Goal: Contribute content: Contribute content

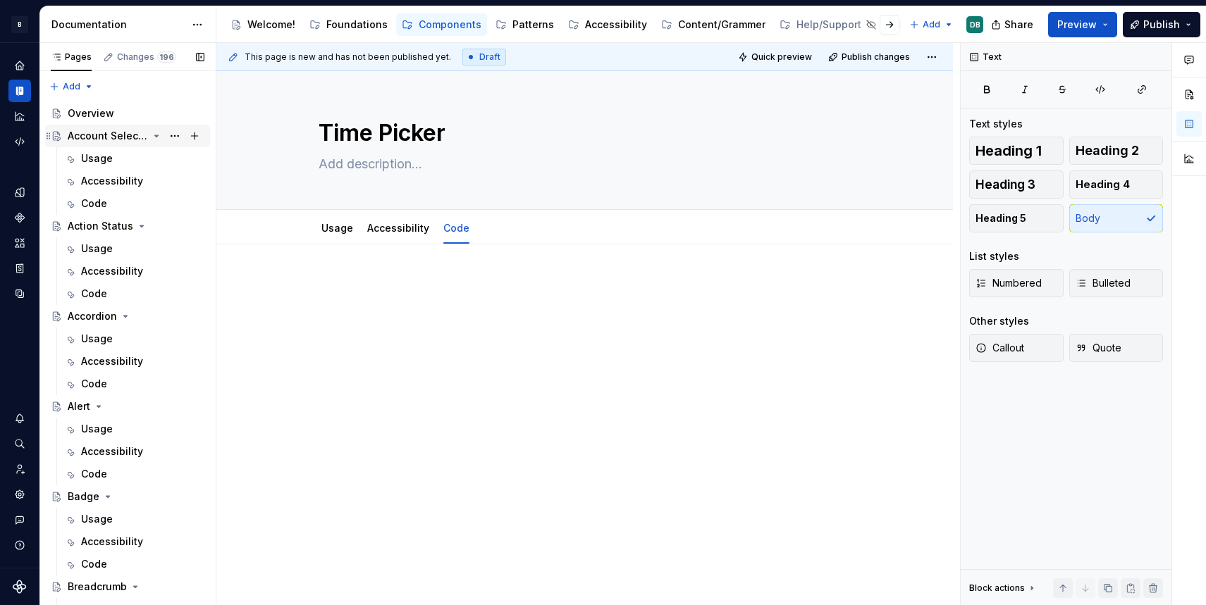
click at [156, 137] on icon "Page tree" at bounding box center [156, 135] width 11 height 11
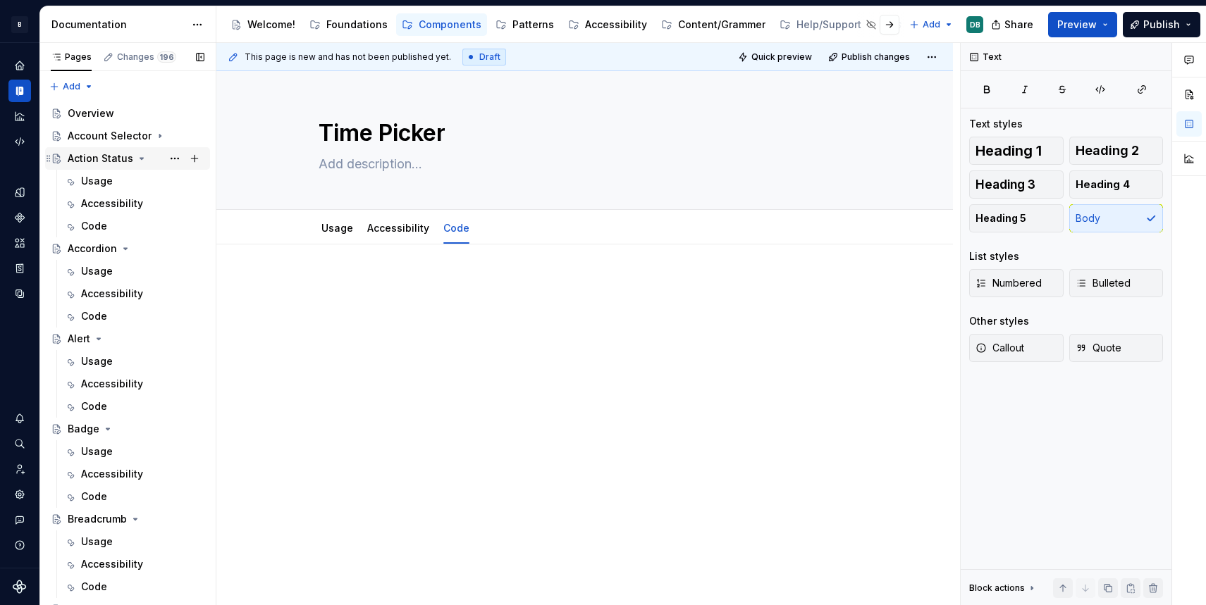
click at [140, 160] on icon "Page tree" at bounding box center [141, 158] width 11 height 11
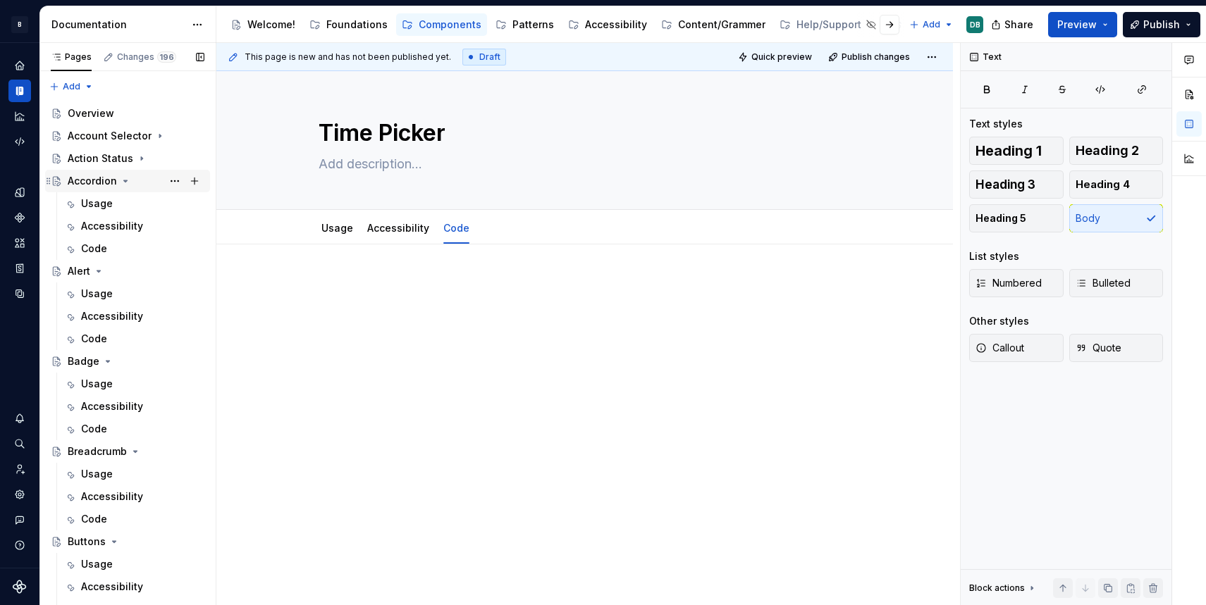
click at [122, 183] on icon "Page tree" at bounding box center [125, 181] width 11 height 11
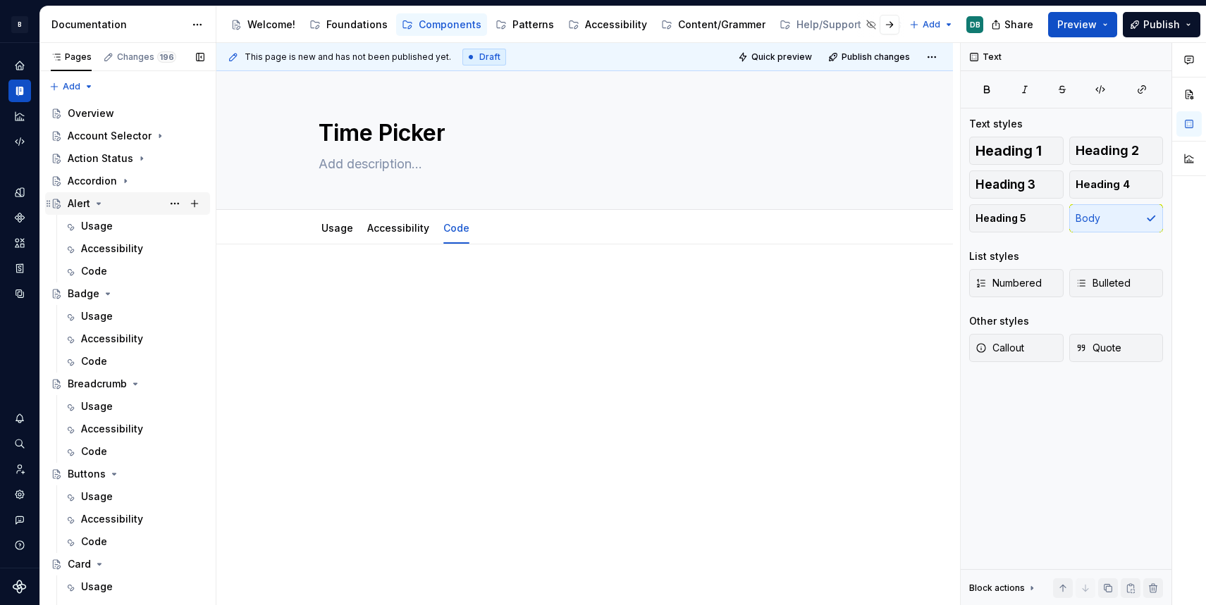
click at [98, 204] on icon "Page tree" at bounding box center [99, 203] width 4 height 1
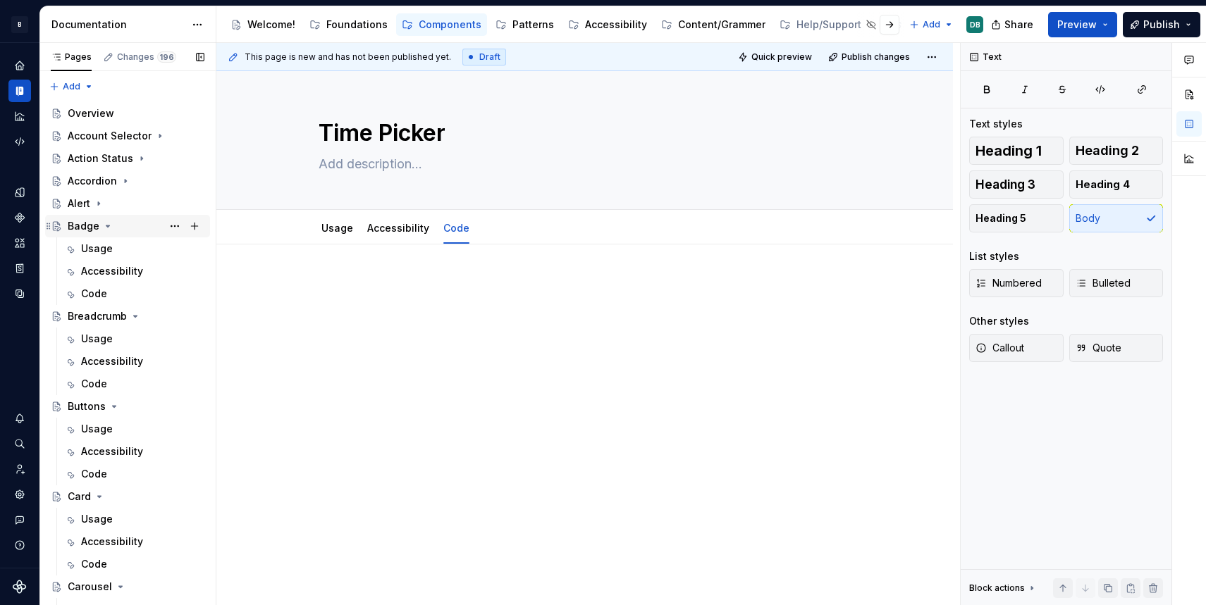
click at [107, 227] on icon "Page tree" at bounding box center [108, 226] width 4 height 1
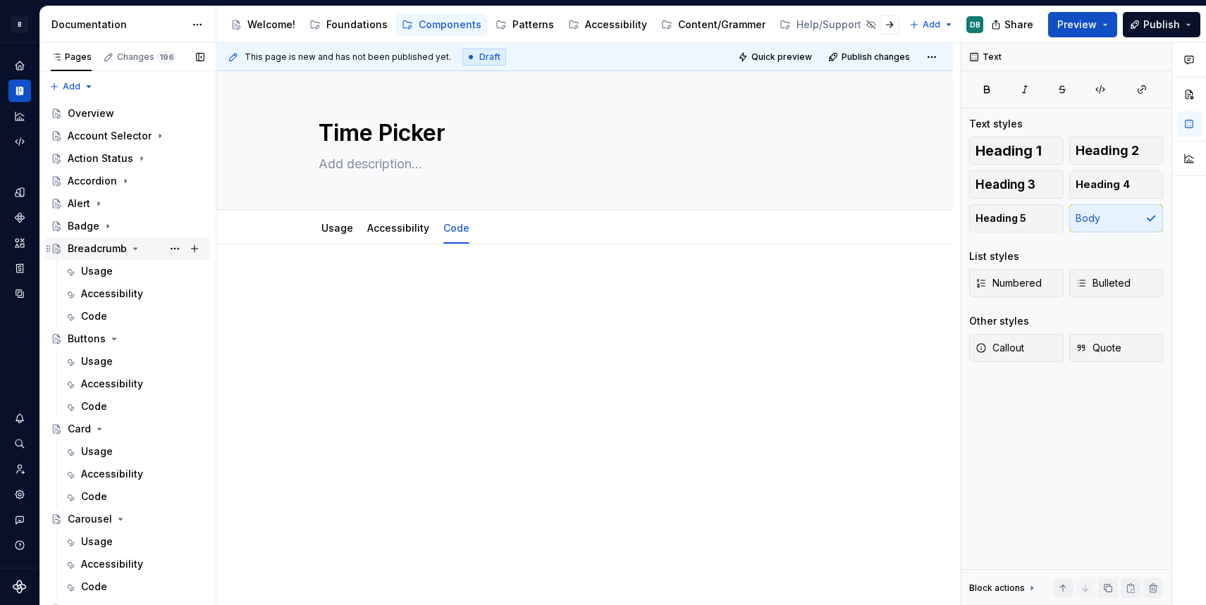
click at [135, 250] on icon "Page tree" at bounding box center [135, 248] width 11 height 11
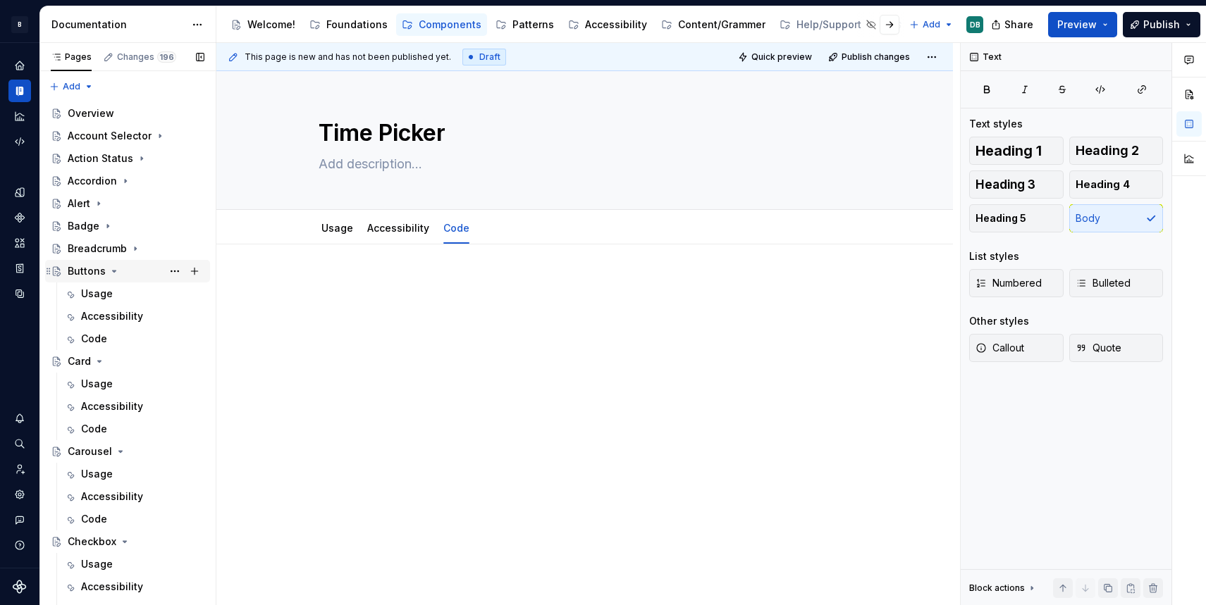
click at [113, 272] on icon "Page tree" at bounding box center [114, 271] width 11 height 11
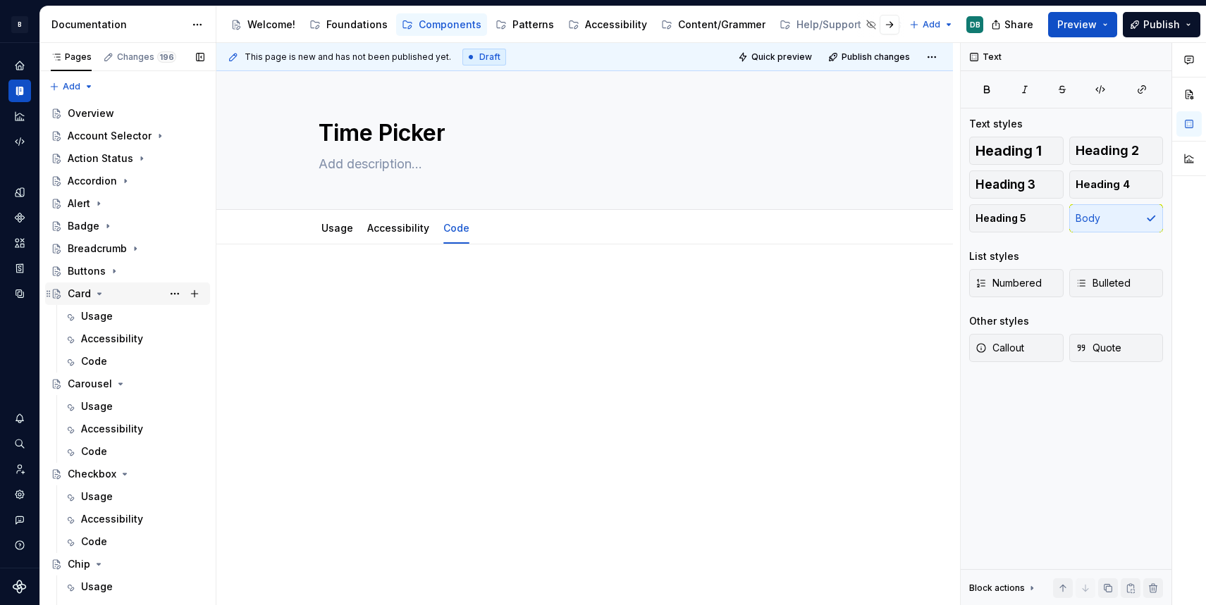
click at [99, 295] on icon "Page tree" at bounding box center [99, 293] width 11 height 11
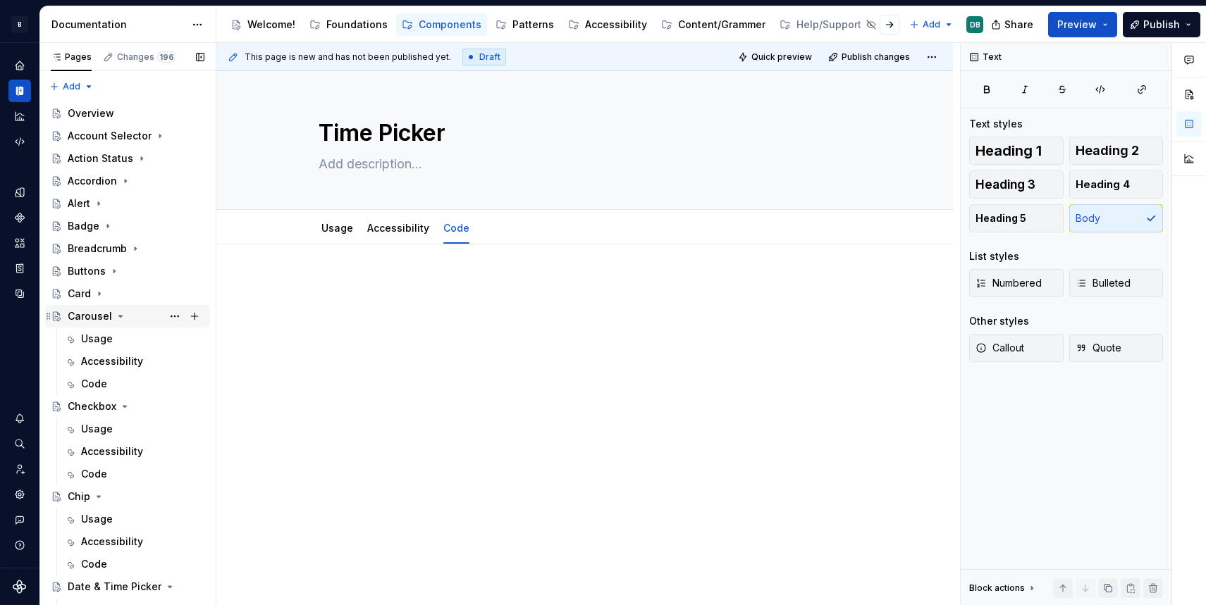
click at [118, 315] on icon "Page tree" at bounding box center [120, 316] width 11 height 11
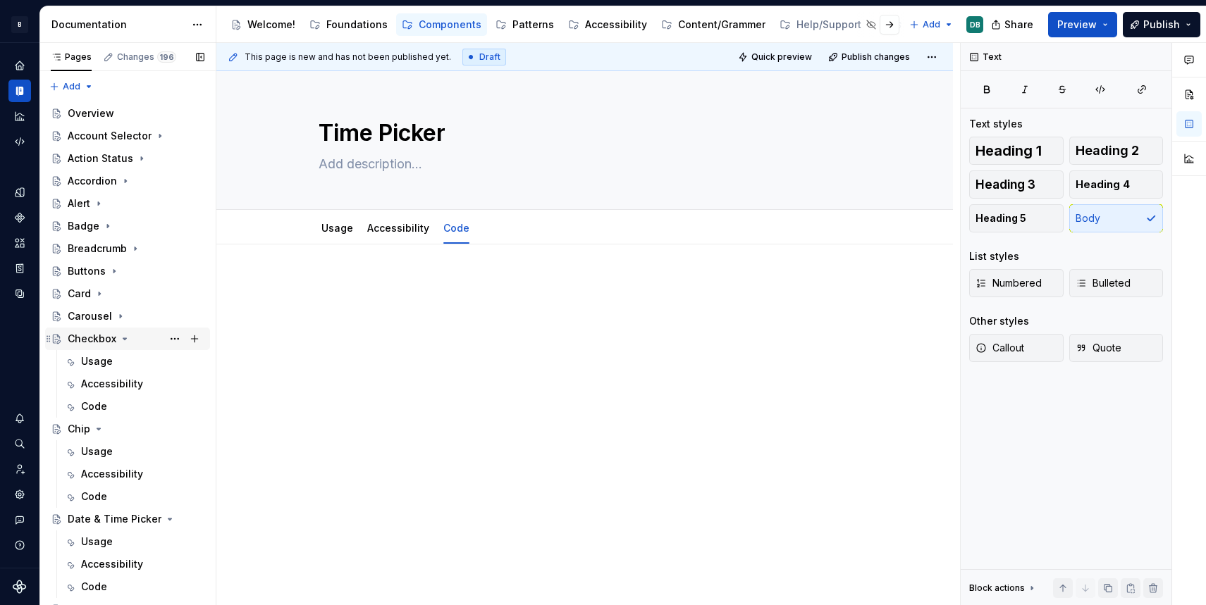
click at [122, 338] on icon "Page tree" at bounding box center [124, 338] width 11 height 11
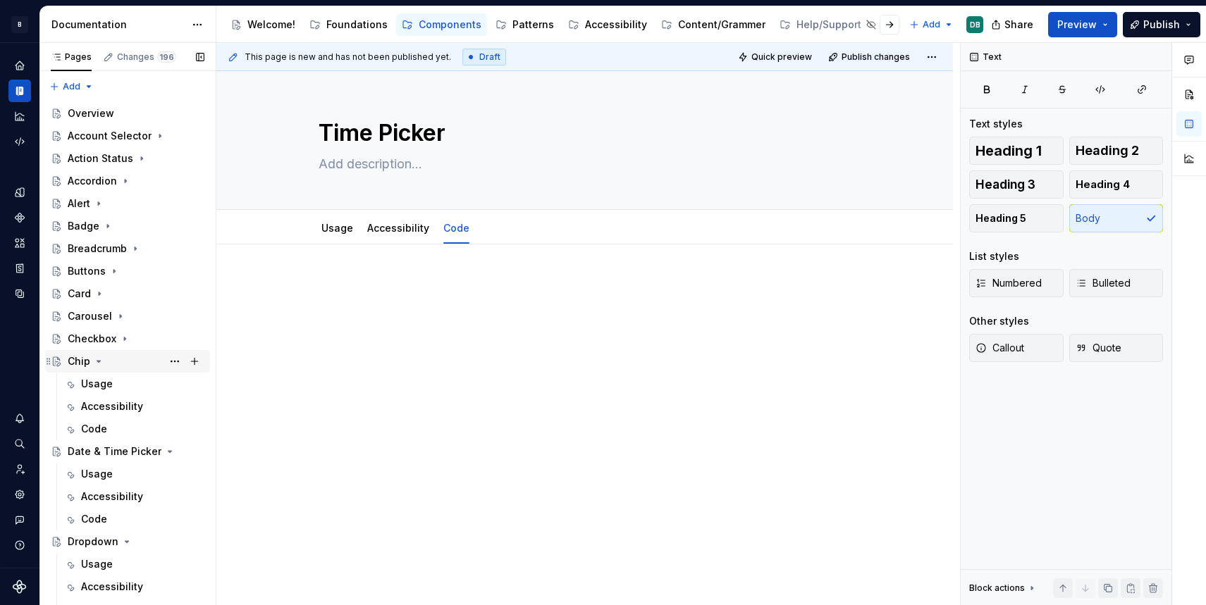
click at [97, 361] on icon "Page tree" at bounding box center [99, 361] width 4 height 1
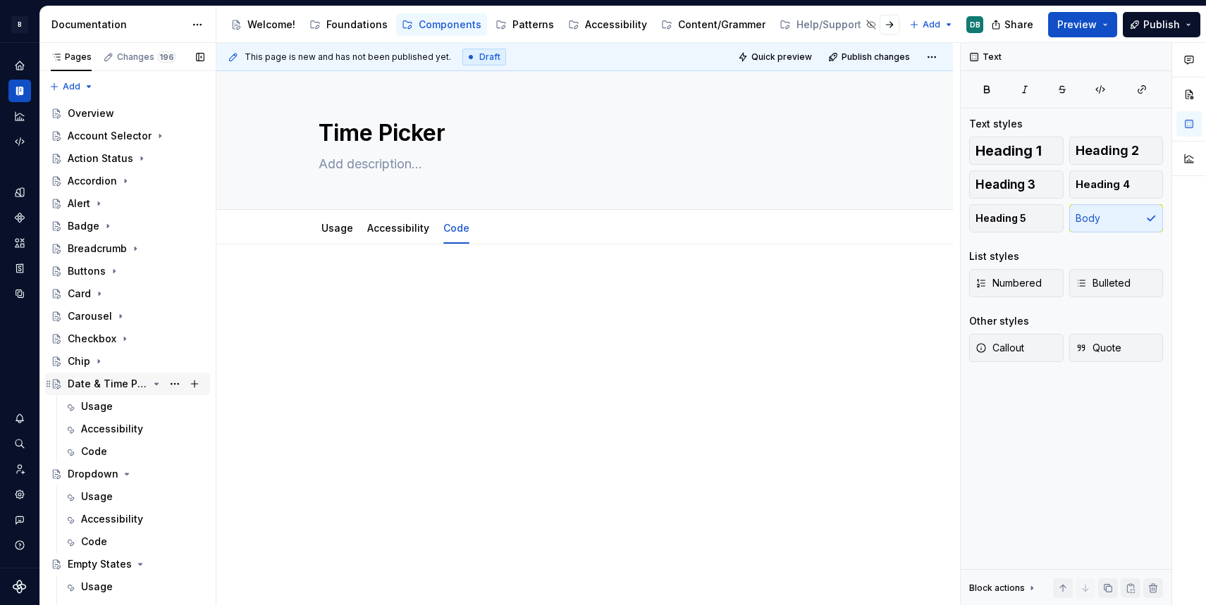
click at [155, 383] on icon "Page tree" at bounding box center [157, 383] width 4 height 1
click at [125, 407] on icon "Page tree" at bounding box center [126, 406] width 11 height 11
click at [139, 429] on icon "Page tree" at bounding box center [141, 429] width 4 height 1
click at [124, 453] on icon "Page tree" at bounding box center [129, 451] width 11 height 11
click at [113, 476] on icon "Page tree" at bounding box center [115, 474] width 11 height 11
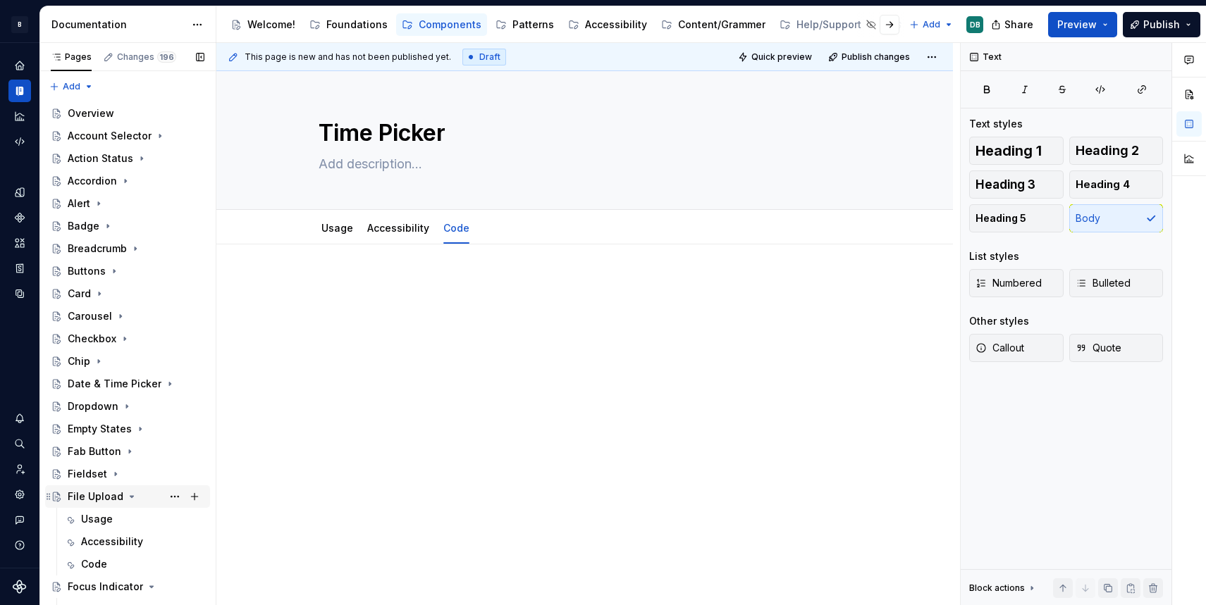
click at [129, 499] on icon "Page tree" at bounding box center [131, 496] width 11 height 11
click at [150, 519] on icon "Page tree" at bounding box center [152, 519] width 4 height 1
click at [141, 543] on icon "Page tree" at bounding box center [142, 541] width 11 height 11
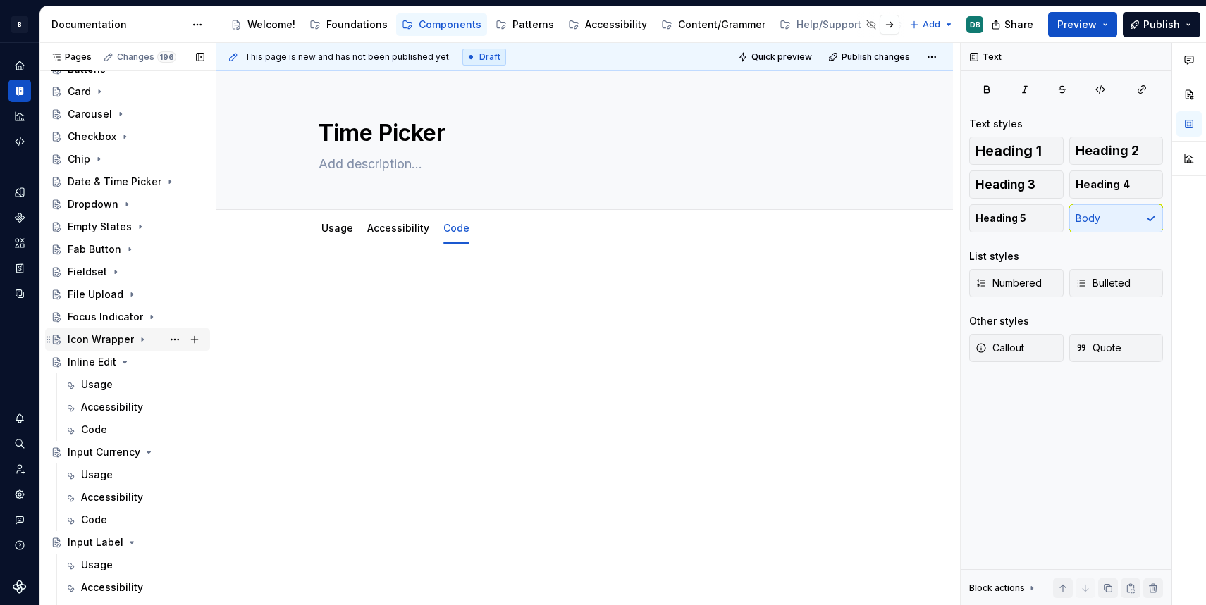
scroll to position [220, 0]
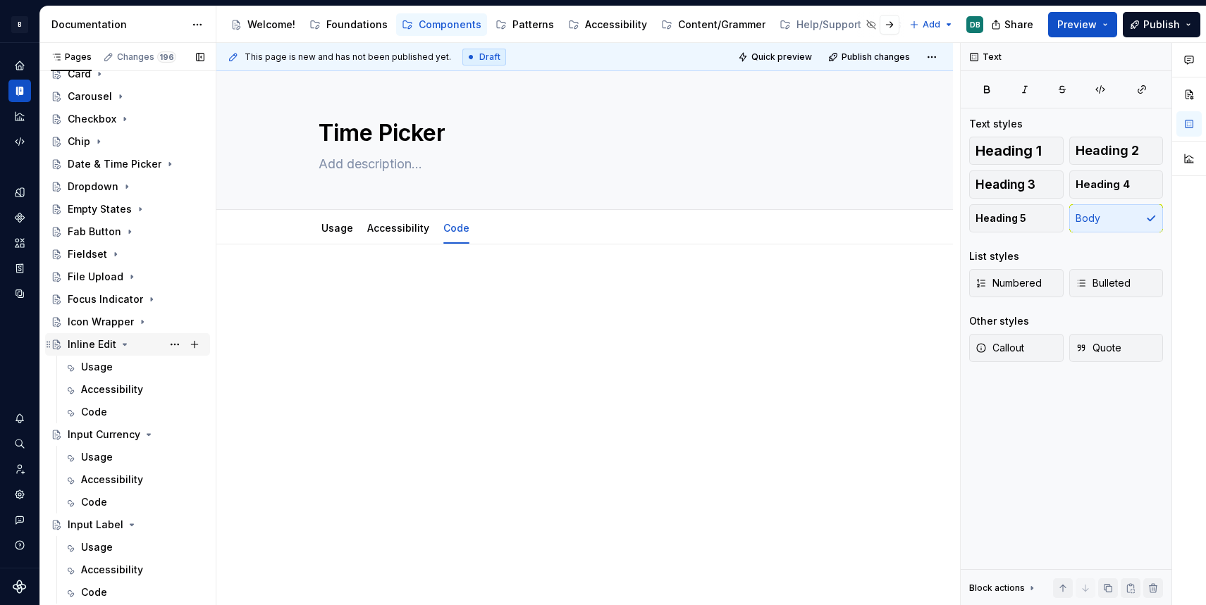
click at [120, 343] on icon "Page tree" at bounding box center [124, 344] width 11 height 11
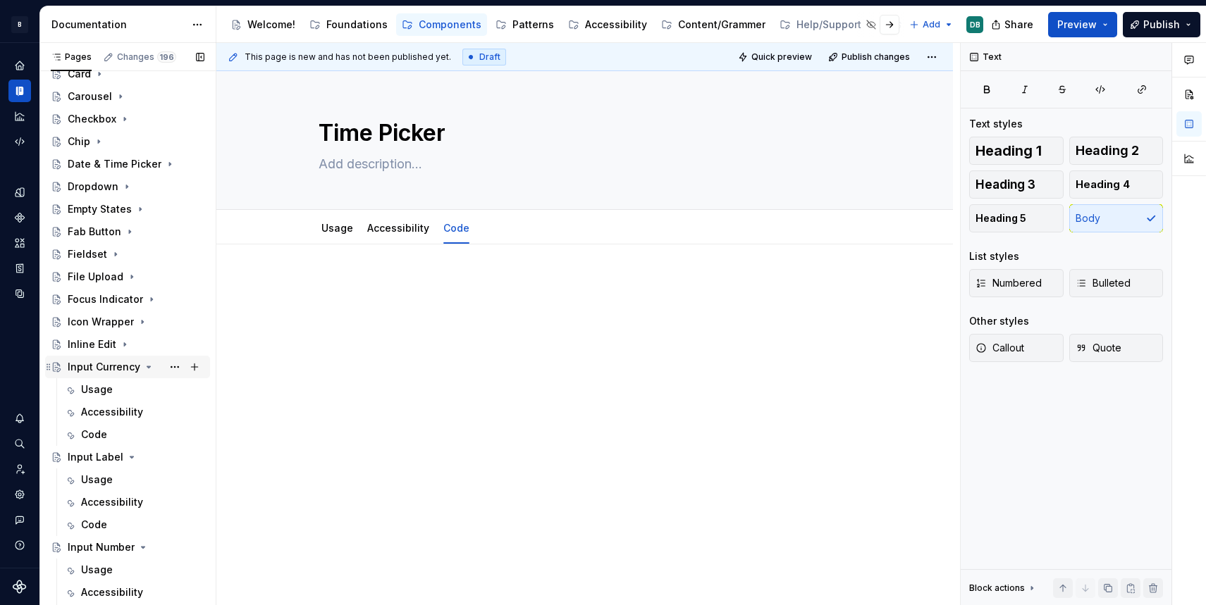
click at [147, 367] on icon "Page tree" at bounding box center [149, 367] width 4 height 1
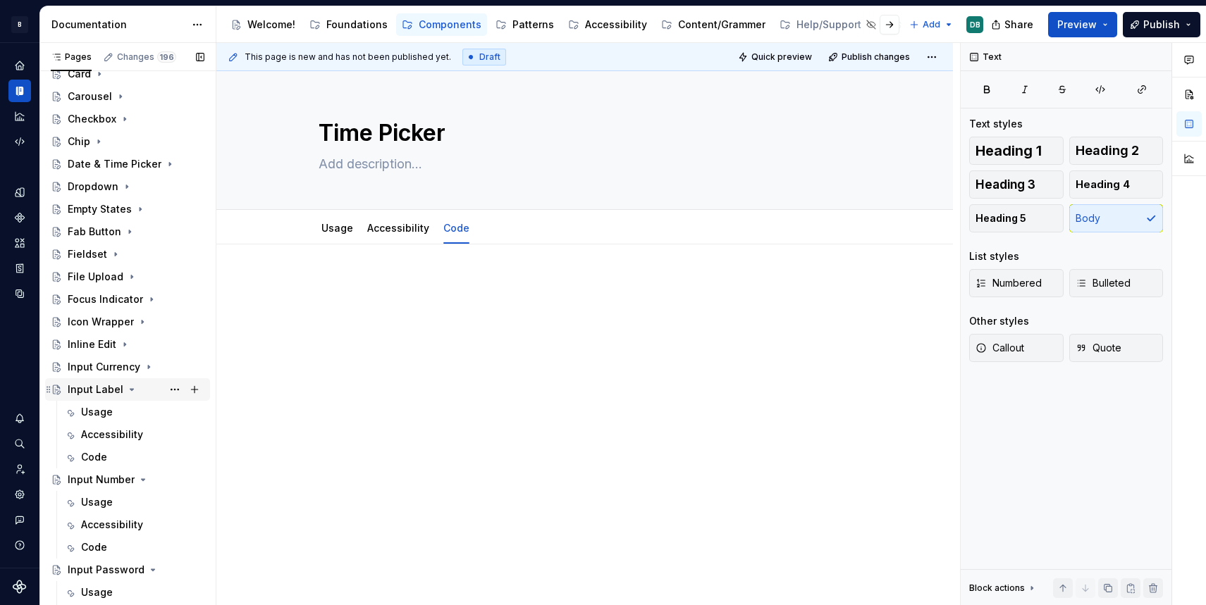
click at [130, 390] on icon "Page tree" at bounding box center [132, 389] width 4 height 1
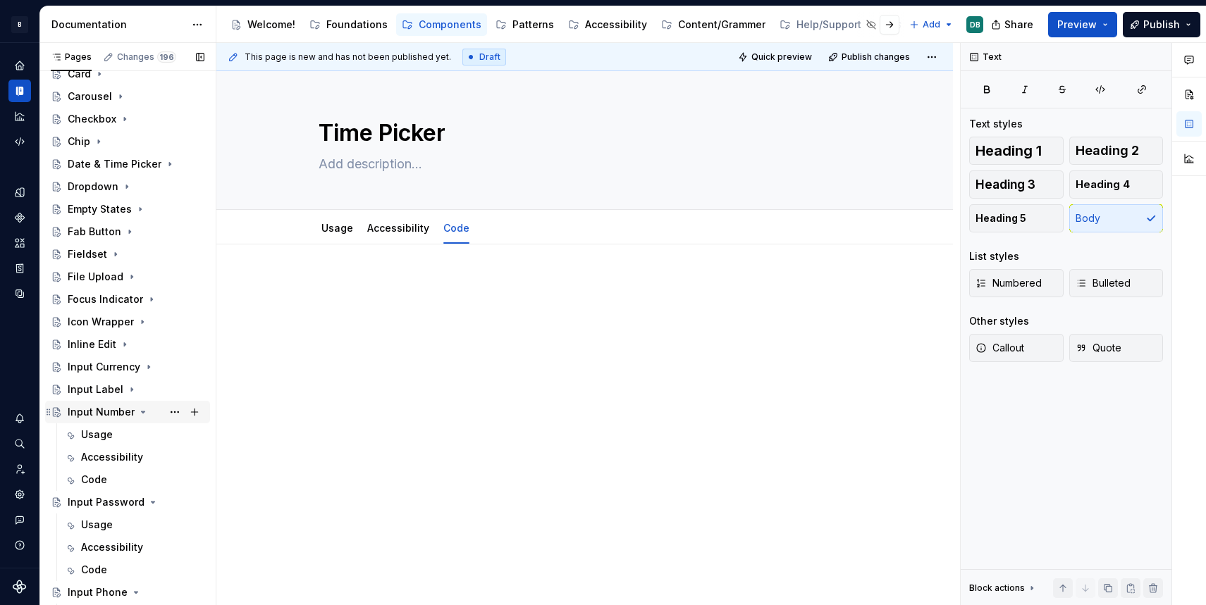
click at [142, 412] on icon "Page tree" at bounding box center [144, 412] width 4 height 1
click at [147, 436] on icon "Page tree" at bounding box center [152, 434] width 11 height 11
click at [131, 460] on icon "Page tree" at bounding box center [135, 457] width 11 height 11
click at [135, 479] on icon "Page tree" at bounding box center [137, 479] width 4 height 1
click at [124, 503] on icon "Page tree" at bounding box center [126, 502] width 4 height 1
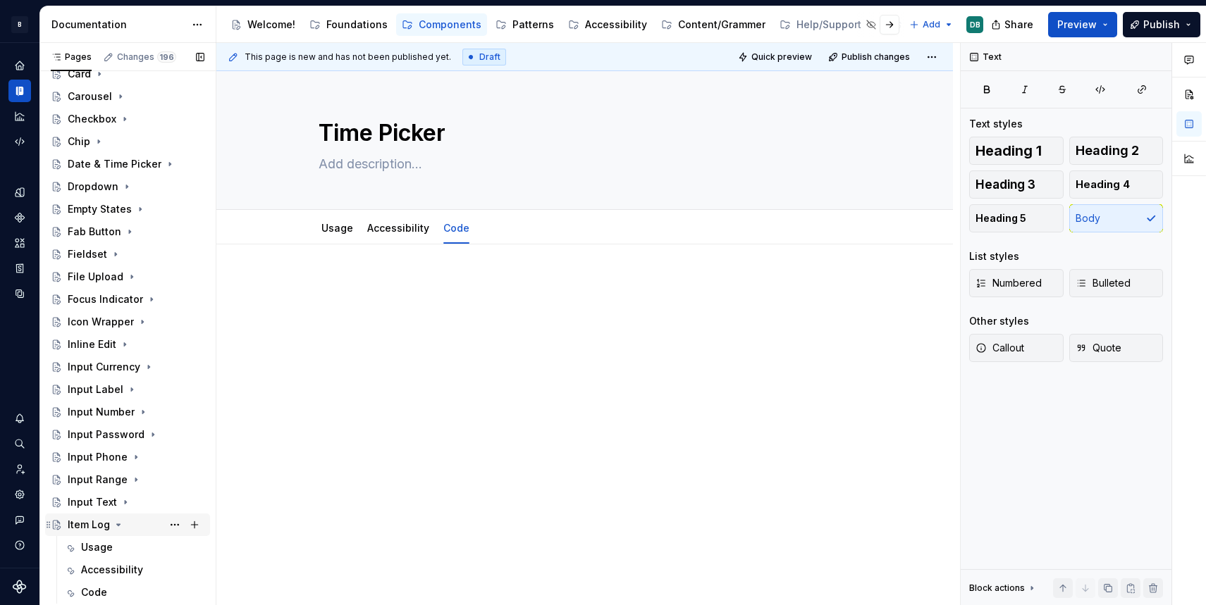
click at [118, 524] on icon "Page tree" at bounding box center [119, 524] width 4 height 1
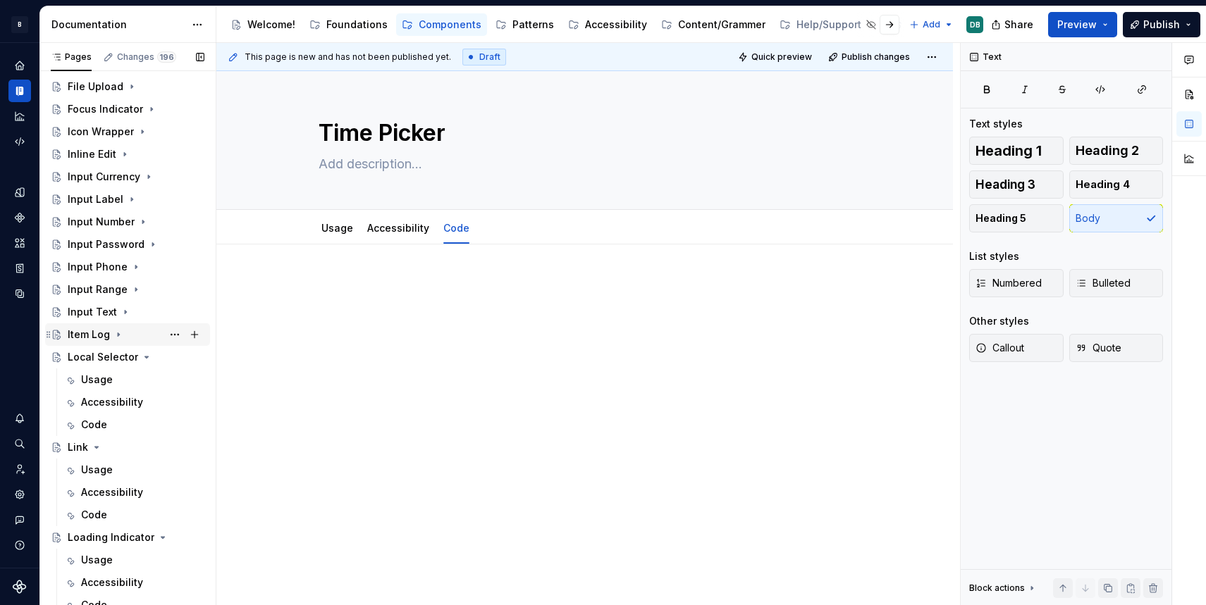
scroll to position [427, 0]
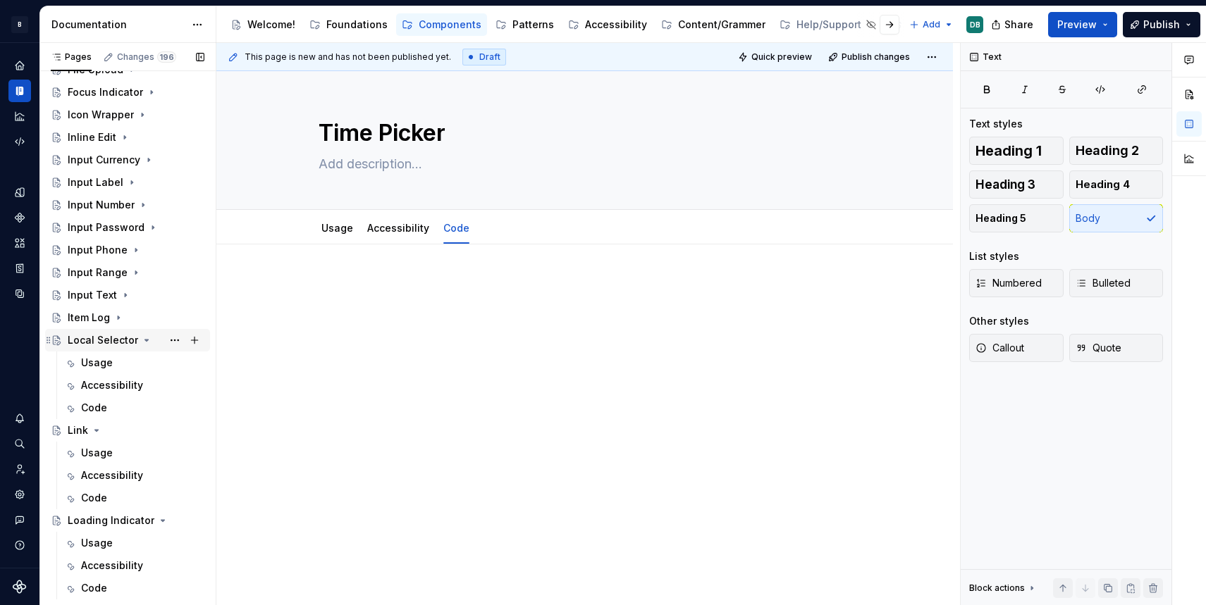
click at [143, 339] on icon "Page tree" at bounding box center [146, 340] width 11 height 11
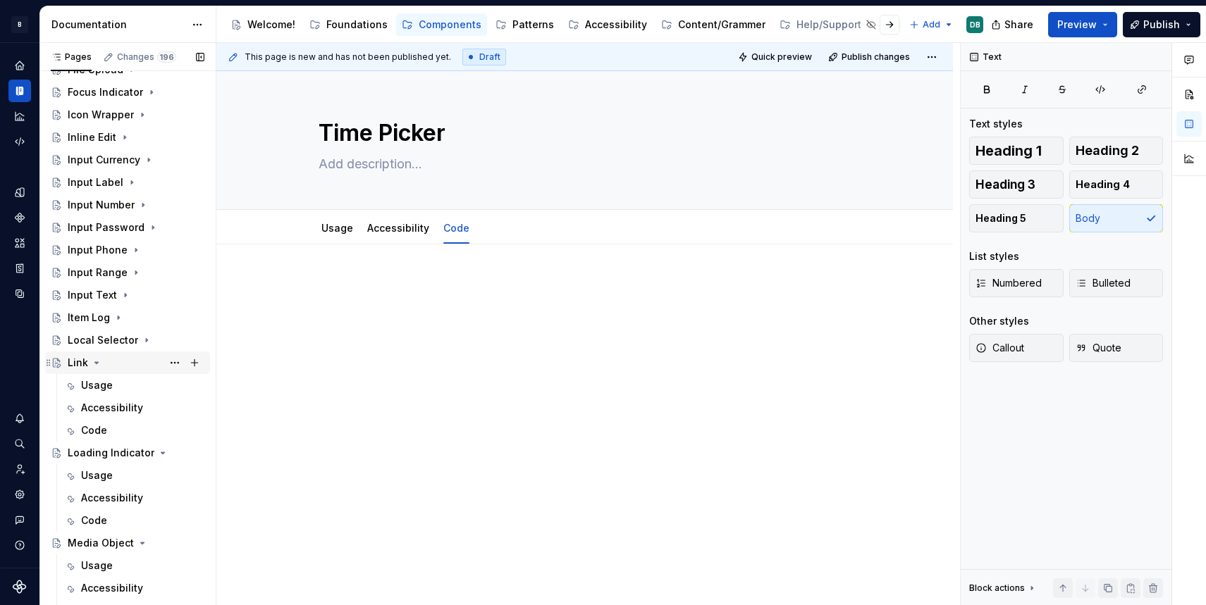
click at [97, 363] on icon "Page tree" at bounding box center [96, 362] width 11 height 11
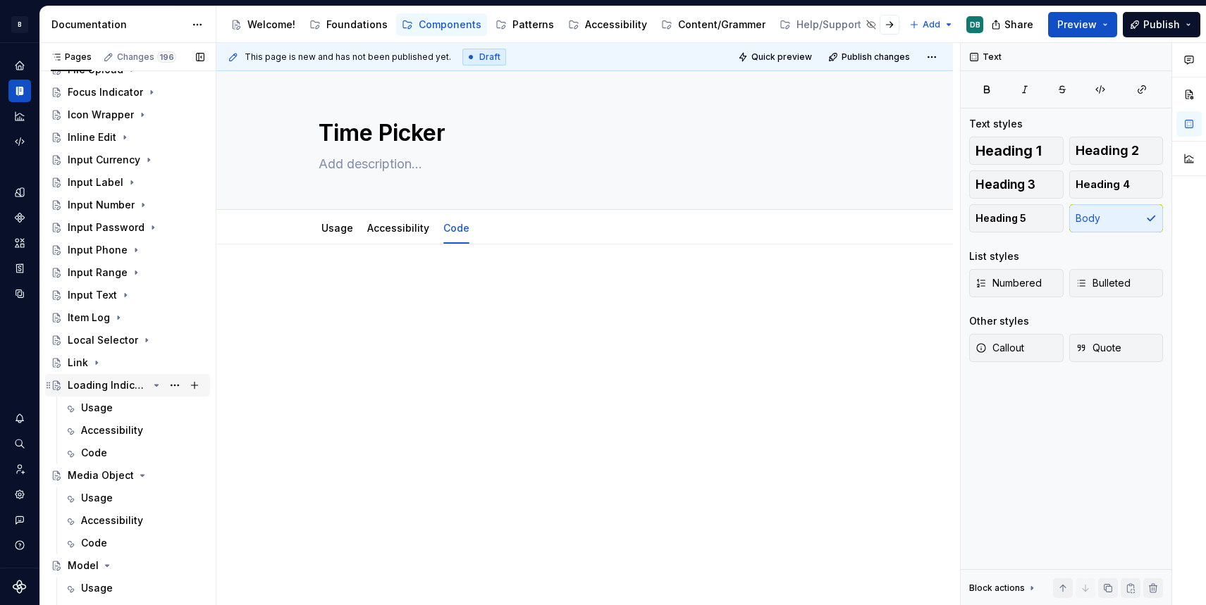
click at [155, 385] on icon "Page tree" at bounding box center [157, 385] width 4 height 1
click at [141, 408] on icon "Page tree" at bounding box center [143, 407] width 4 height 1
click at [108, 428] on icon "Page tree" at bounding box center [106, 430] width 11 height 11
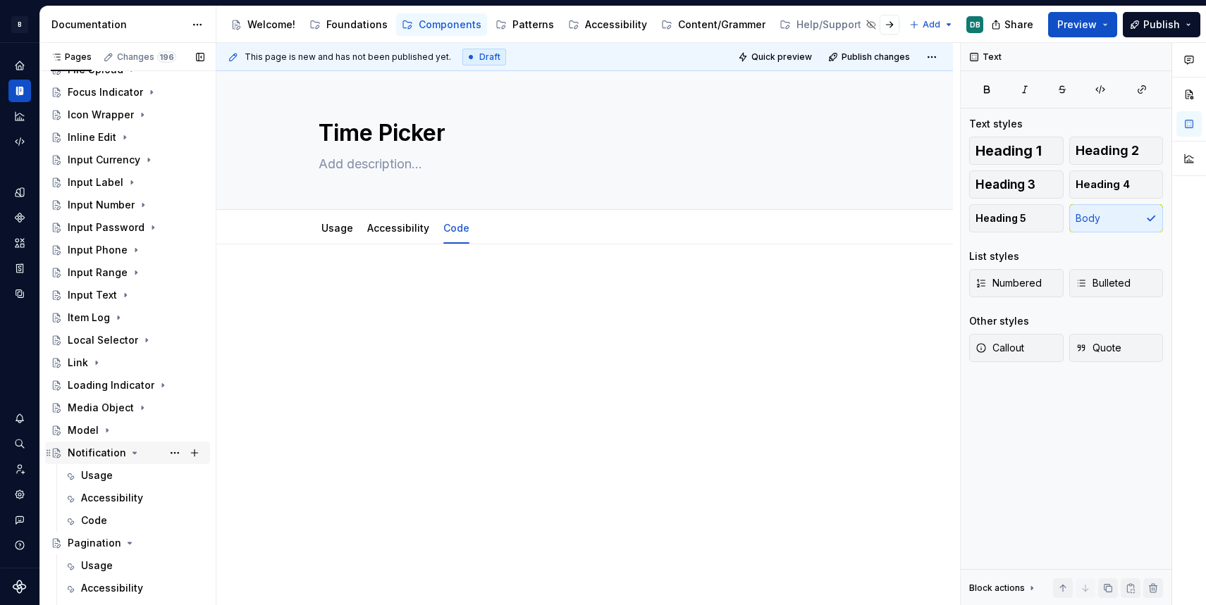
click at [133, 453] on icon "Page tree" at bounding box center [135, 453] width 4 height 1
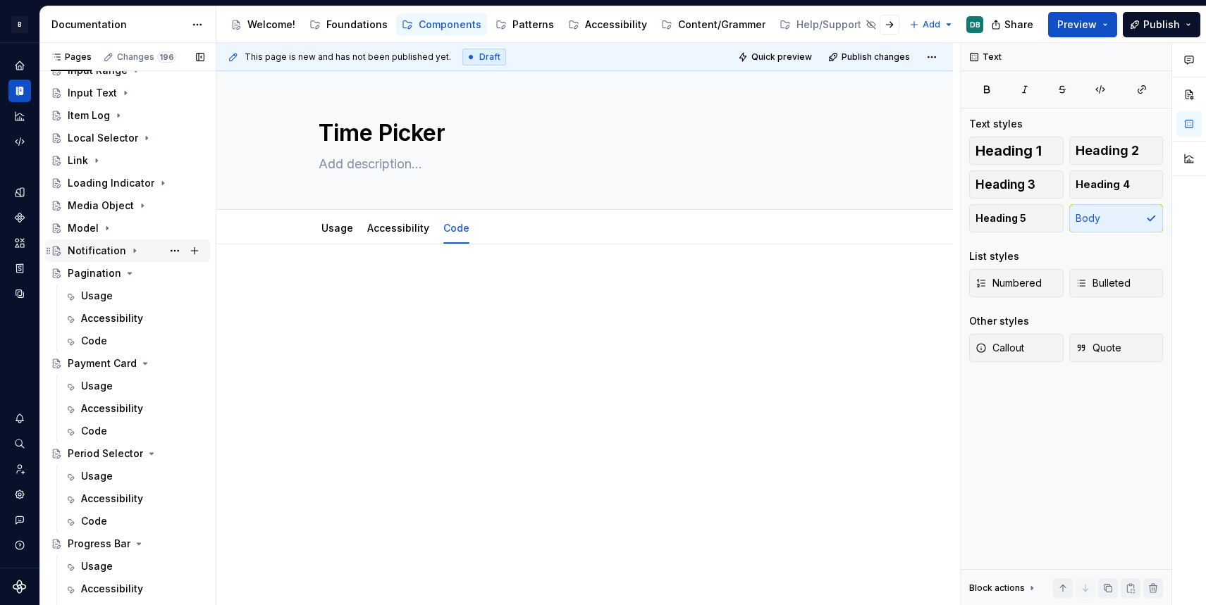
scroll to position [635, 0]
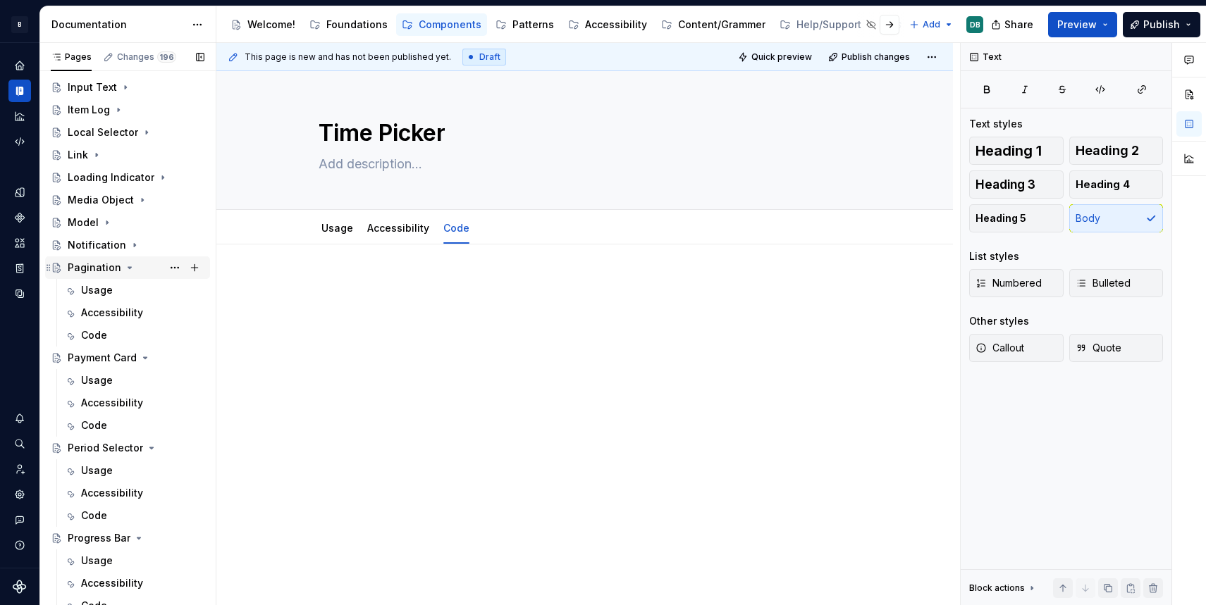
click at [128, 269] on icon "Page tree" at bounding box center [130, 267] width 4 height 1
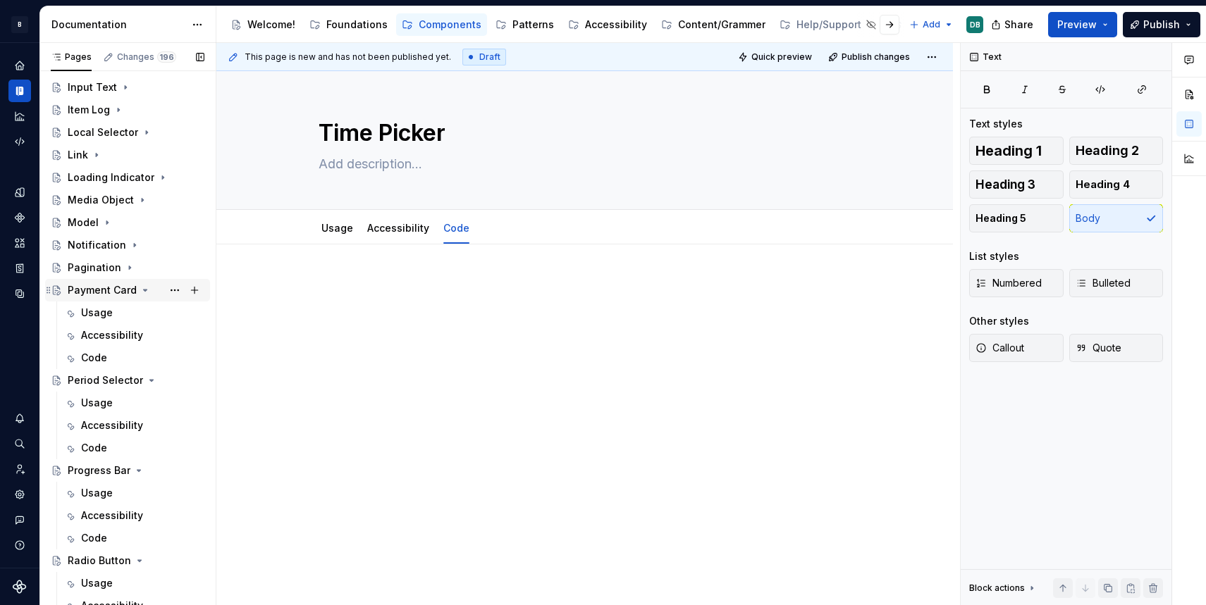
click at [144, 291] on icon "Page tree" at bounding box center [146, 290] width 4 height 1
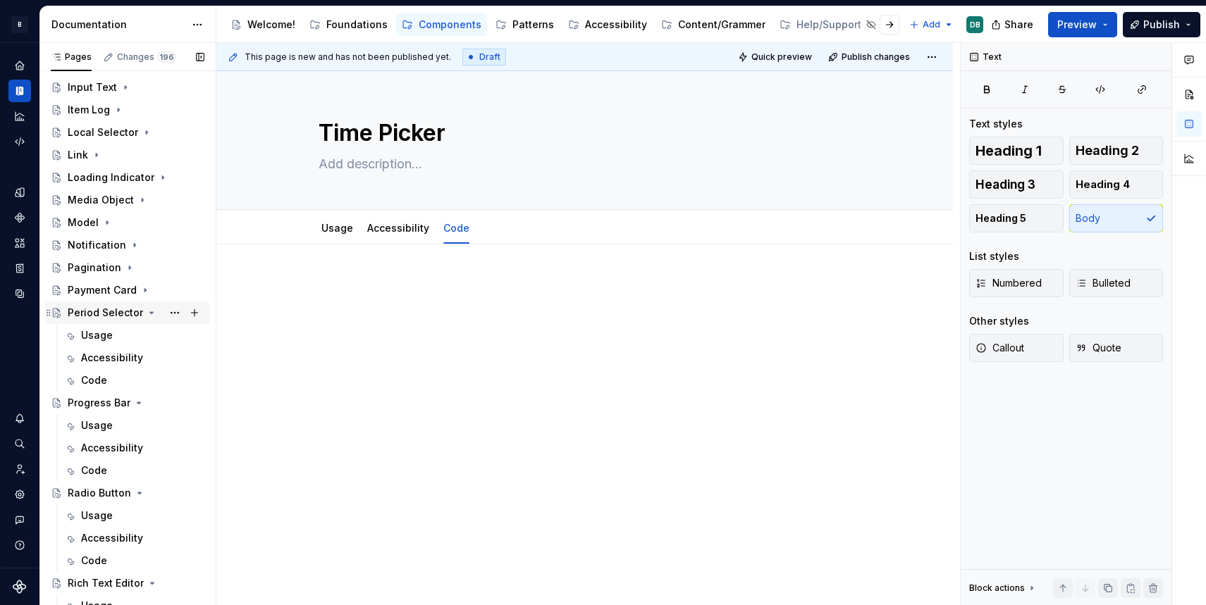
click at [149, 314] on icon "Page tree" at bounding box center [151, 312] width 11 height 11
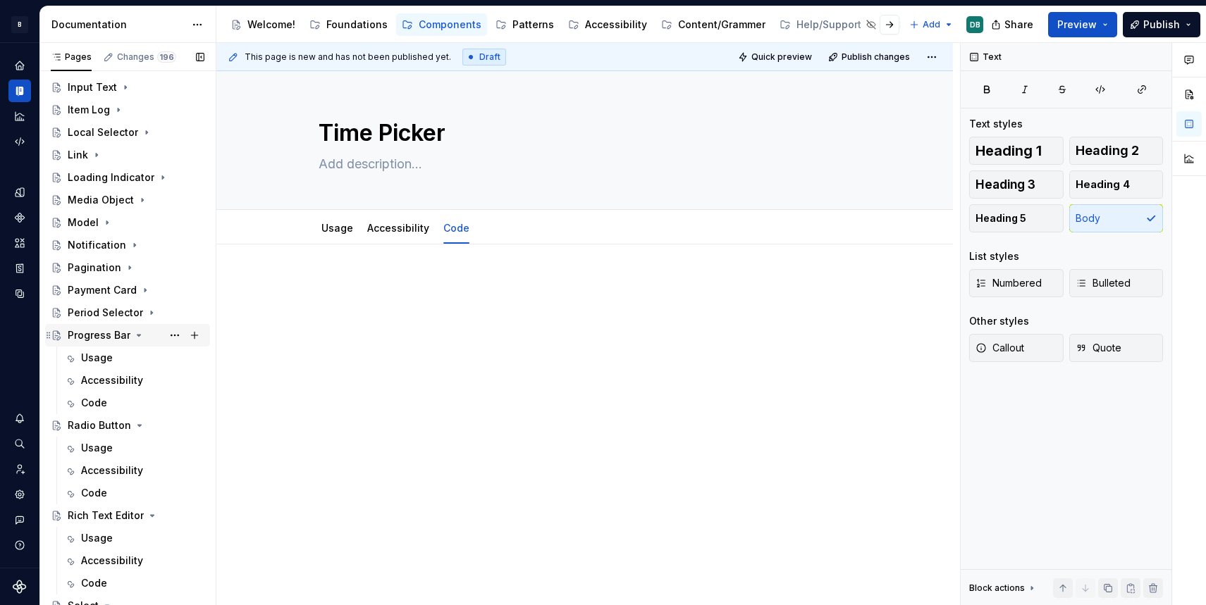
click at [140, 338] on icon "Page tree" at bounding box center [138, 335] width 11 height 11
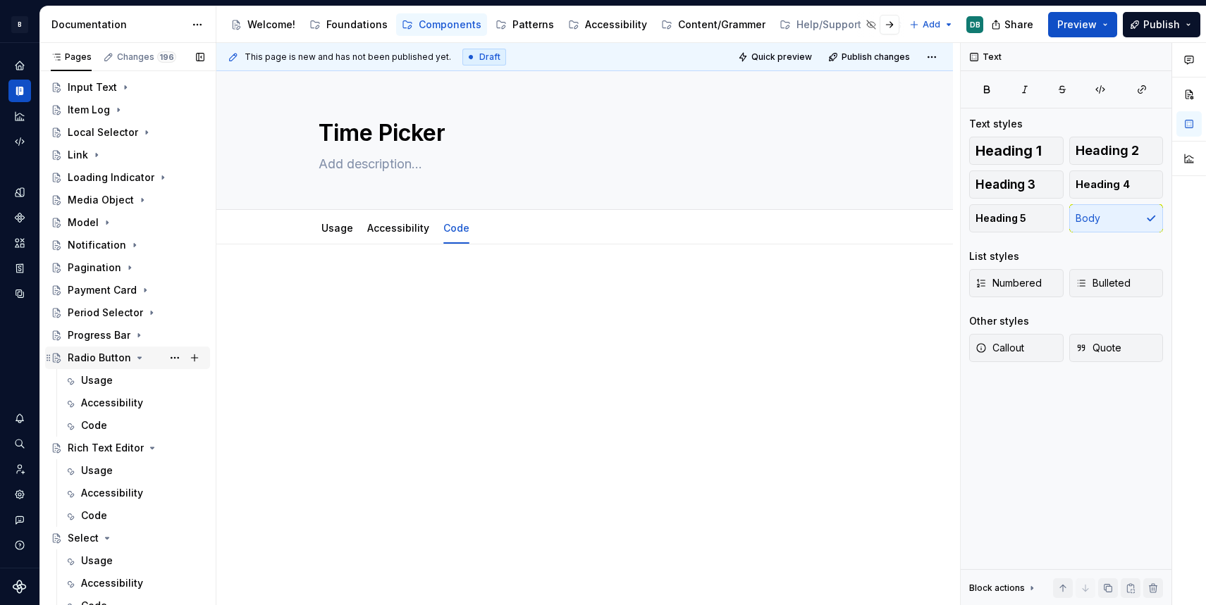
click at [136, 356] on icon "Page tree" at bounding box center [139, 357] width 11 height 11
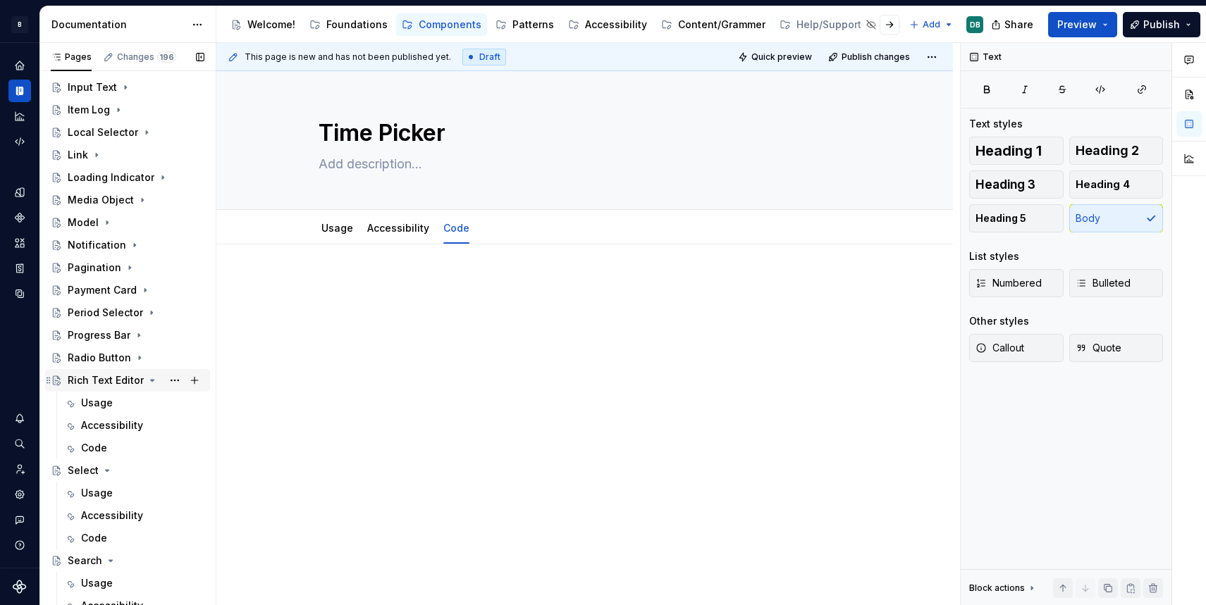
click at [151, 381] on icon "Page tree" at bounding box center [153, 380] width 4 height 1
click at [106, 405] on icon "Page tree" at bounding box center [106, 403] width 11 height 11
click at [109, 423] on icon "Page tree" at bounding box center [110, 425] width 11 height 11
click at [151, 448] on icon "Page tree" at bounding box center [156, 448] width 11 height 11
click at [114, 469] on icon "Page tree" at bounding box center [114, 470] width 11 height 11
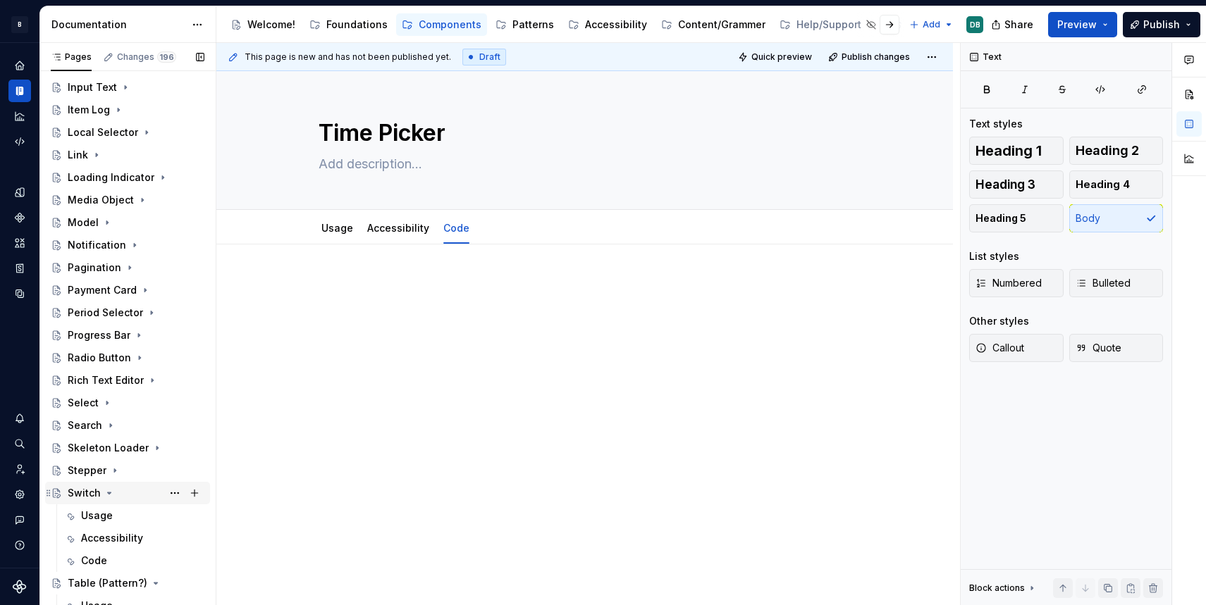
click at [111, 491] on icon "Page tree" at bounding box center [109, 493] width 11 height 11
click at [154, 519] on icon "Page tree" at bounding box center [155, 515] width 11 height 11
click at [102, 535] on icon "Page tree" at bounding box center [100, 538] width 11 height 11
click at [94, 560] on icon "Page tree" at bounding box center [95, 560] width 11 height 11
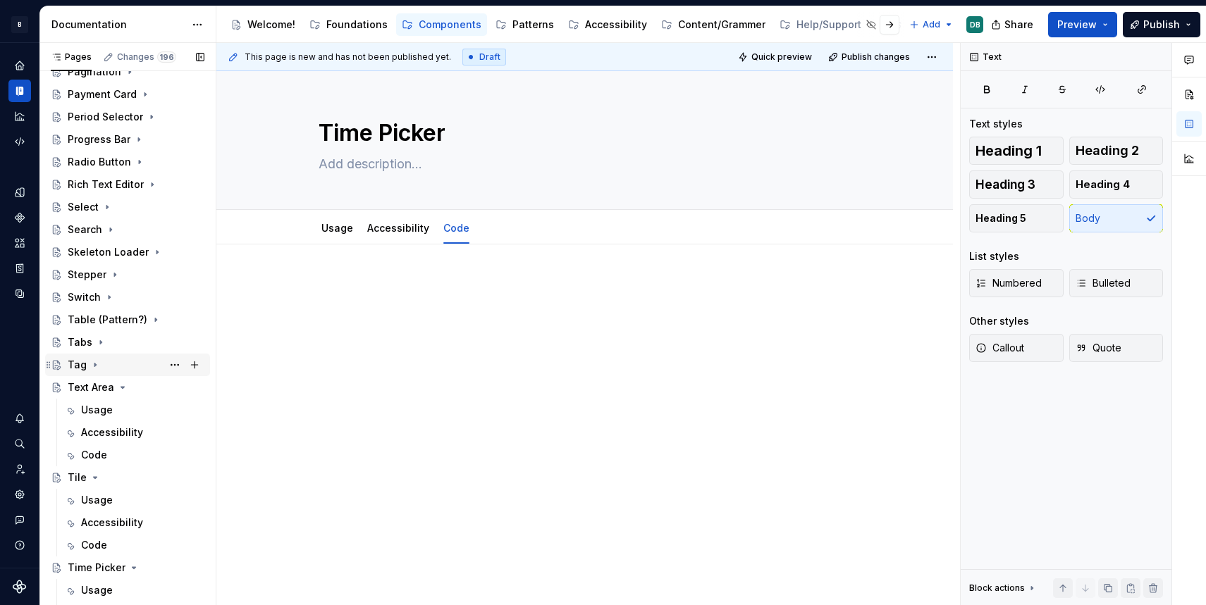
scroll to position [837, 0]
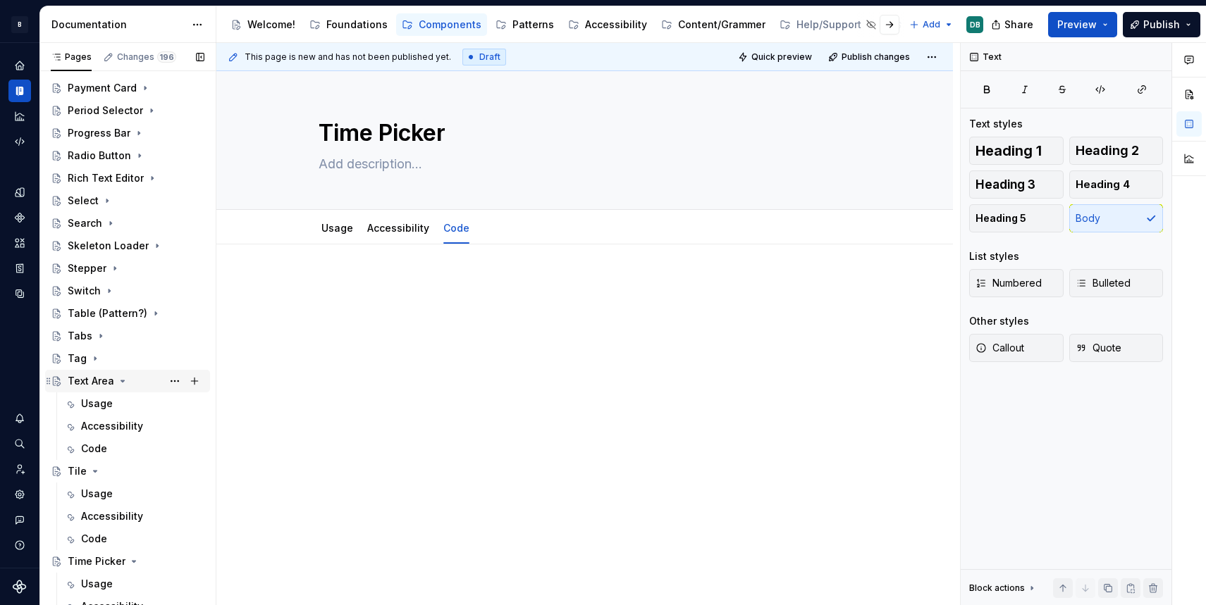
click at [121, 384] on icon "Page tree" at bounding box center [122, 381] width 11 height 11
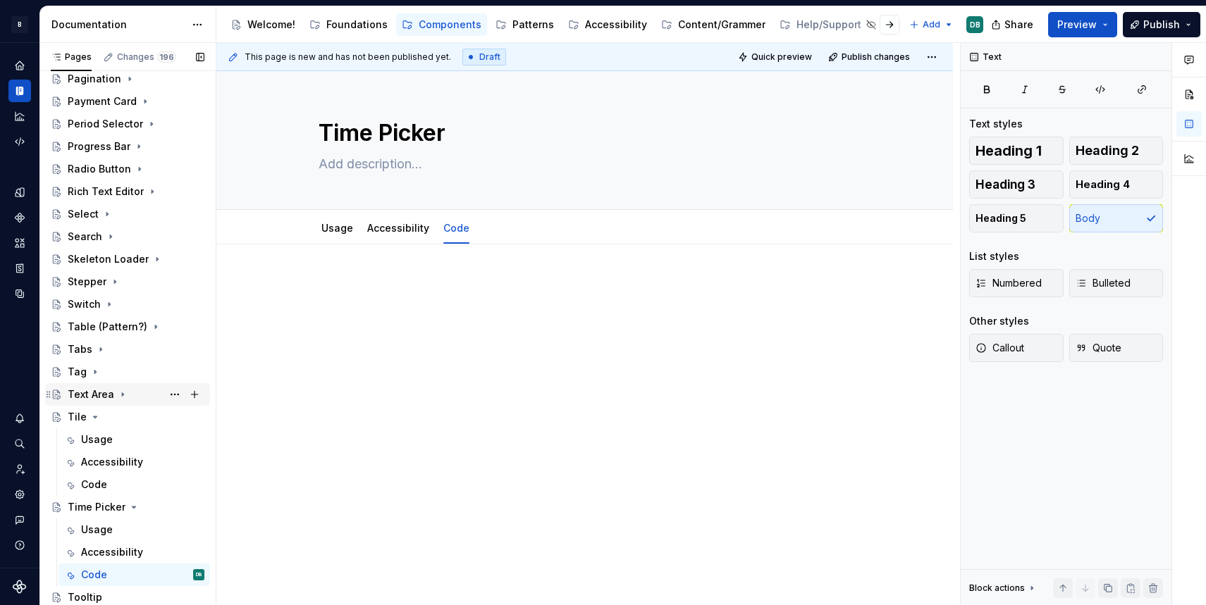
scroll to position [824, 0]
click at [94, 417] on icon "Page tree" at bounding box center [96, 417] width 4 height 1
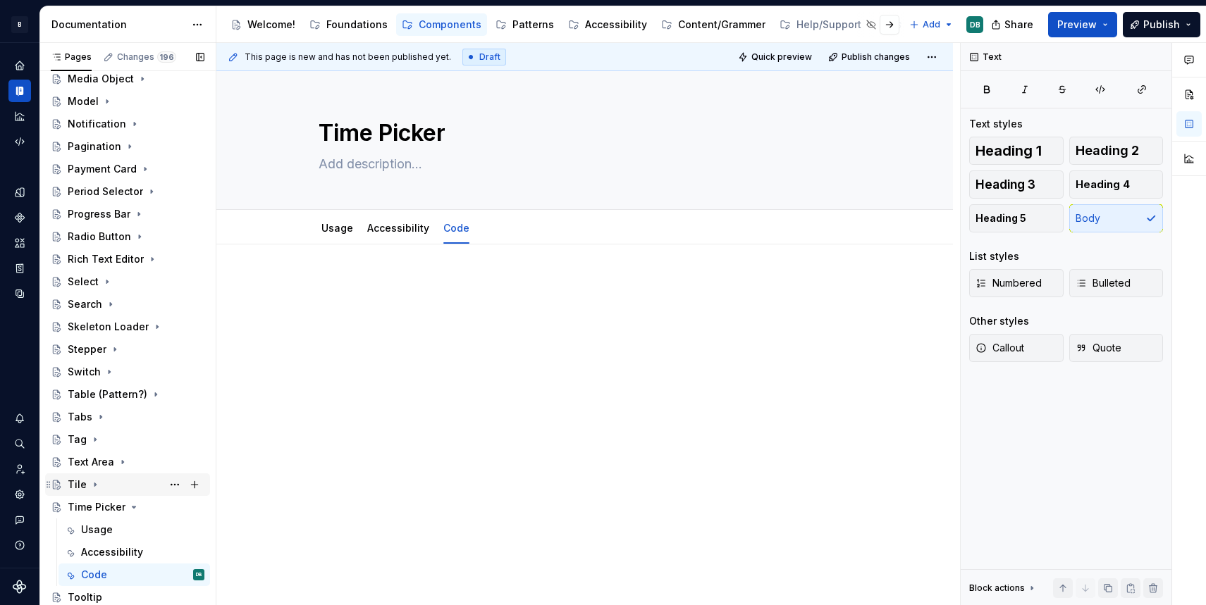
scroll to position [756, 0]
click at [133, 507] on icon "Page tree" at bounding box center [135, 507] width 4 height 1
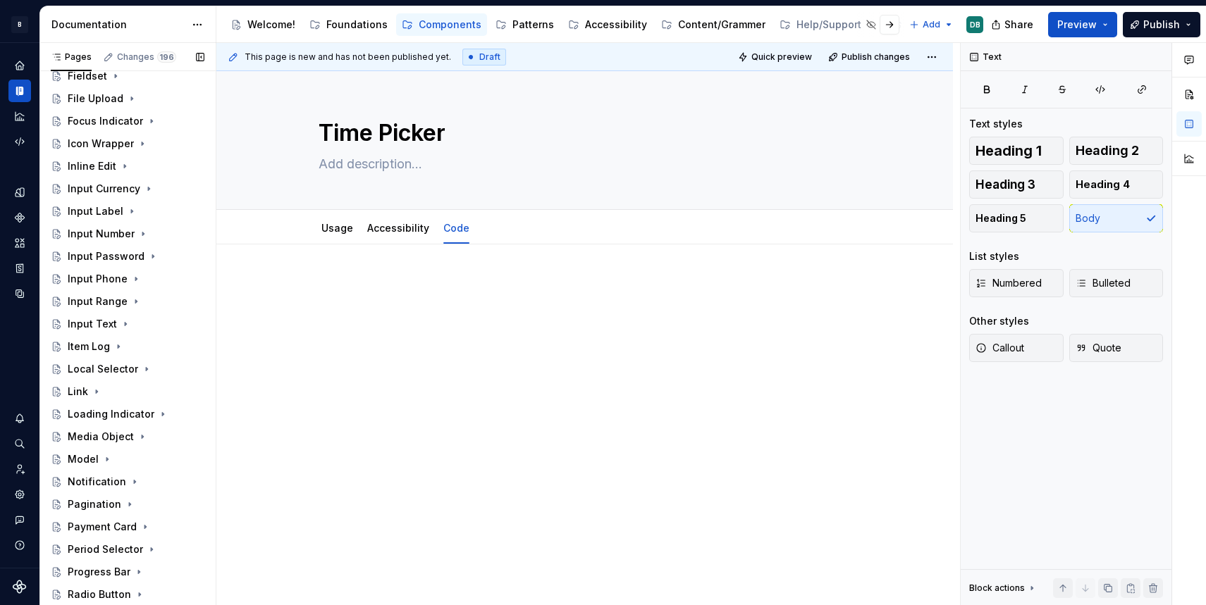
scroll to position [0, 0]
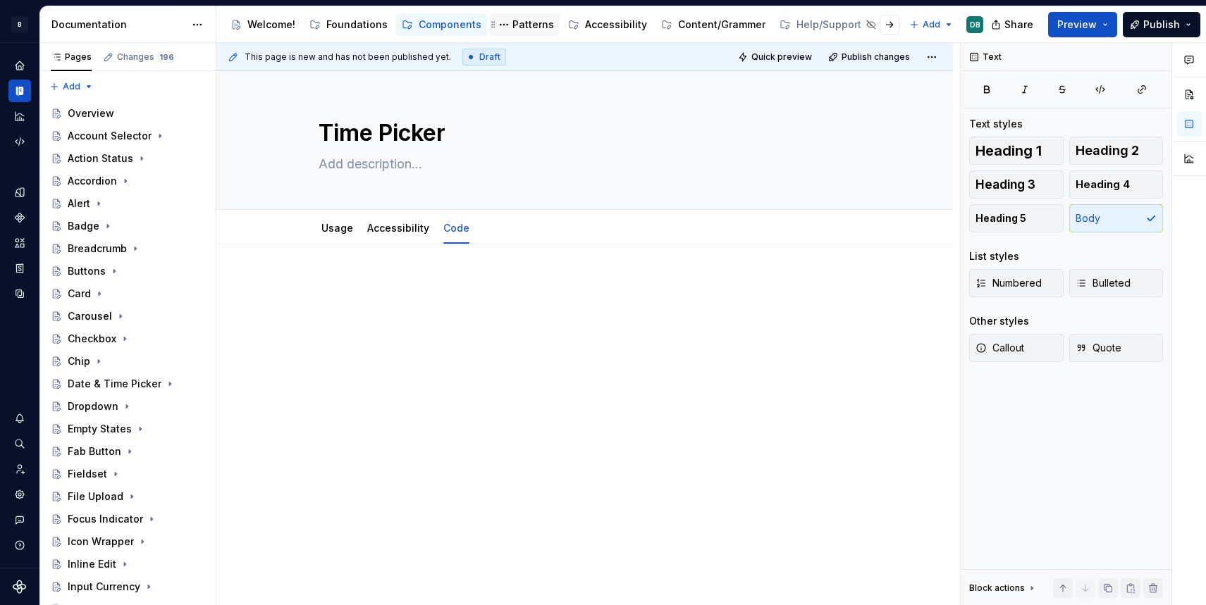
click at [523, 21] on div "Patterns" at bounding box center [533, 25] width 42 height 14
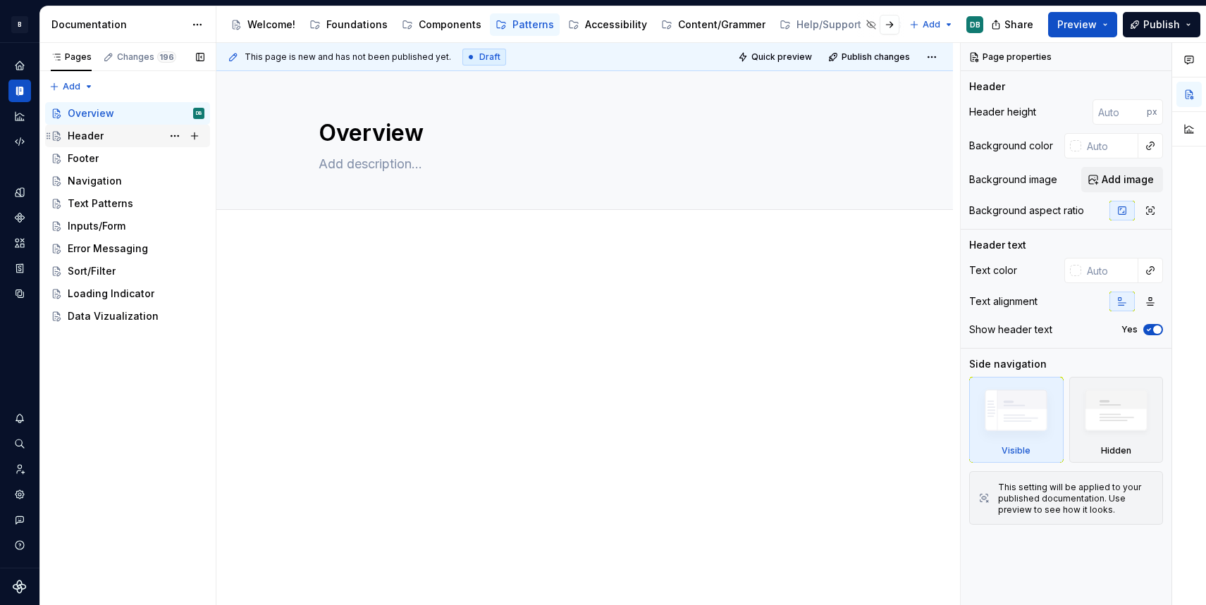
click at [96, 135] on div "Header" at bounding box center [86, 136] width 36 height 14
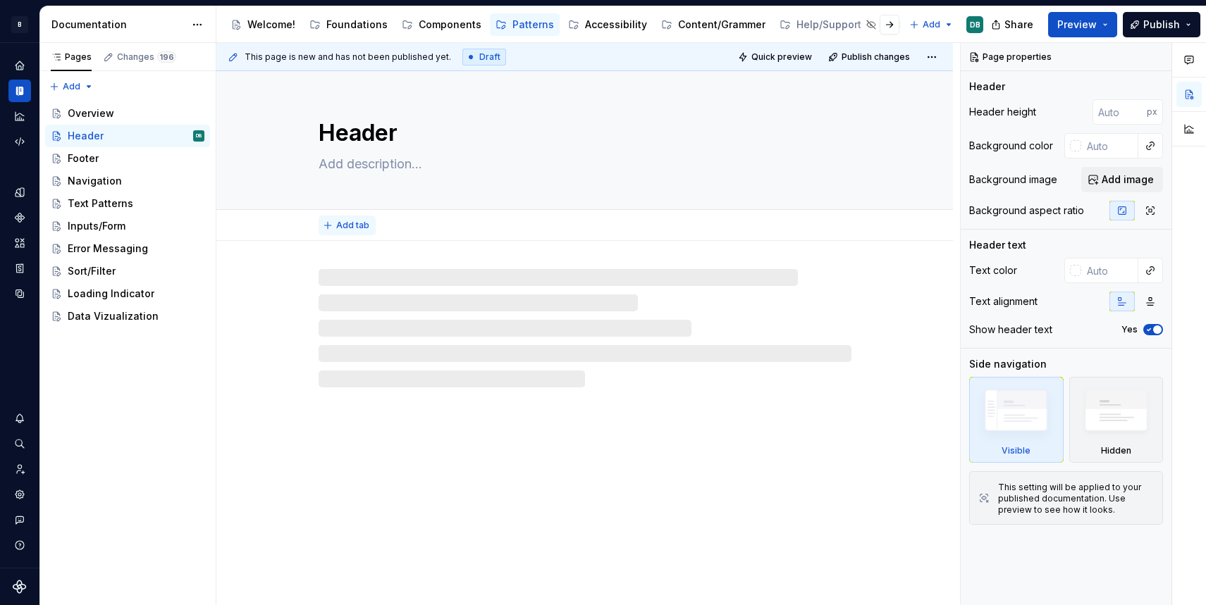
click at [357, 228] on span "Add tab" at bounding box center [352, 225] width 33 height 11
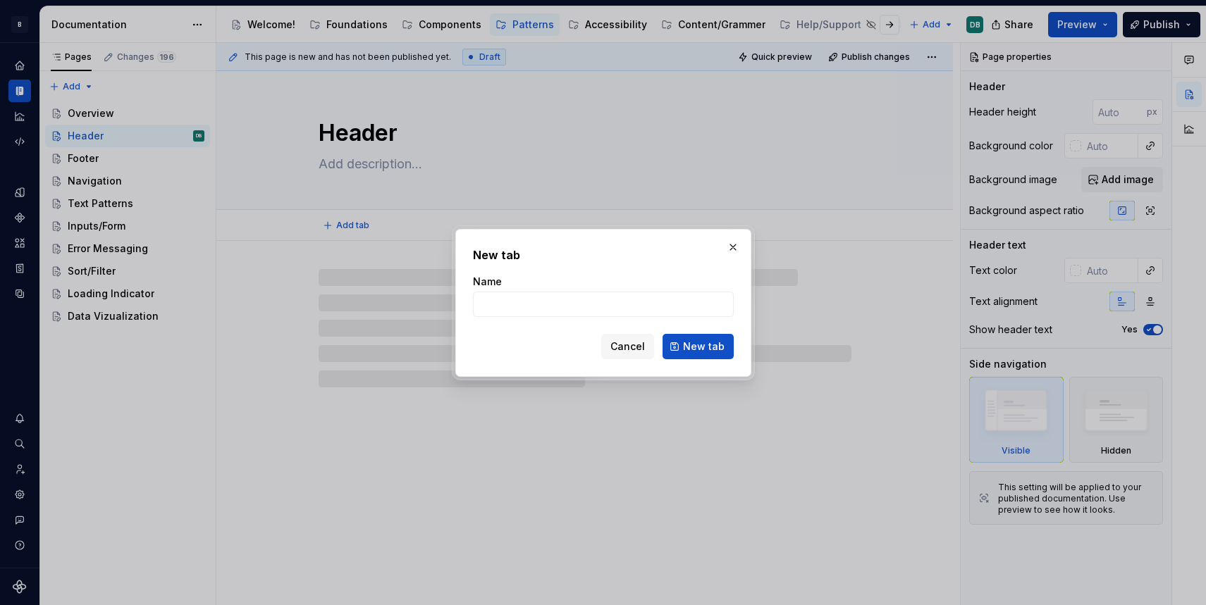
type textarea "*"
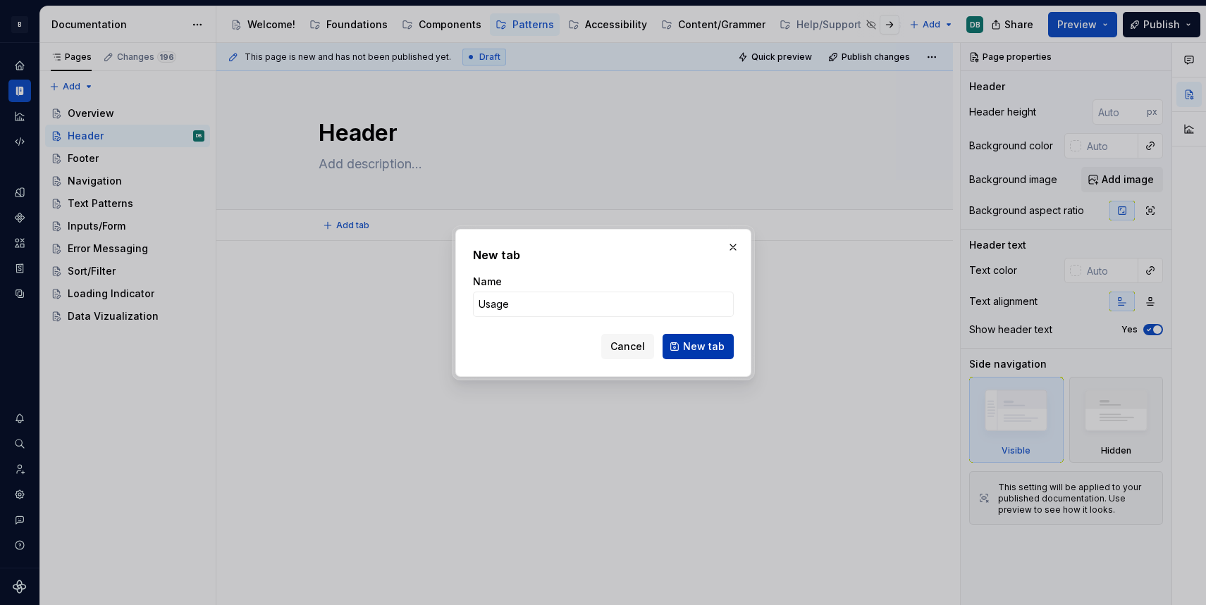
type input "Usage"
click at [713, 347] on span "New tab" at bounding box center [704, 347] width 42 height 14
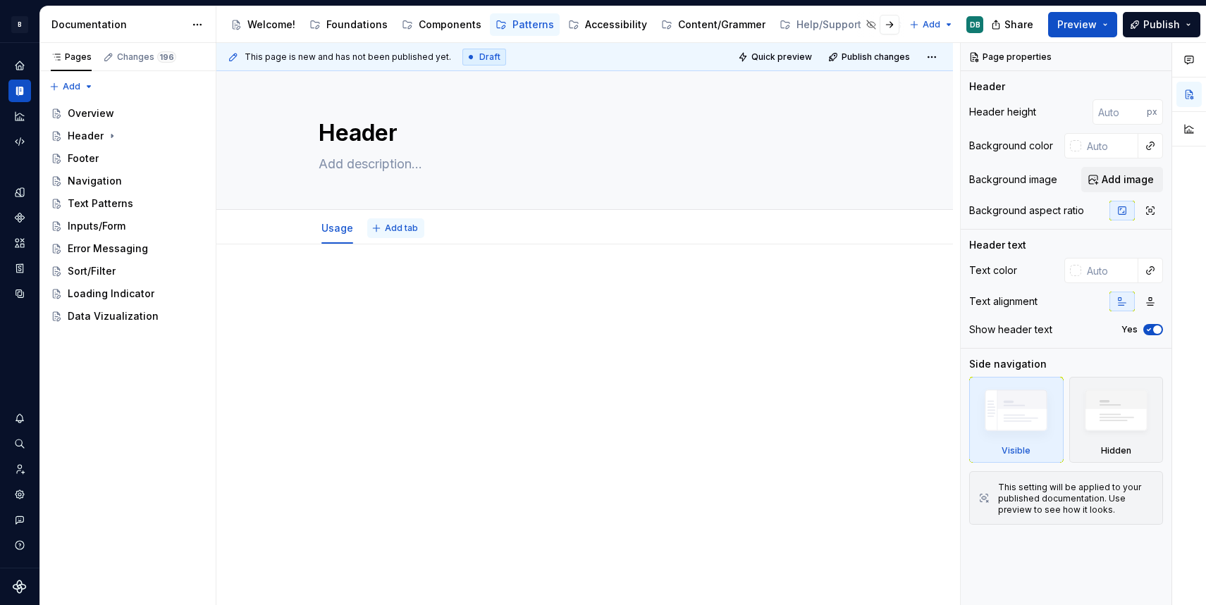
click at [408, 233] on span "Add tab" at bounding box center [401, 228] width 33 height 11
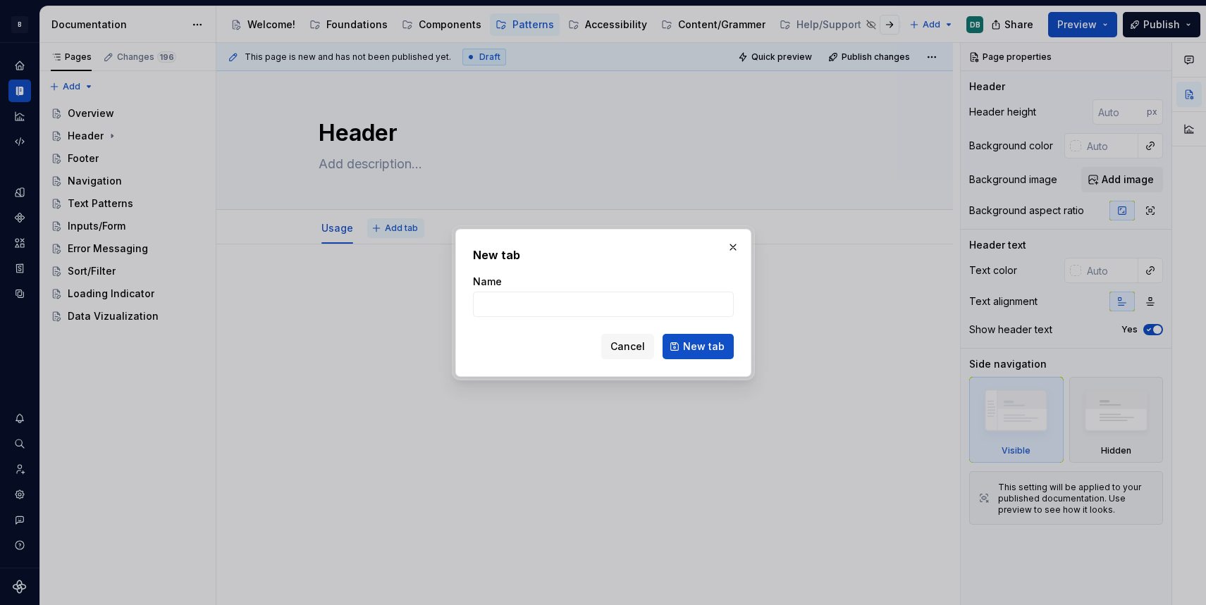
type textarea "*"
type input "A"
type textarea "*"
type input "Accessibility"
click at [689, 343] on span "New tab" at bounding box center [704, 347] width 42 height 14
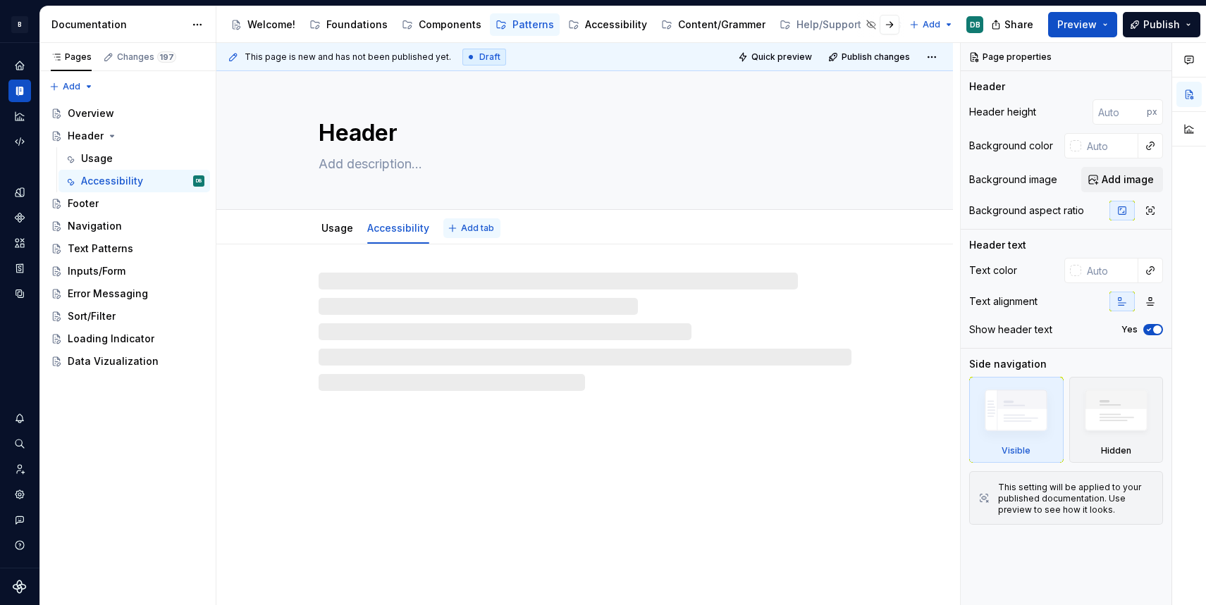
click at [468, 226] on span "Add tab" at bounding box center [477, 228] width 33 height 11
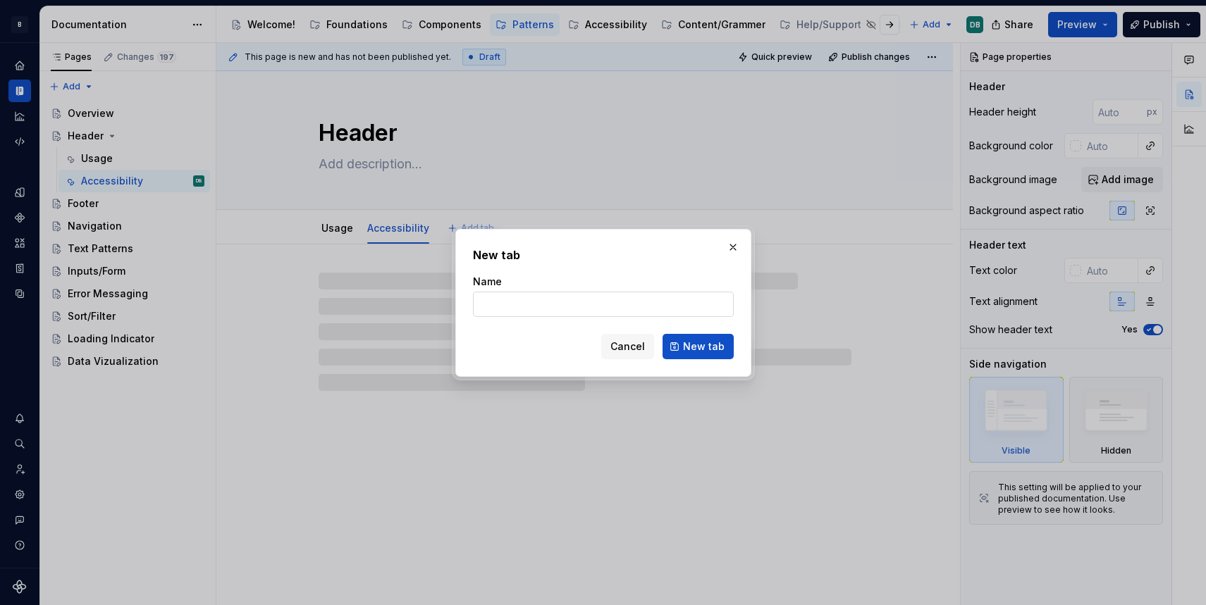
type textarea "*"
type input "C"
type textarea "*"
type input "Code"
type textarea "*"
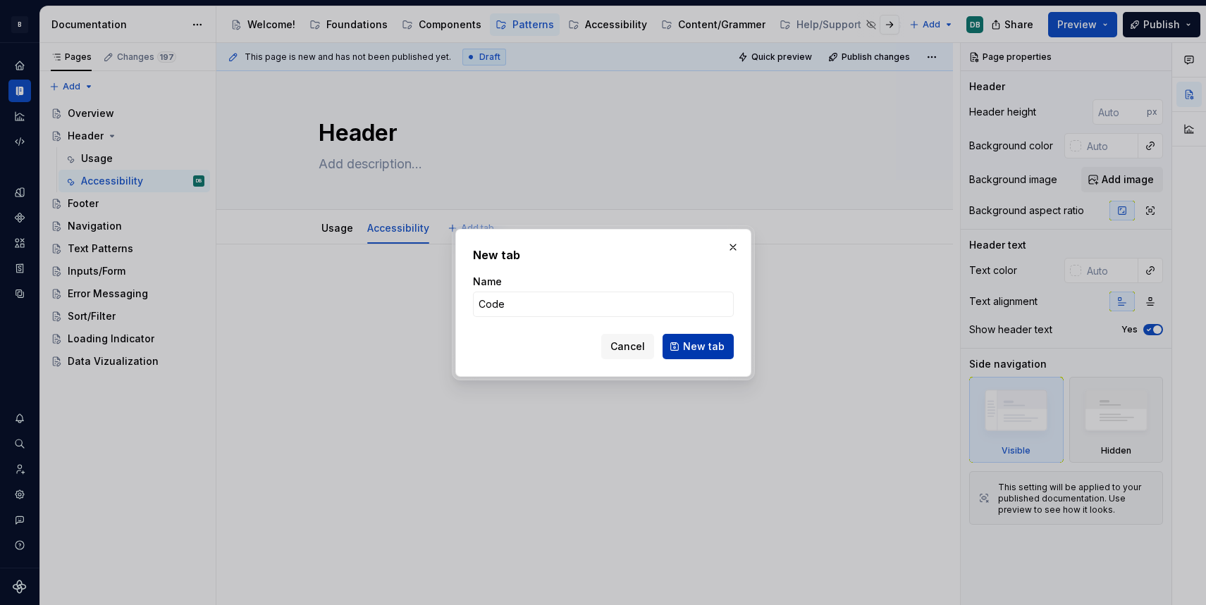
type input "Code"
click at [697, 342] on span "New tab" at bounding box center [704, 347] width 42 height 14
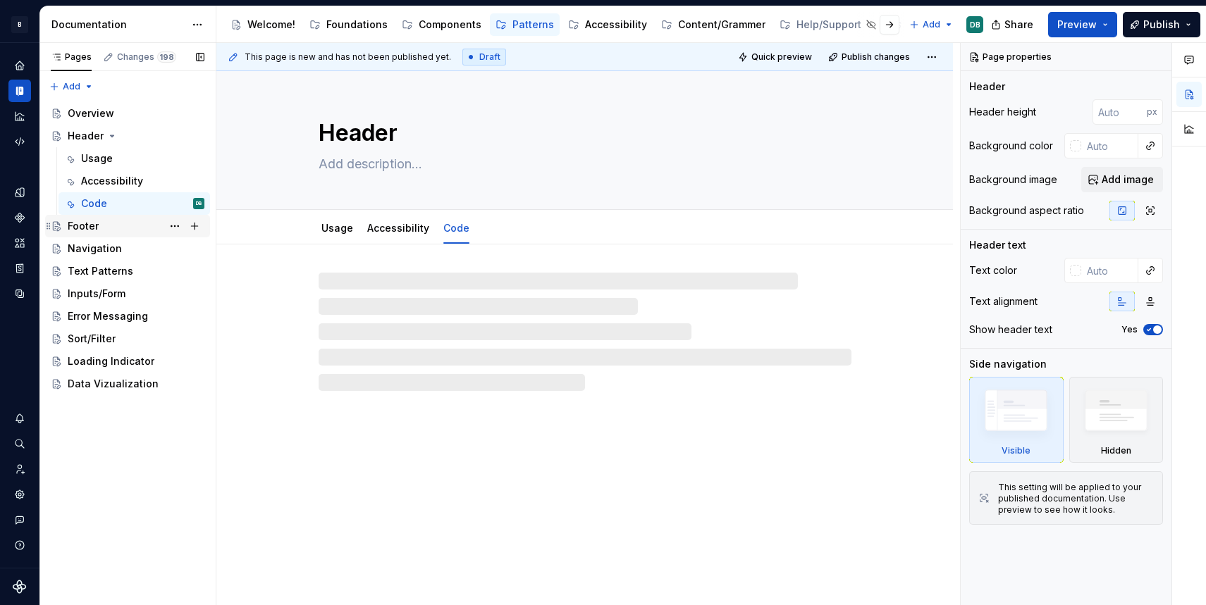
click at [91, 226] on div "Footer" at bounding box center [83, 226] width 31 height 14
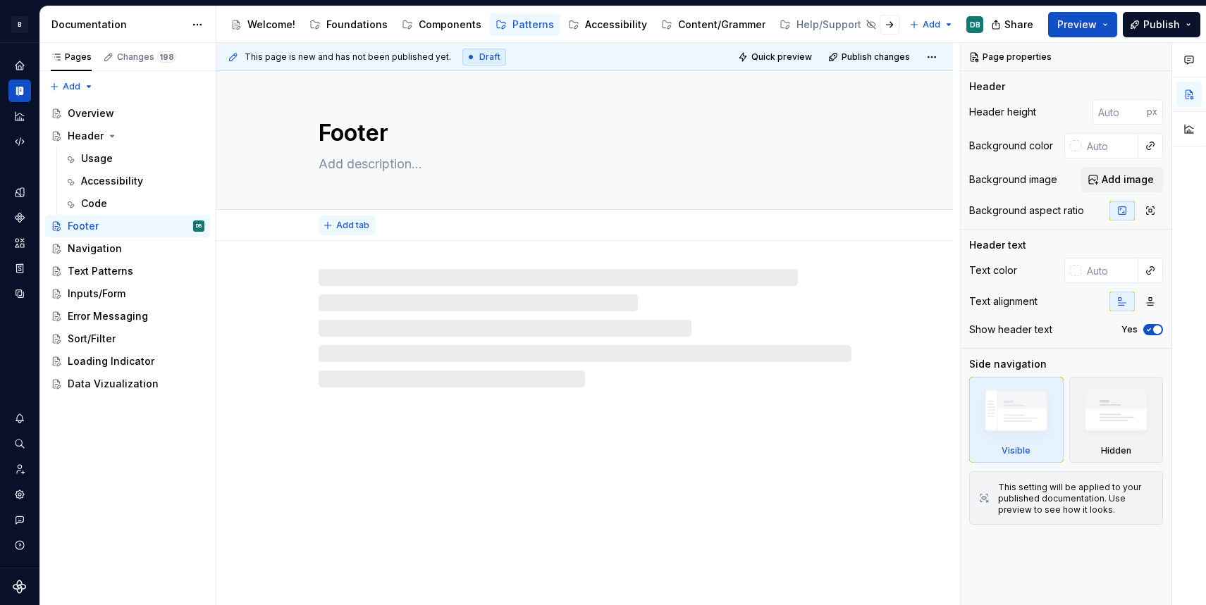
click at [343, 228] on span "Add tab" at bounding box center [352, 225] width 33 height 11
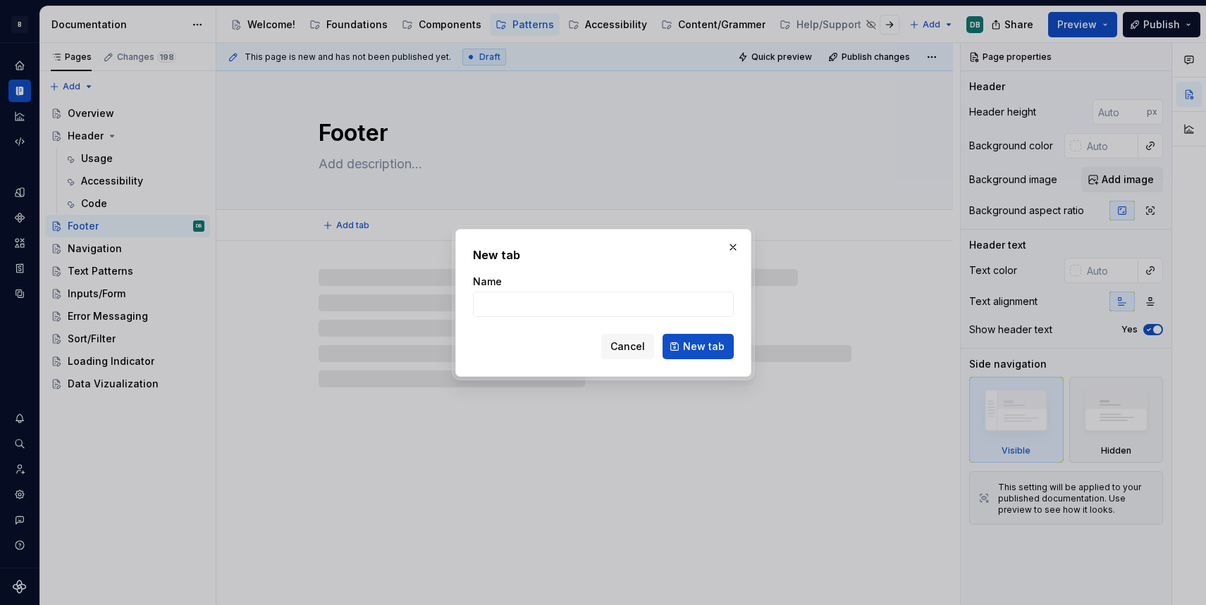
type textarea "*"
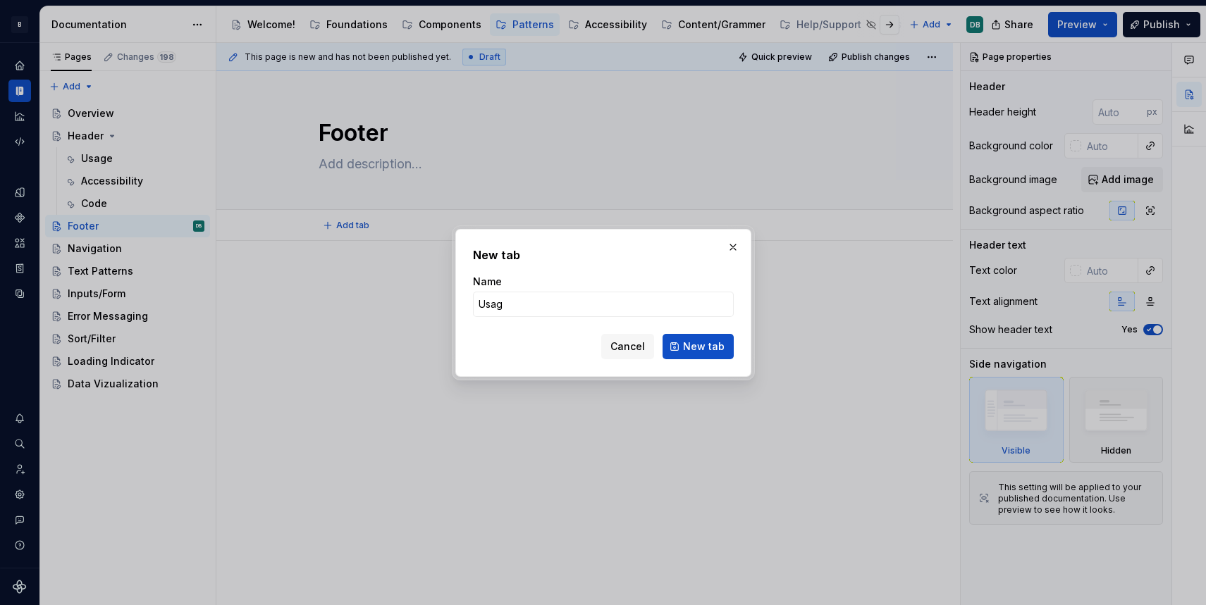
type input "Usage"
type textarea "*"
type input "Usage"
click at [691, 352] on span "New tab" at bounding box center [704, 347] width 42 height 14
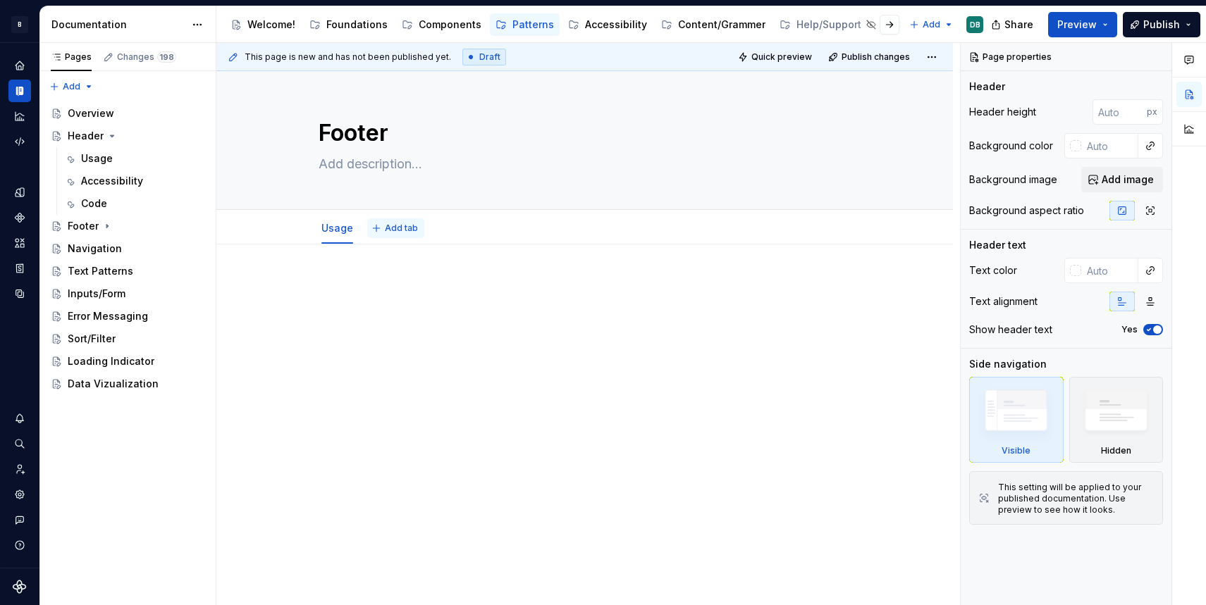
click at [397, 227] on span "Add tab" at bounding box center [401, 228] width 33 height 11
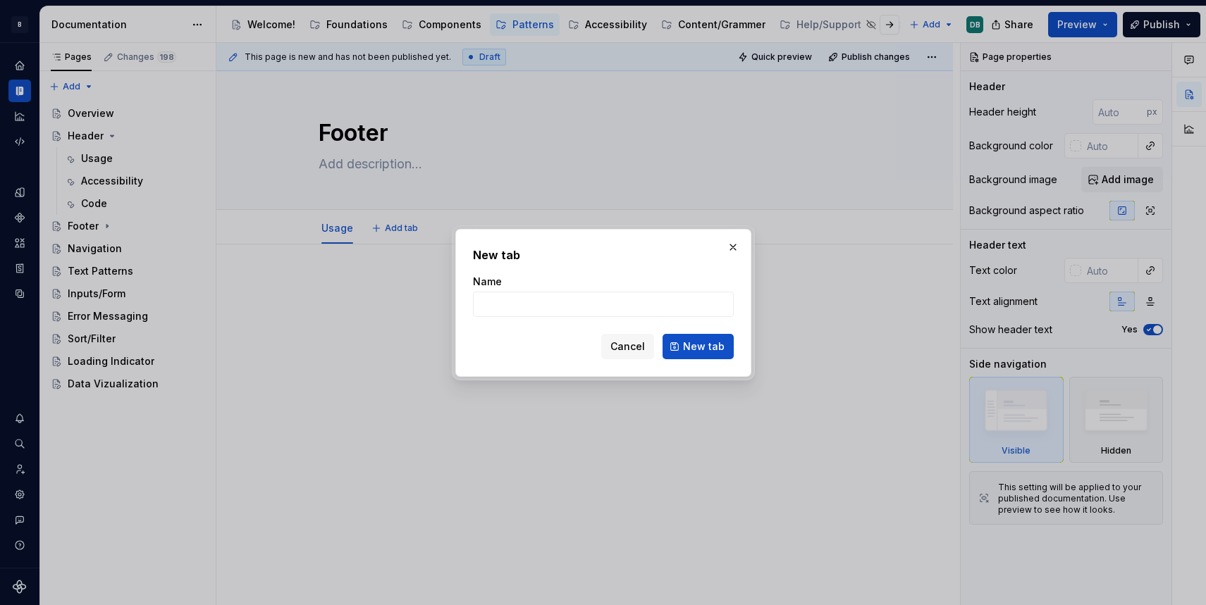
type textarea "*"
type input "Ac"
type textarea "*"
type input "Accessibility"
click at [710, 347] on span "New tab" at bounding box center [704, 347] width 42 height 14
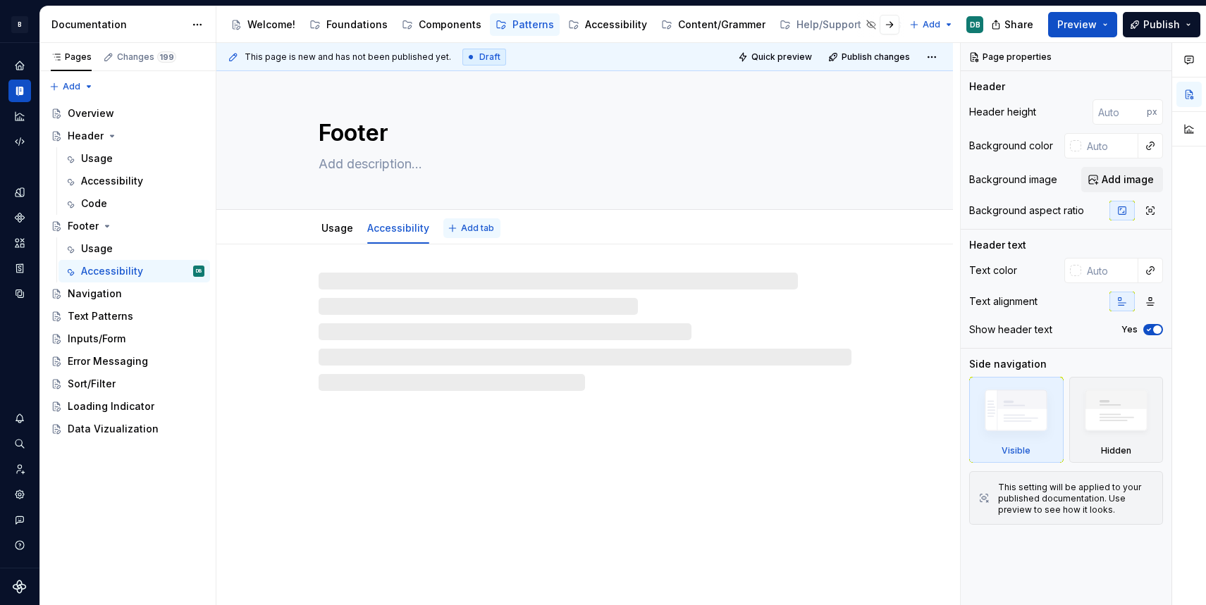
click at [475, 228] on span "Add tab" at bounding box center [477, 228] width 33 height 11
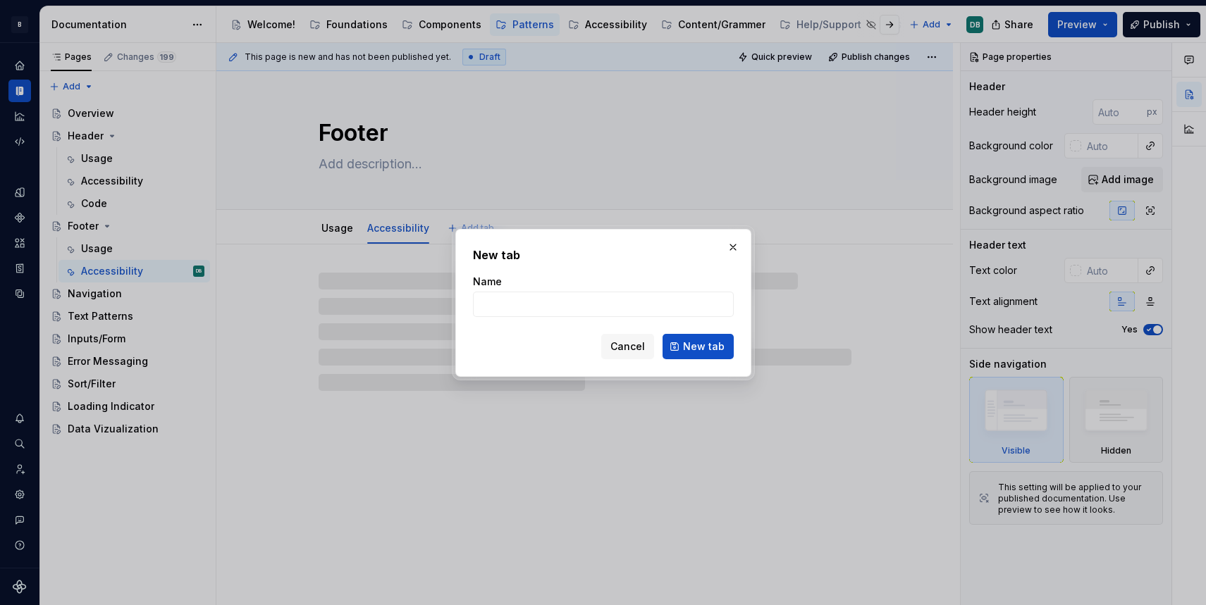
type textarea "*"
type input "C"
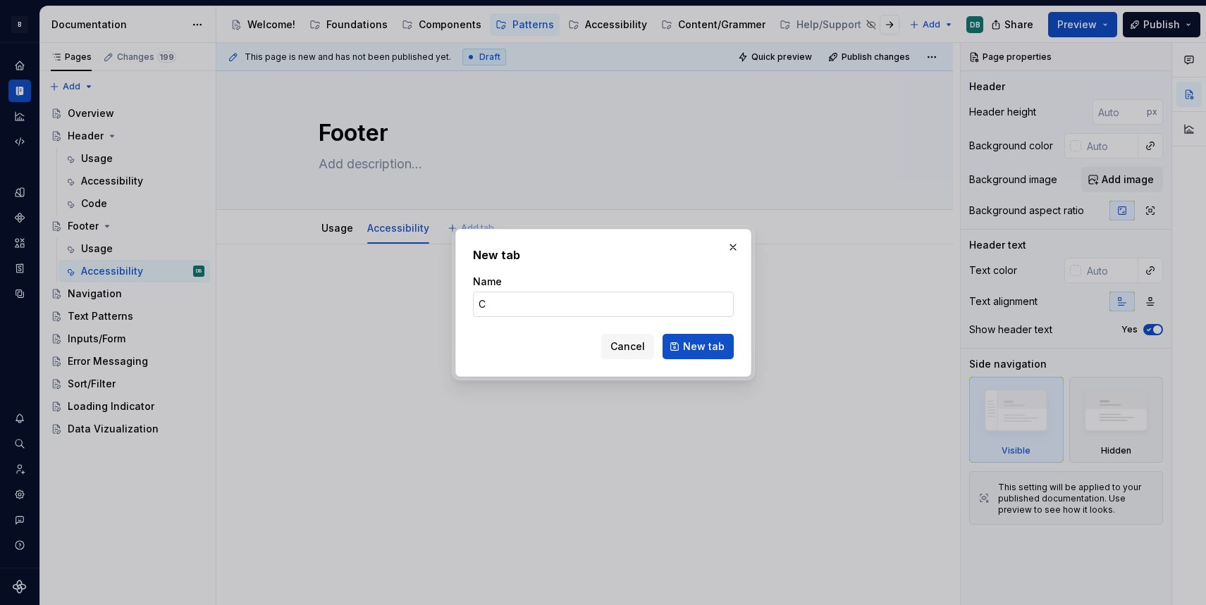
type textarea "*"
type input "Code"
click at [703, 345] on span "New tab" at bounding box center [704, 347] width 42 height 14
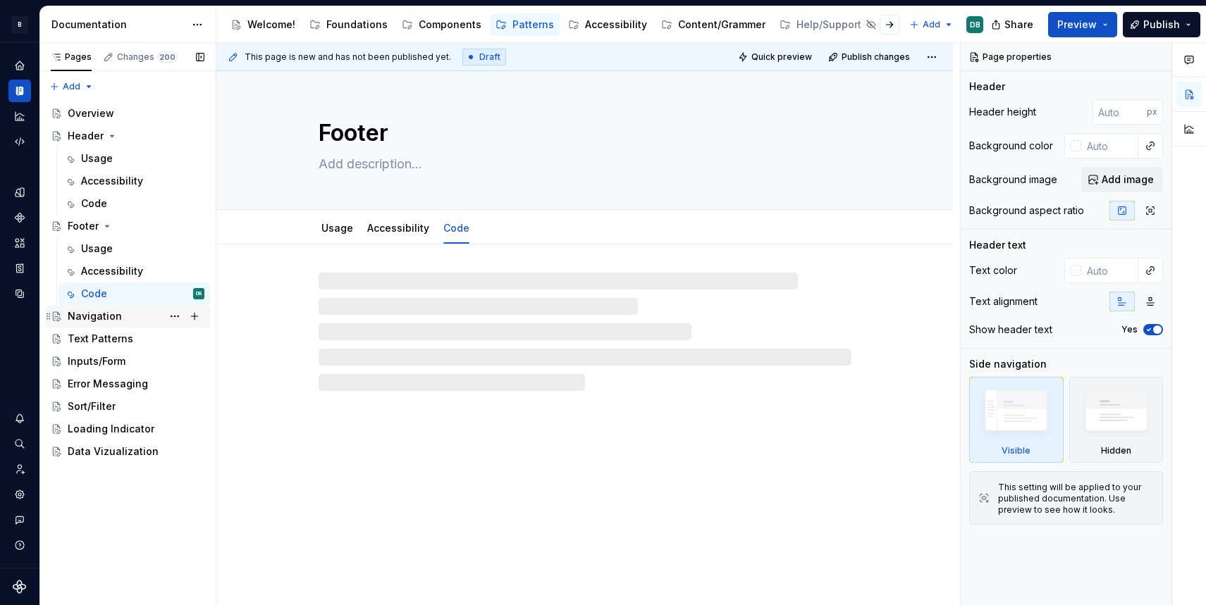
click at [94, 316] on div "Navigation" at bounding box center [95, 316] width 54 height 14
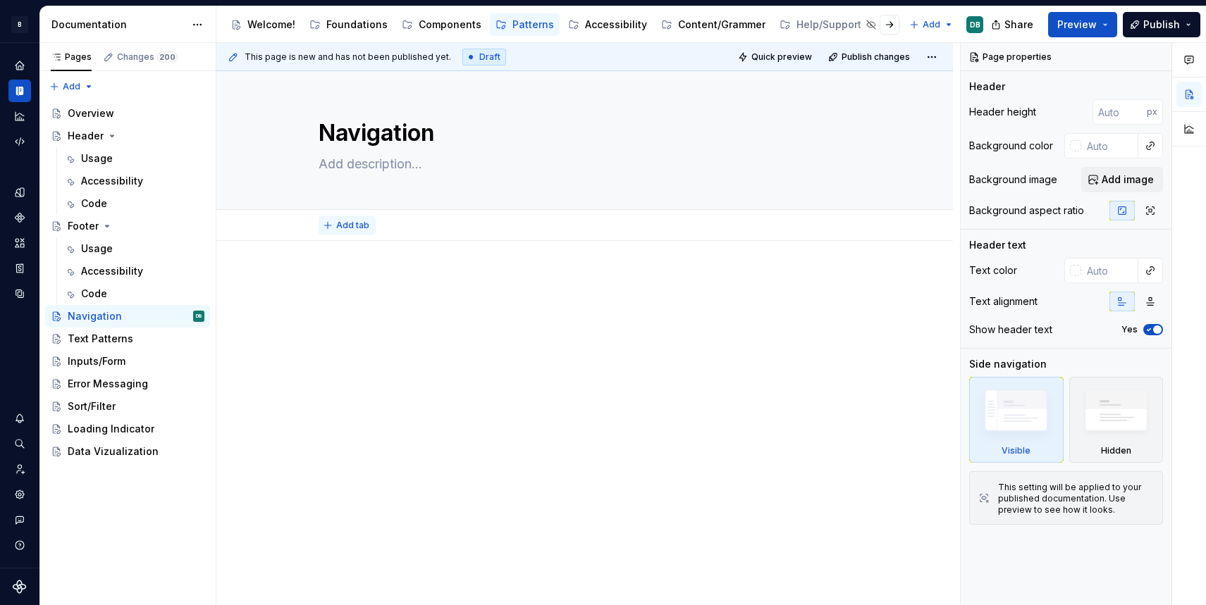
type textarea "*"
click at [349, 227] on span "Add tab" at bounding box center [352, 225] width 33 height 11
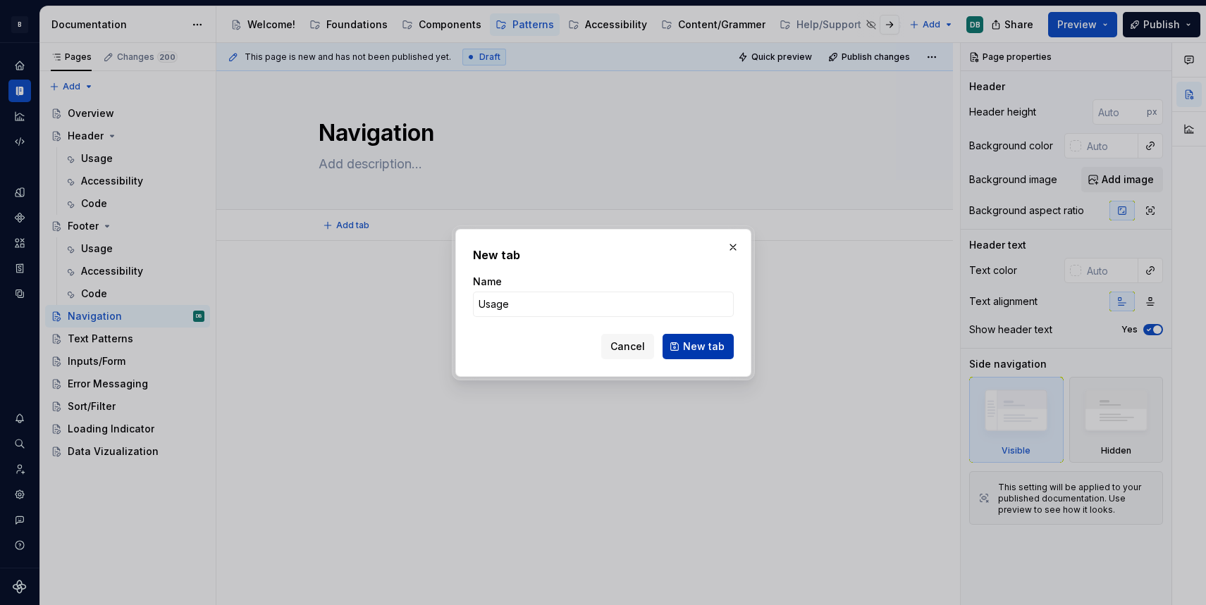
type input "Usage"
click at [704, 349] on span "New tab" at bounding box center [704, 347] width 42 height 14
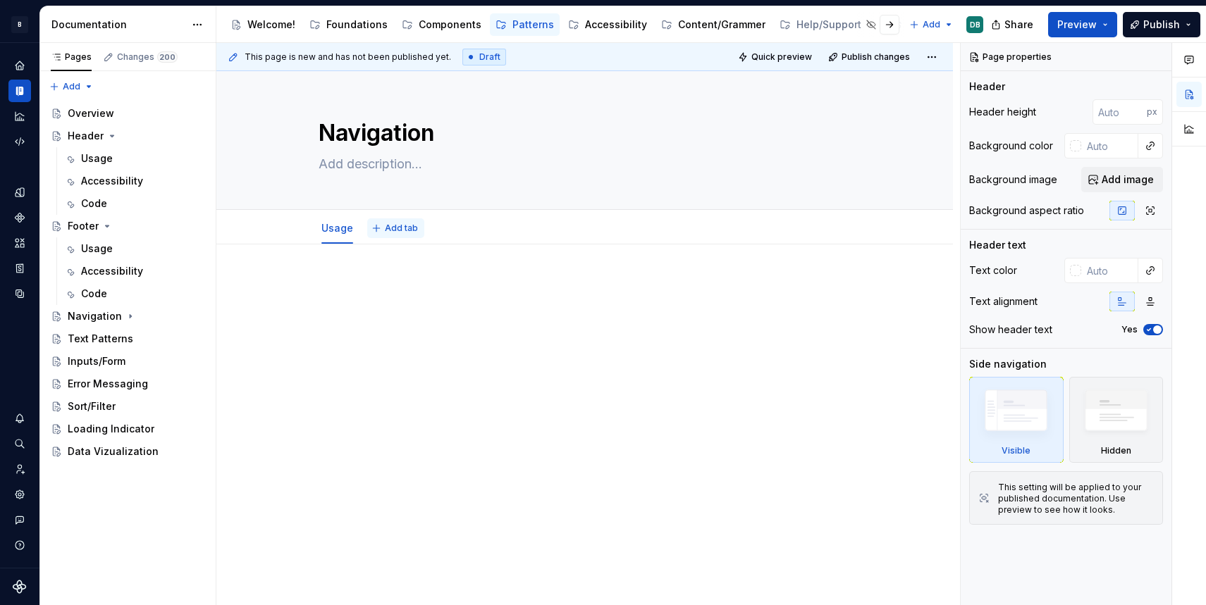
click at [395, 226] on span "Add tab" at bounding box center [401, 228] width 33 height 11
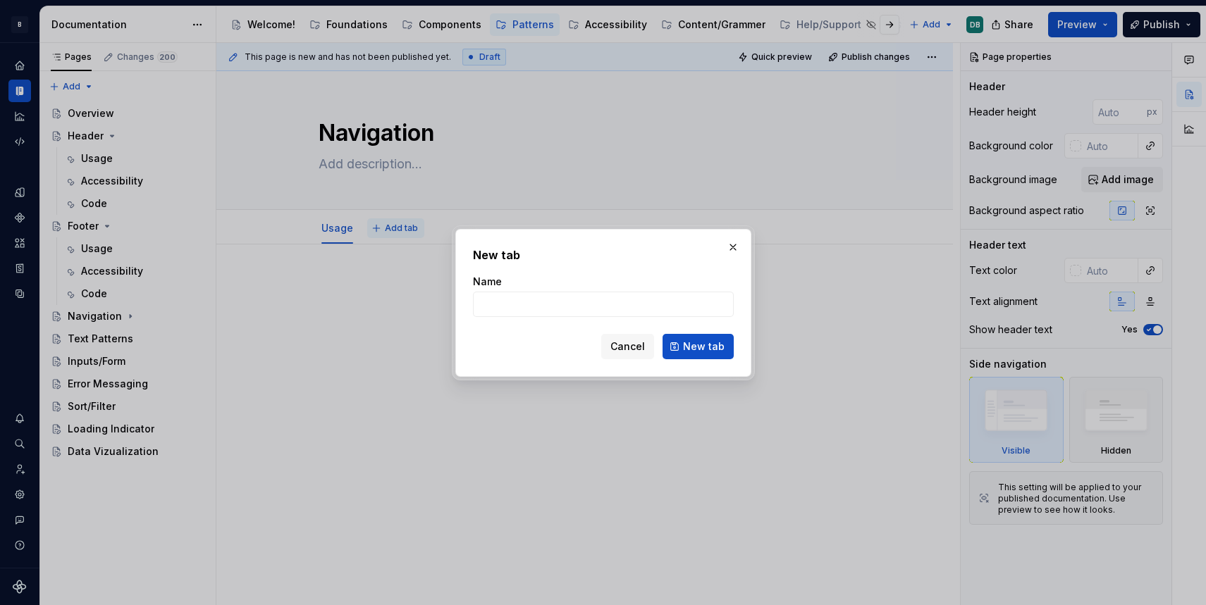
type textarea "*"
type input "Ac"
type textarea "*"
type input "Accessibility"
click at [703, 346] on span "New tab" at bounding box center [704, 347] width 42 height 14
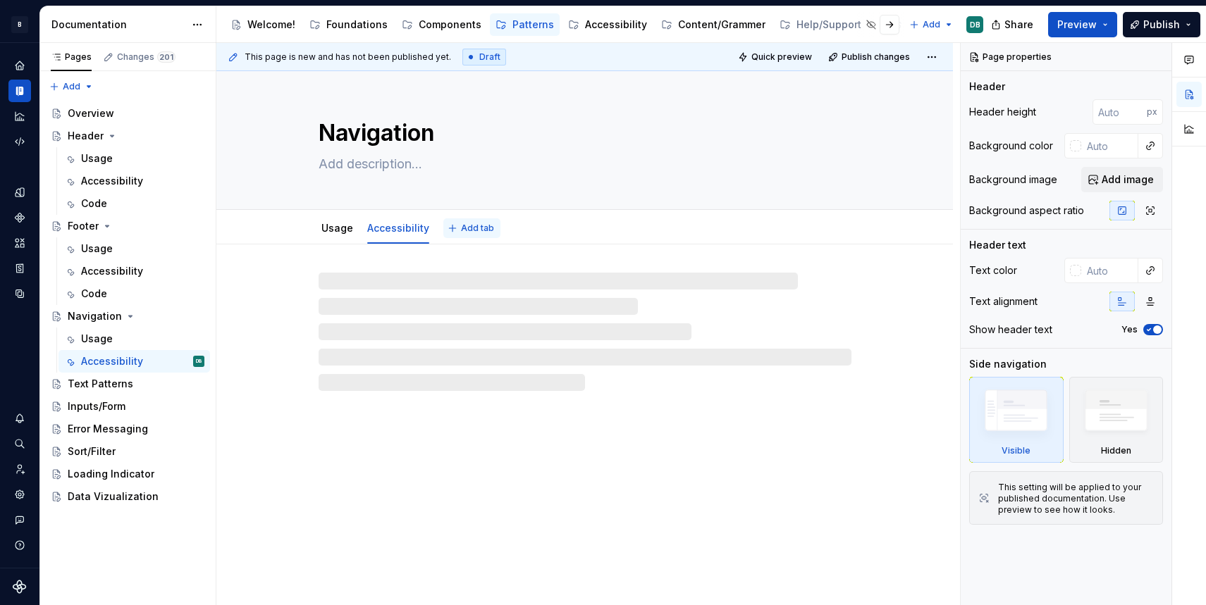
click at [475, 232] on span "Add tab" at bounding box center [477, 228] width 33 height 11
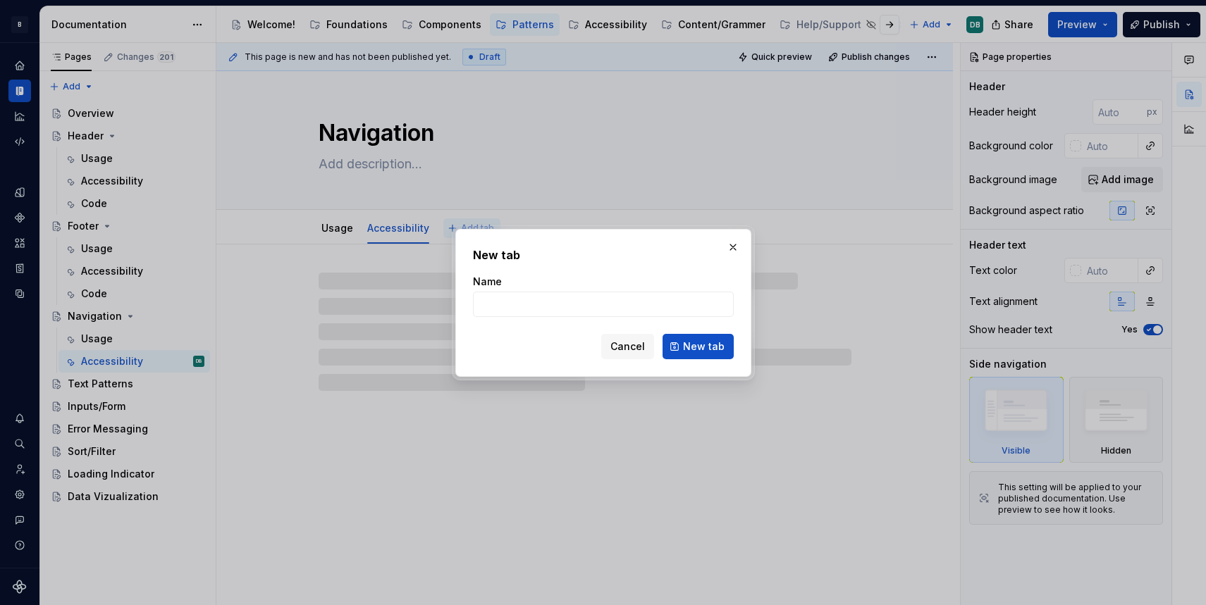
type textarea "*"
type input "C"
type textarea "*"
type input "Code"
type textarea "*"
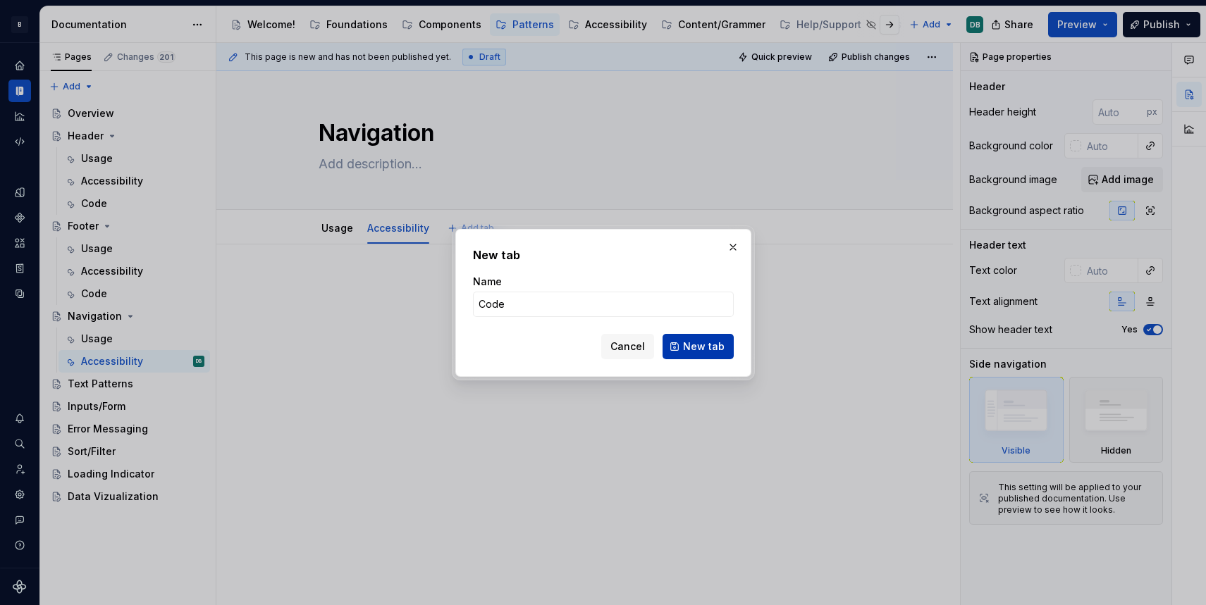
type input "Code"
click at [701, 348] on span "New tab" at bounding box center [704, 347] width 42 height 14
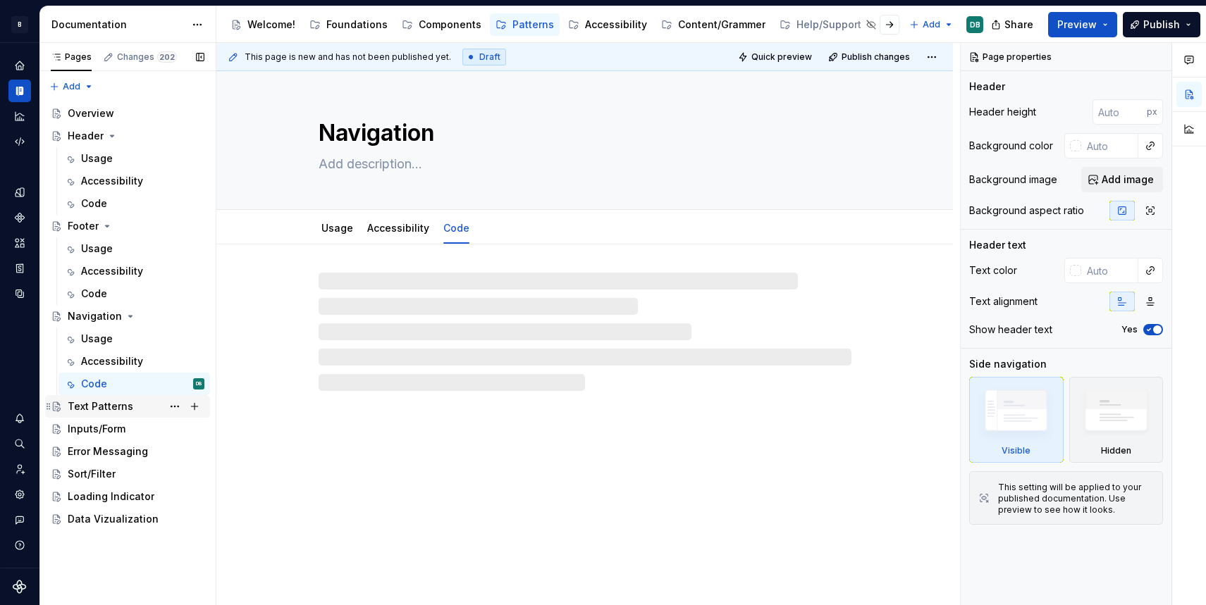
click at [99, 408] on div "Text Patterns" at bounding box center [101, 407] width 66 height 14
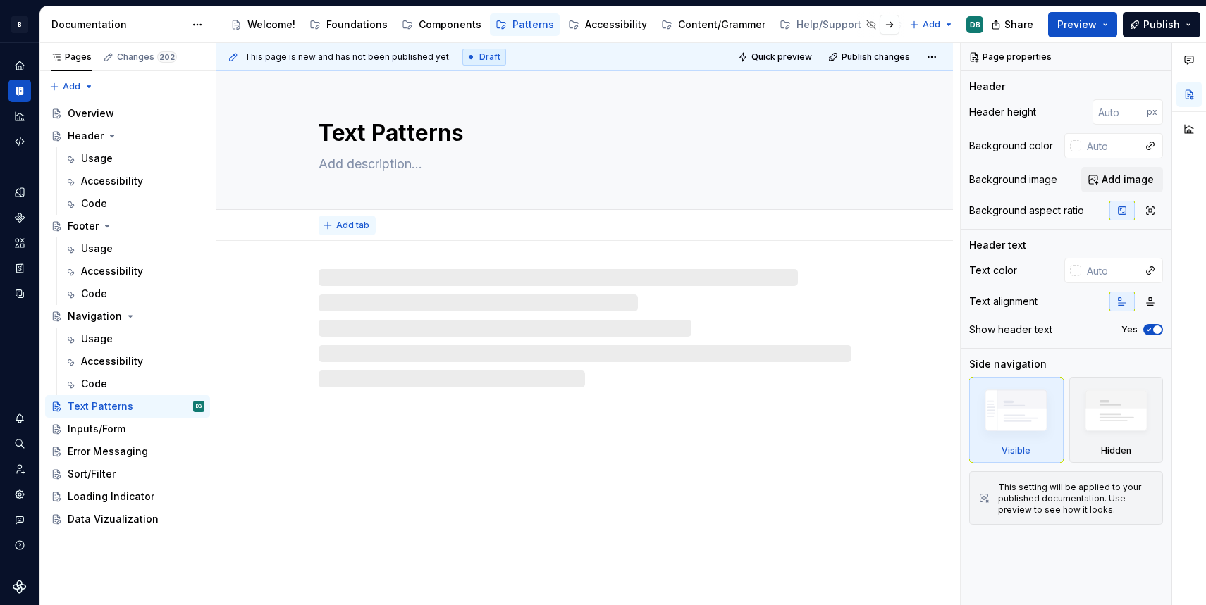
click at [346, 224] on span "Add tab" at bounding box center [352, 225] width 33 height 11
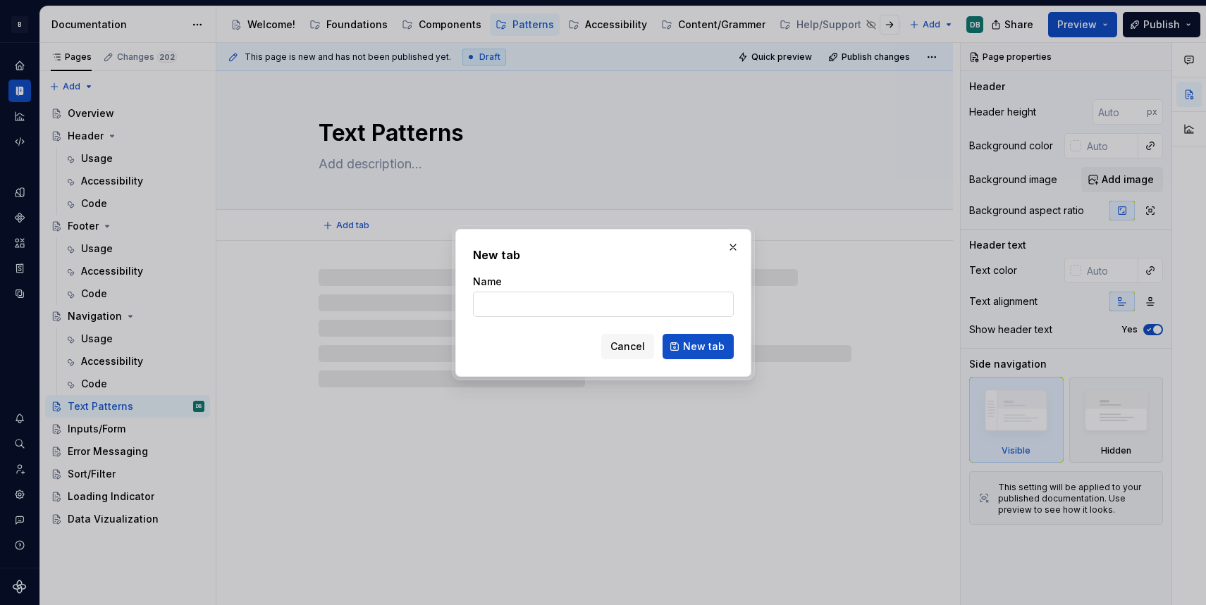
type textarea "*"
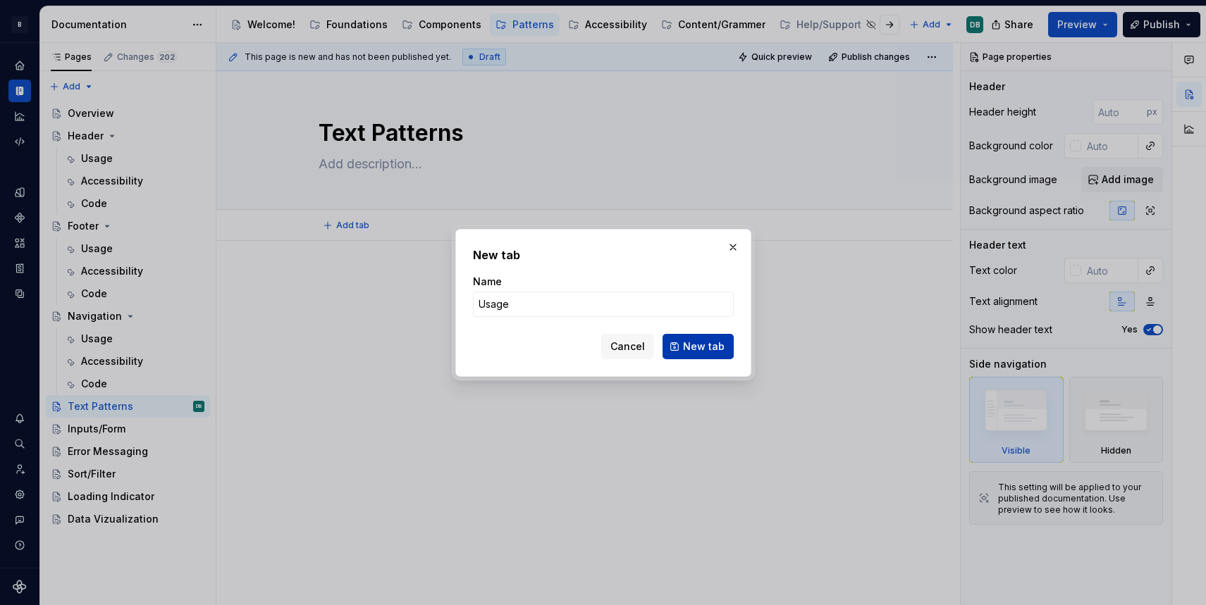
type input "Usage"
click at [707, 353] on span "New tab" at bounding box center [704, 347] width 42 height 14
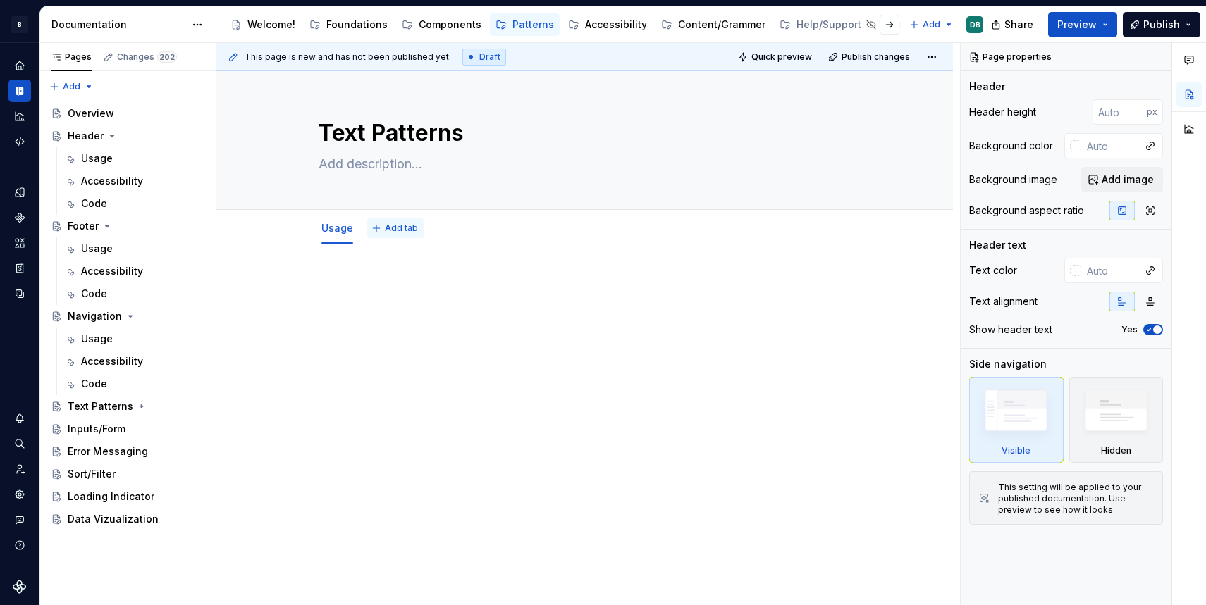
click at [404, 225] on span "Add tab" at bounding box center [401, 228] width 33 height 11
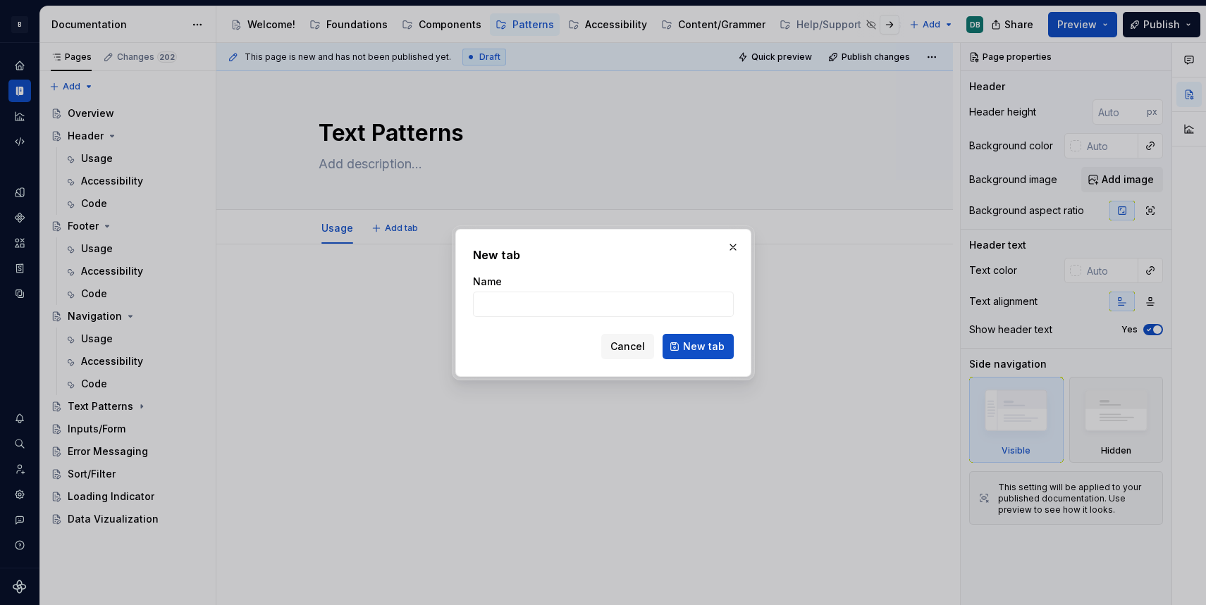
type textarea "*"
type input "Ac"
type textarea "*"
type input "Accessibility"
click at [706, 347] on span "New tab" at bounding box center [704, 347] width 42 height 14
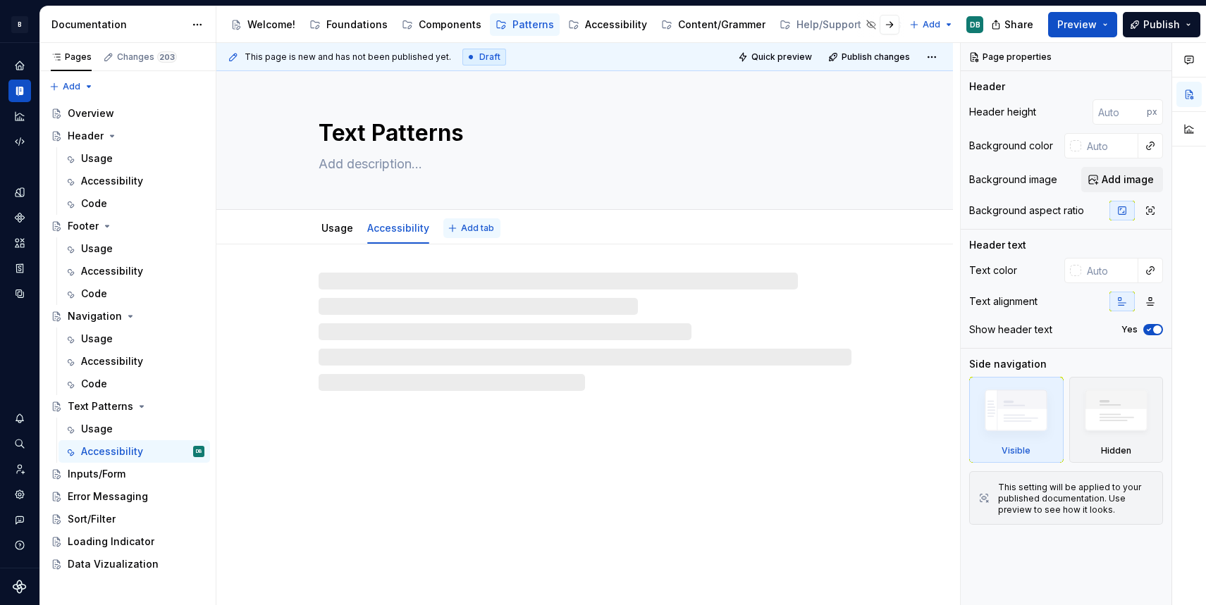
type textarea "*"
click at [465, 227] on span "Add tab" at bounding box center [477, 228] width 33 height 11
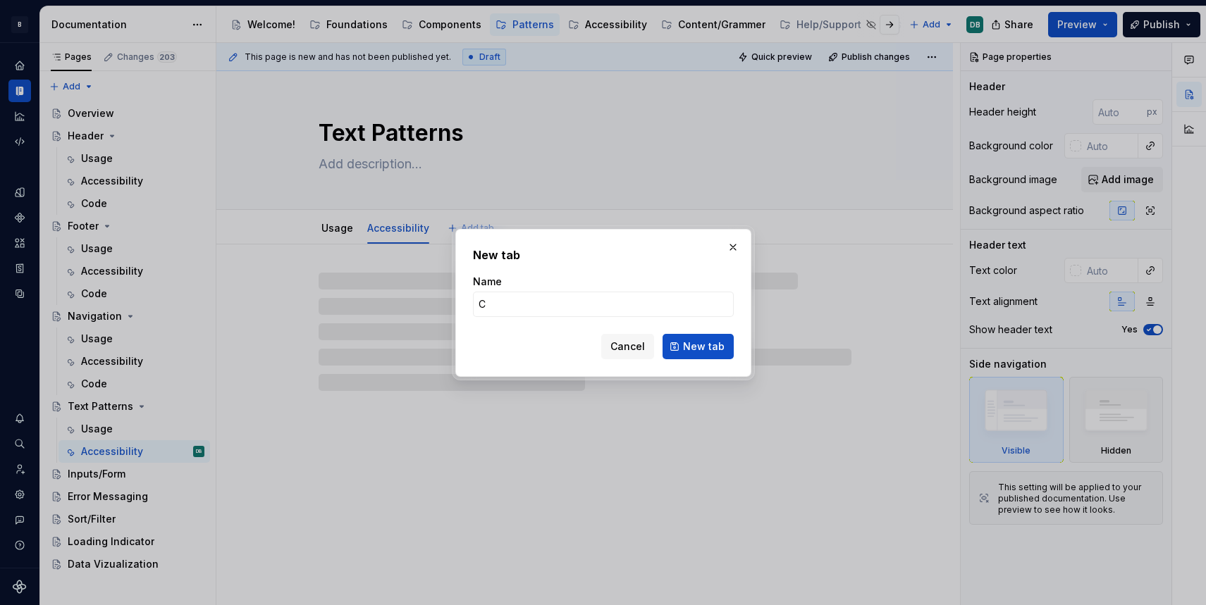
type input "Co"
type textarea "*"
type input "Code"
type textarea "*"
type input "Code"
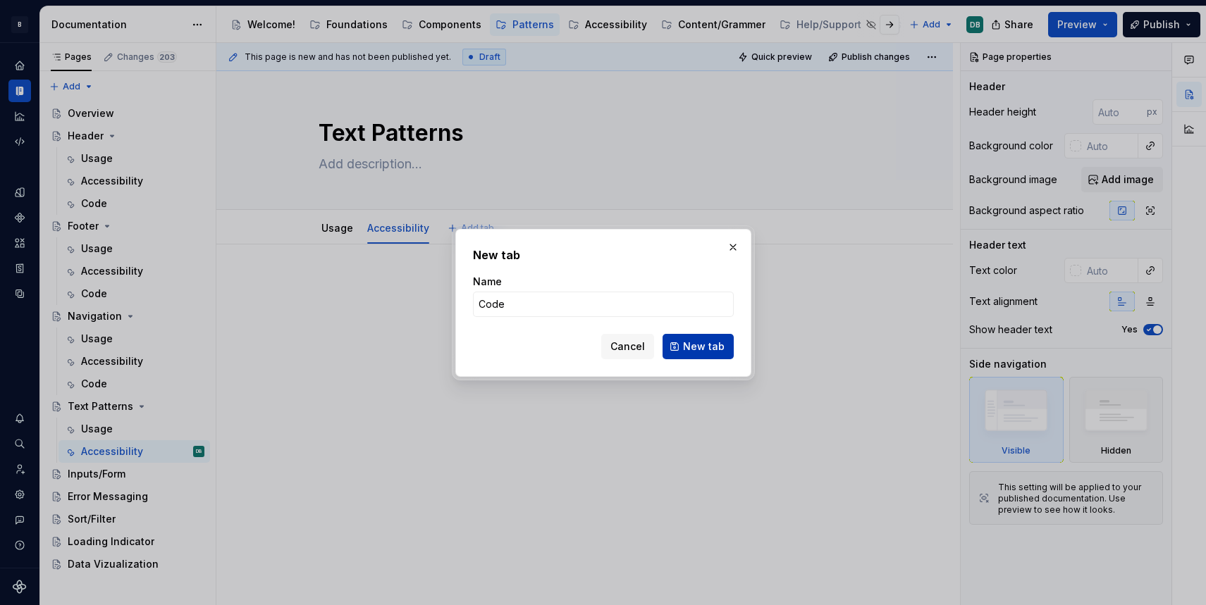
click at [706, 345] on span "New tab" at bounding box center [704, 347] width 42 height 14
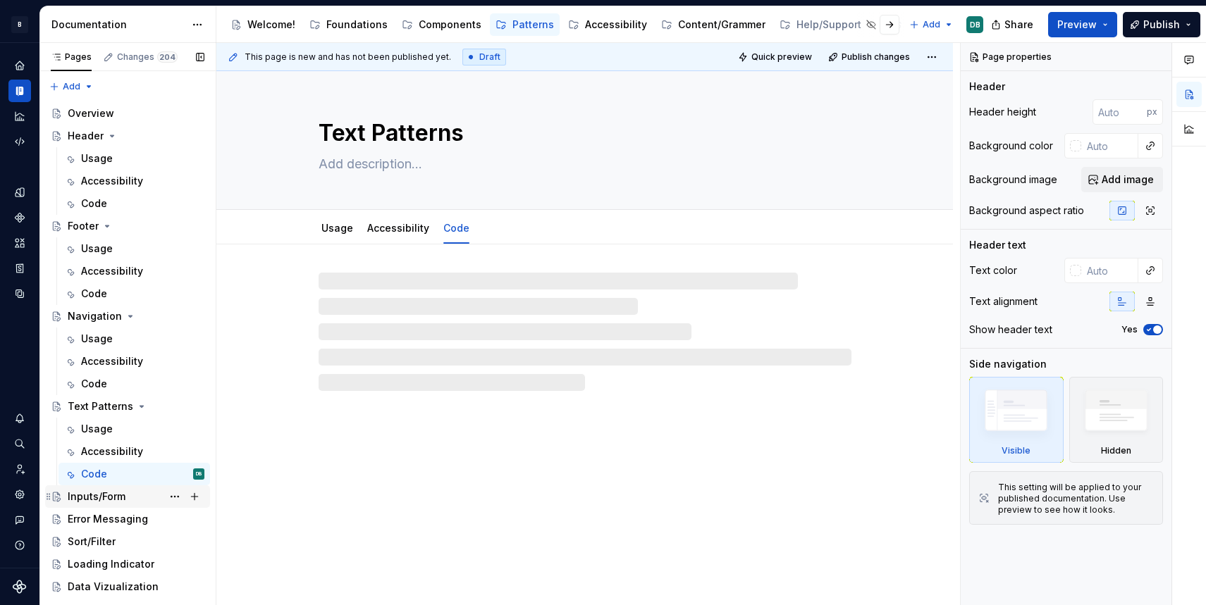
click at [89, 498] on div "Inputs/Form" at bounding box center [97, 497] width 58 height 14
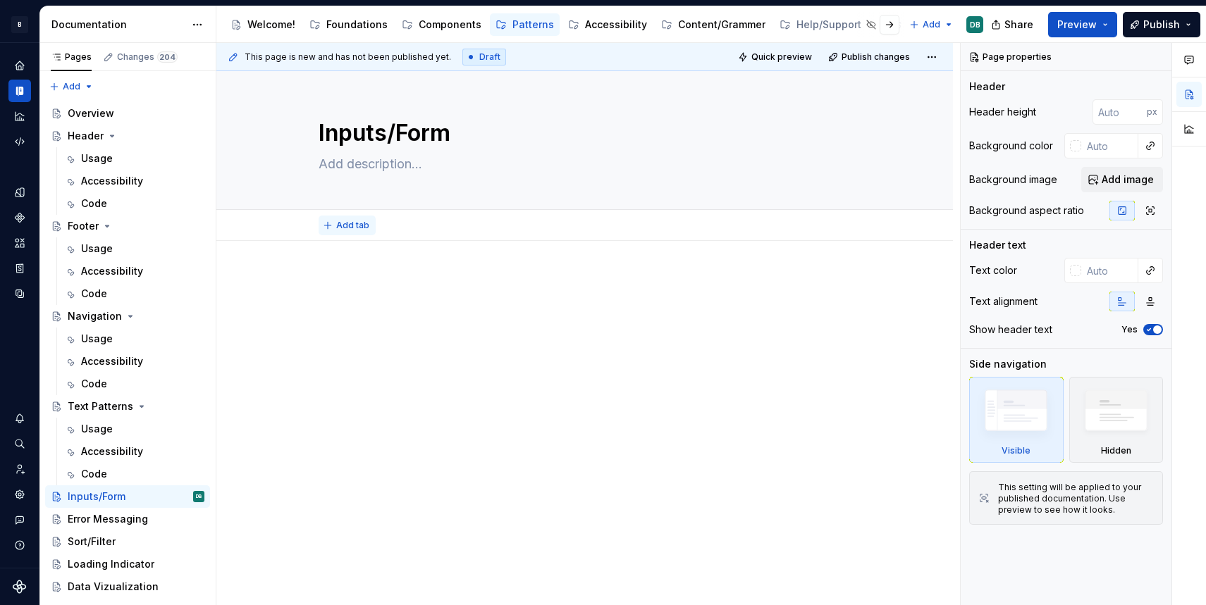
click at [344, 226] on span "Add tab" at bounding box center [352, 225] width 33 height 11
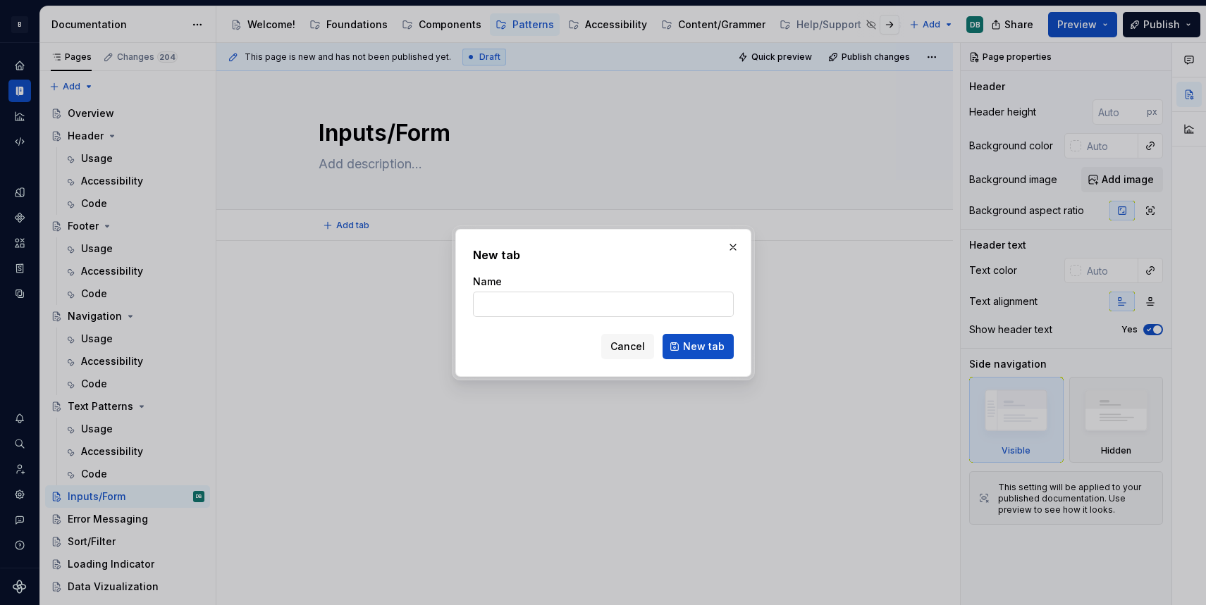
type textarea "*"
type input "Usage"
click at [697, 350] on span "New tab" at bounding box center [704, 347] width 42 height 14
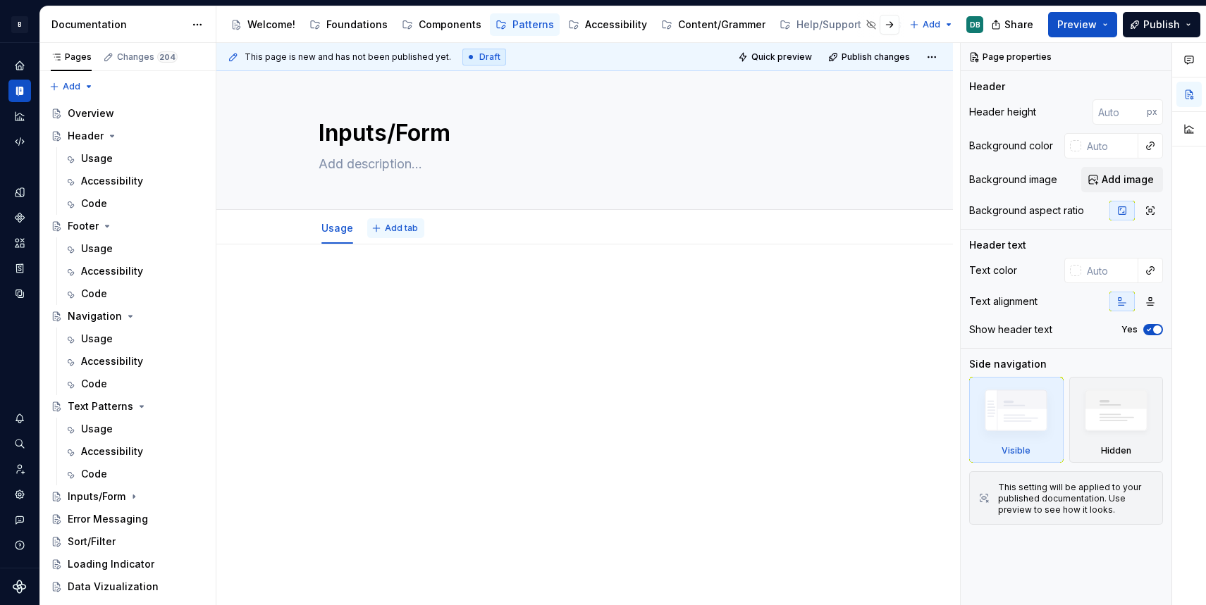
click at [398, 227] on span "Add tab" at bounding box center [401, 228] width 33 height 11
type textarea "*"
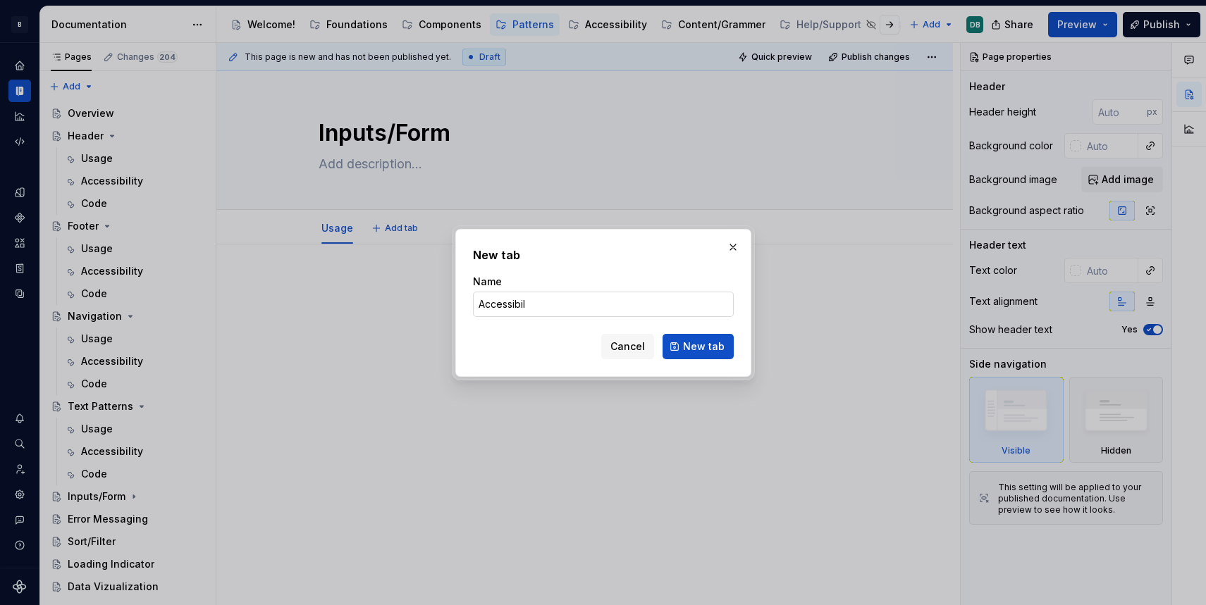
type input "Accessibili"
type textarea "*"
type input "Accessibility"
click at [708, 348] on span "New tab" at bounding box center [704, 347] width 42 height 14
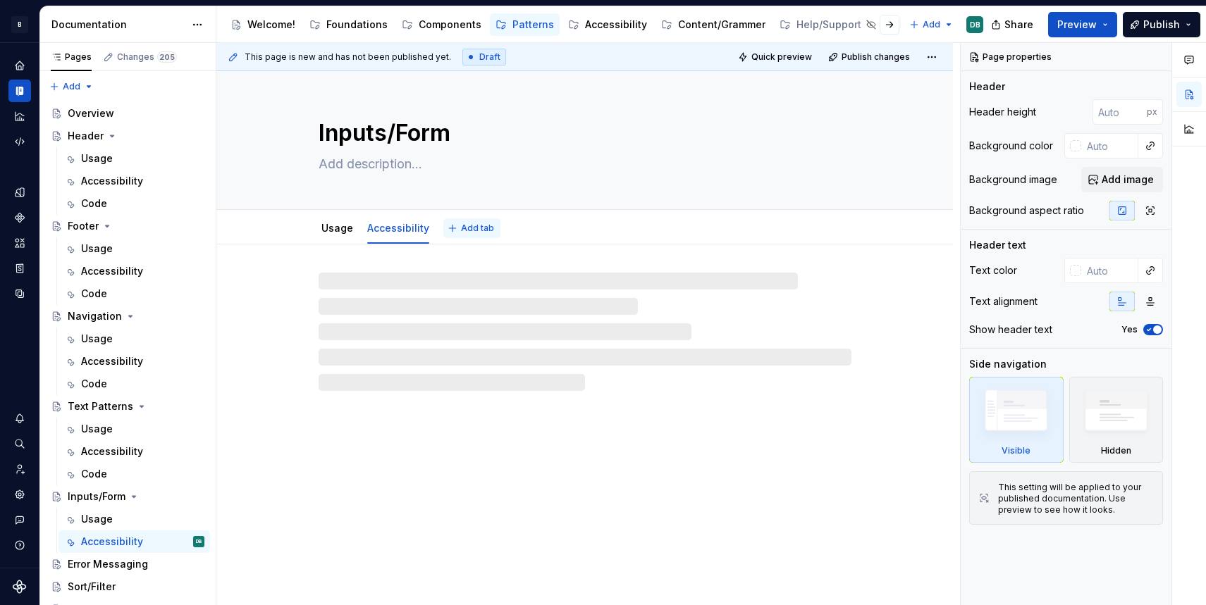
click at [473, 230] on span "Add tab" at bounding box center [477, 228] width 33 height 11
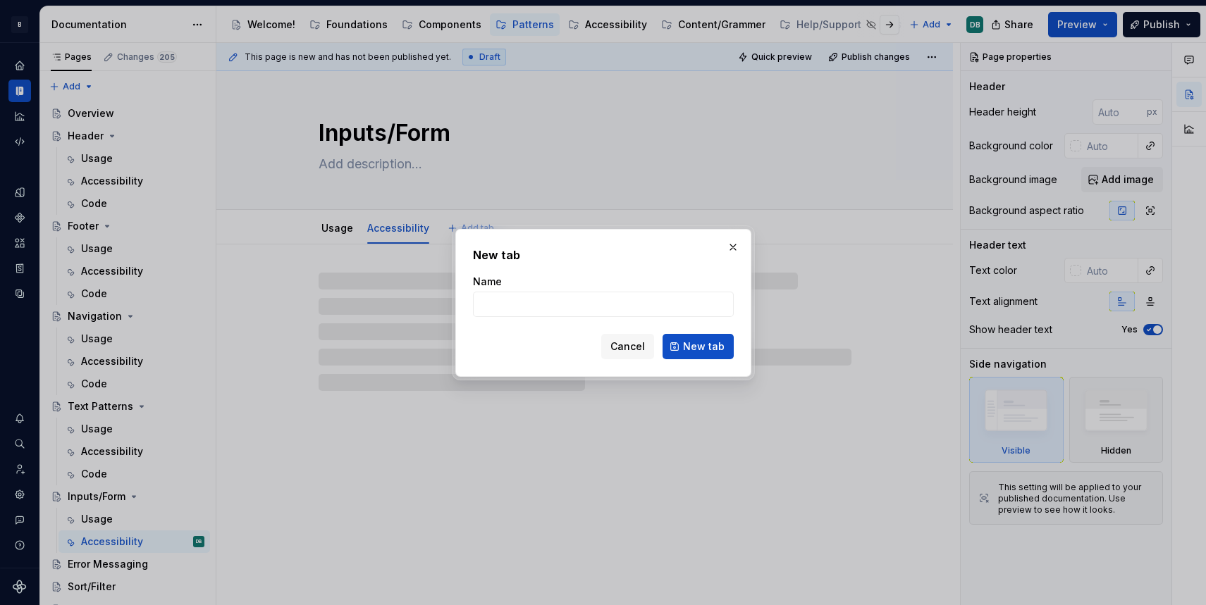
type textarea "*"
type input "C"
type textarea "*"
type input "Code"
type textarea "*"
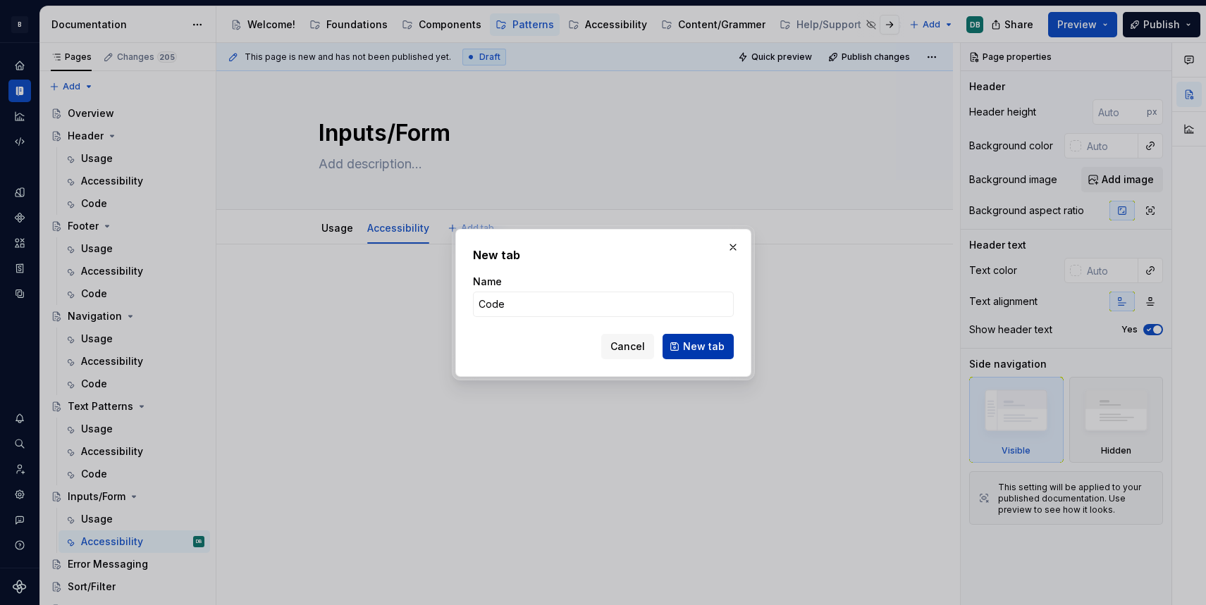
type input "Code"
click at [706, 347] on span "New tab" at bounding box center [704, 347] width 42 height 14
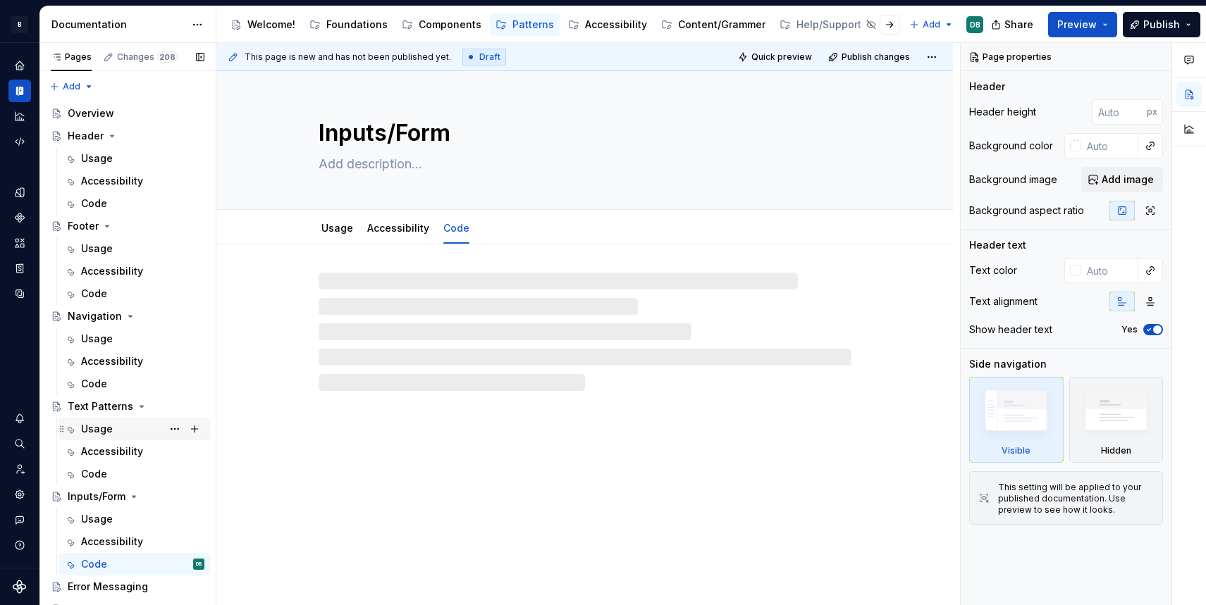
scroll to position [57, 0]
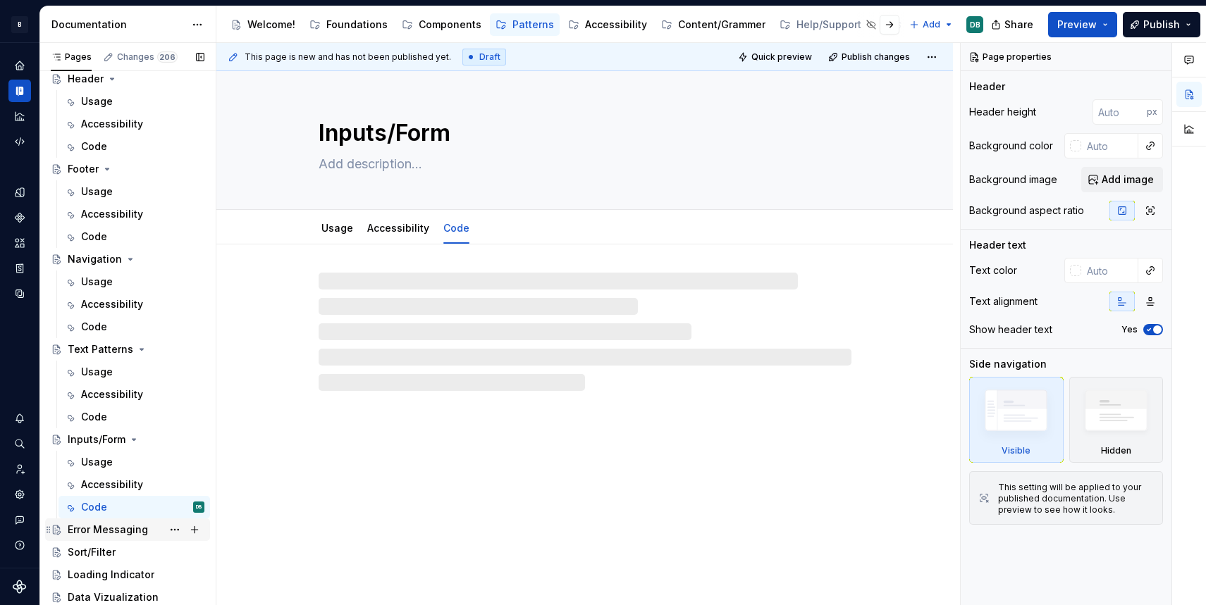
click at [107, 530] on div "Error Messaging" at bounding box center [108, 530] width 80 height 14
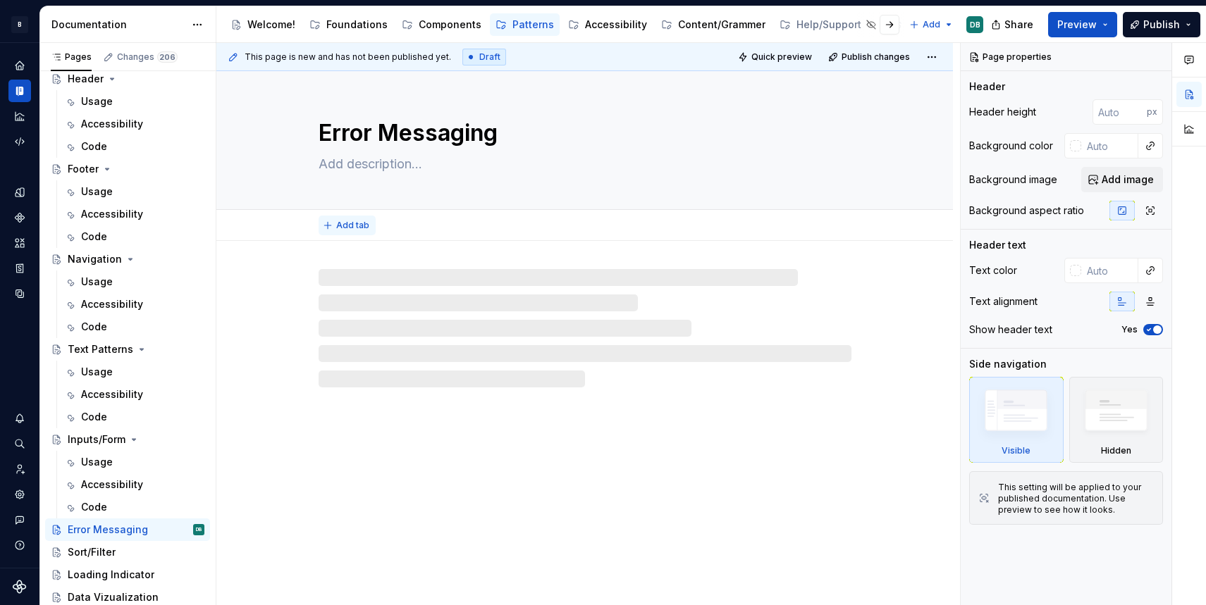
click at [344, 228] on span "Add tab" at bounding box center [352, 225] width 33 height 11
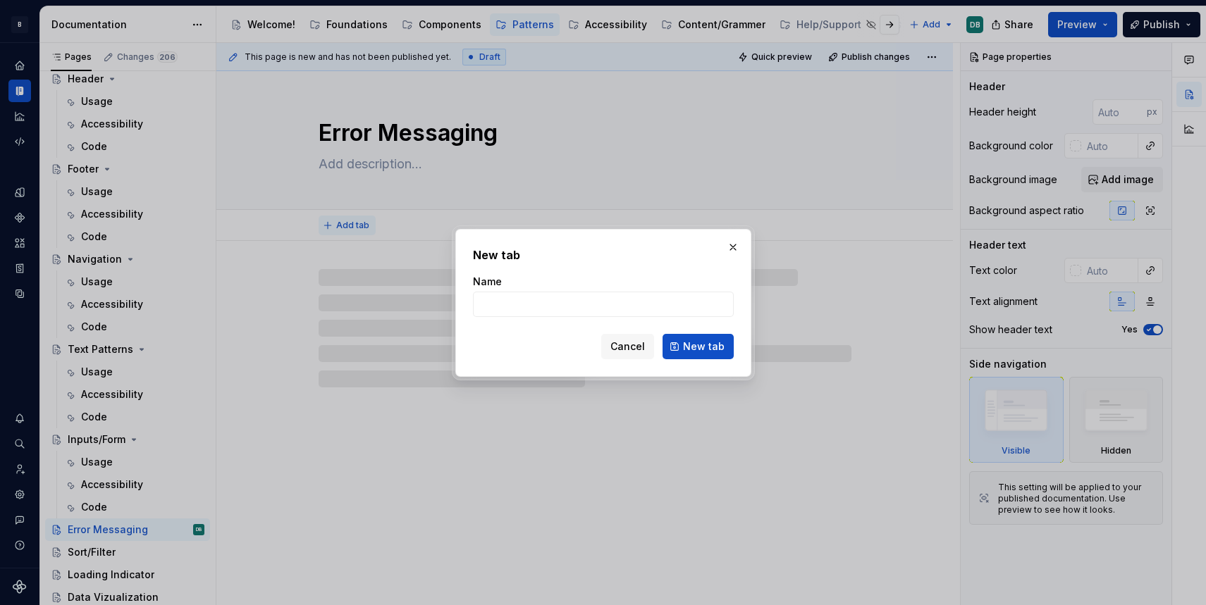
type textarea "*"
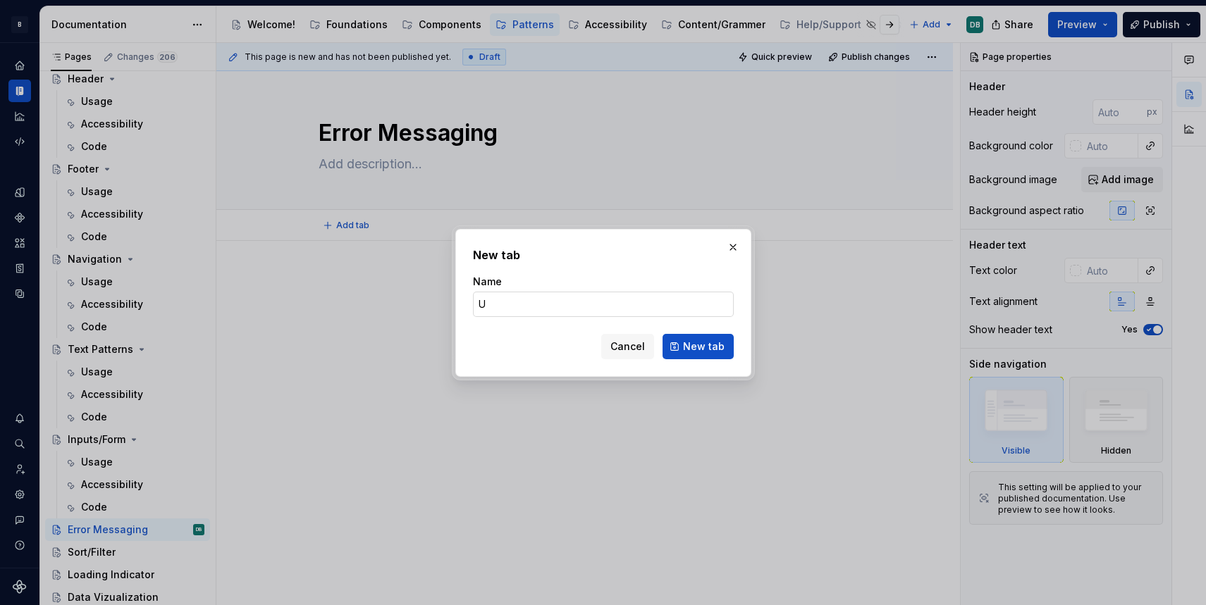
type input "Us"
type textarea "*"
type input "Usage"
click at [708, 351] on span "New tab" at bounding box center [704, 347] width 42 height 14
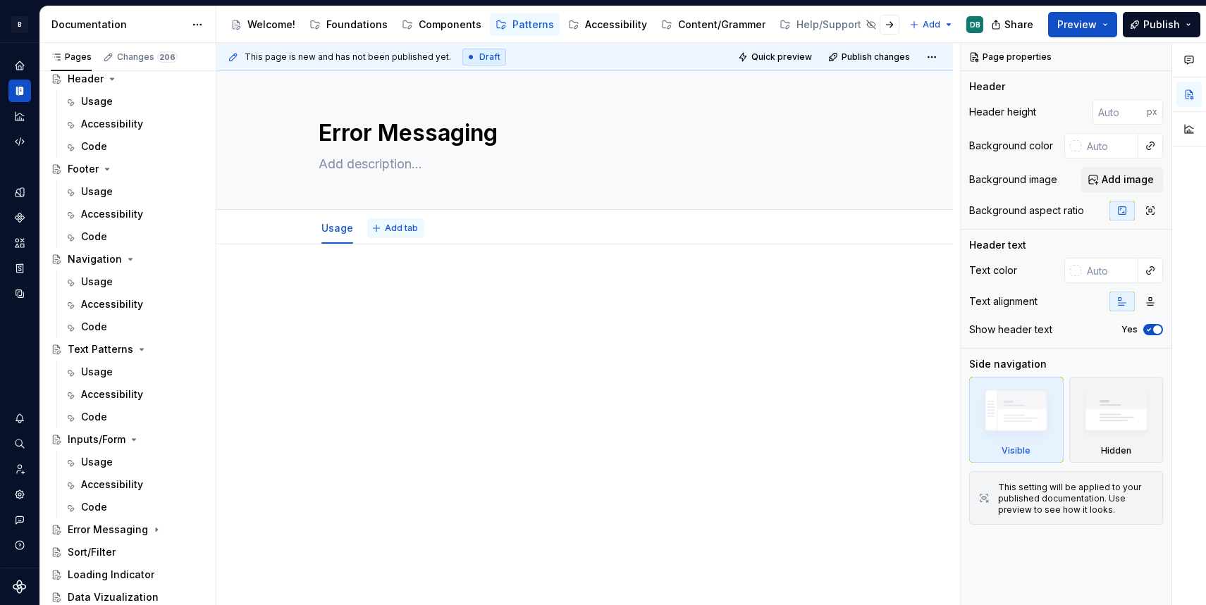
click at [404, 230] on span "Add tab" at bounding box center [401, 228] width 33 height 11
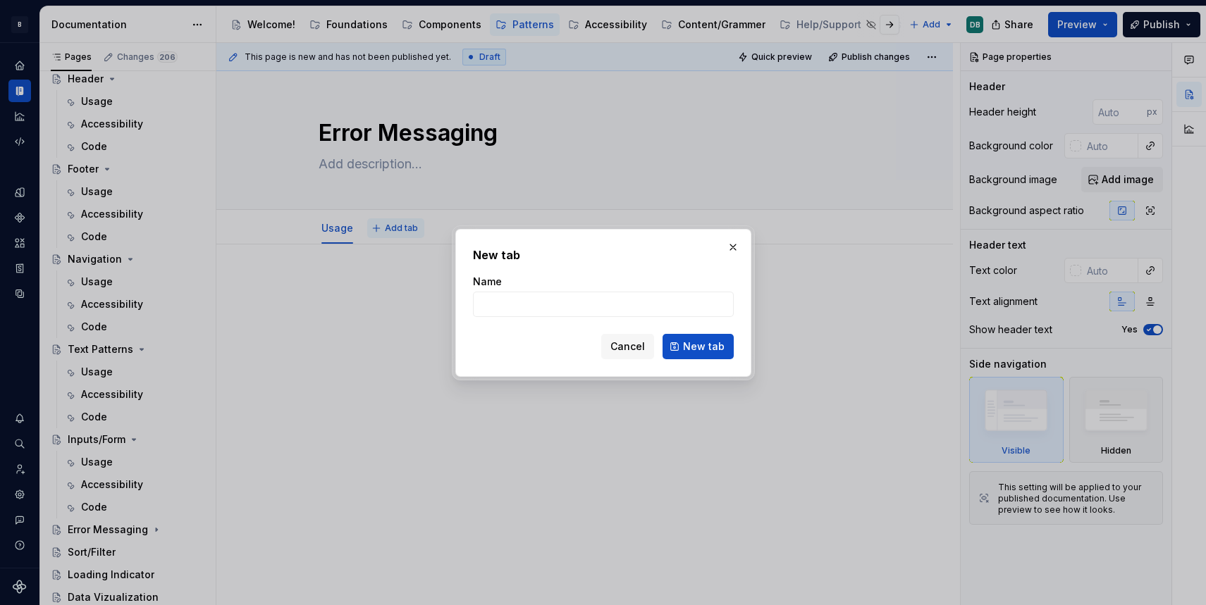
type textarea "*"
type input "a"
type textarea "*"
type input "Accessibility"
click at [699, 348] on span "New tab" at bounding box center [704, 347] width 42 height 14
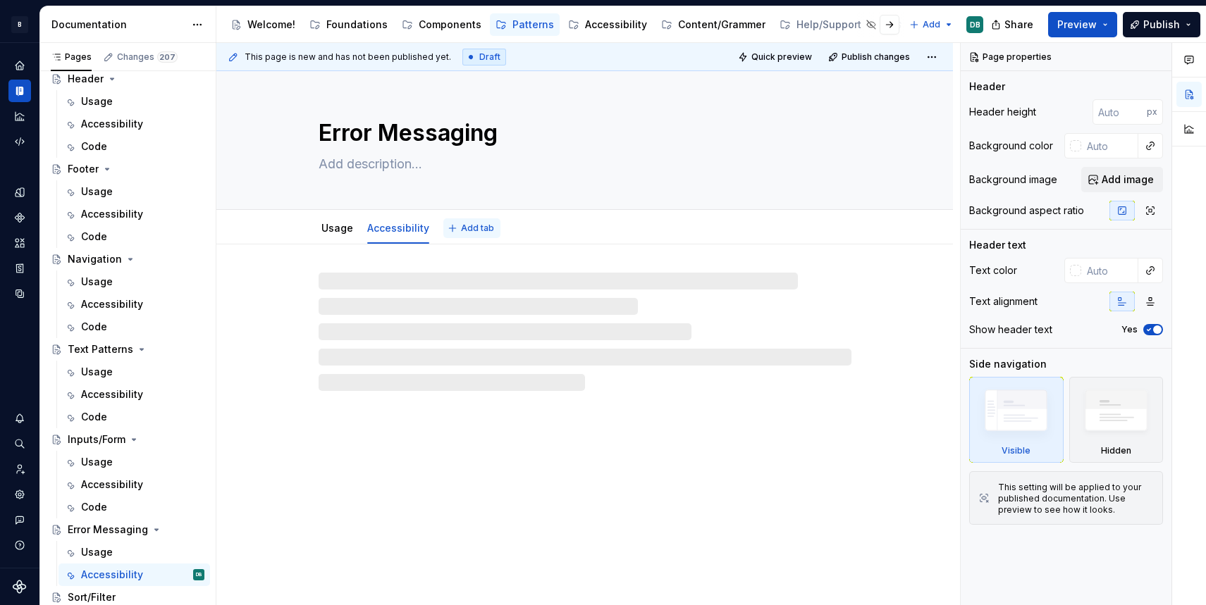
click at [478, 226] on span "Add tab" at bounding box center [477, 228] width 33 height 11
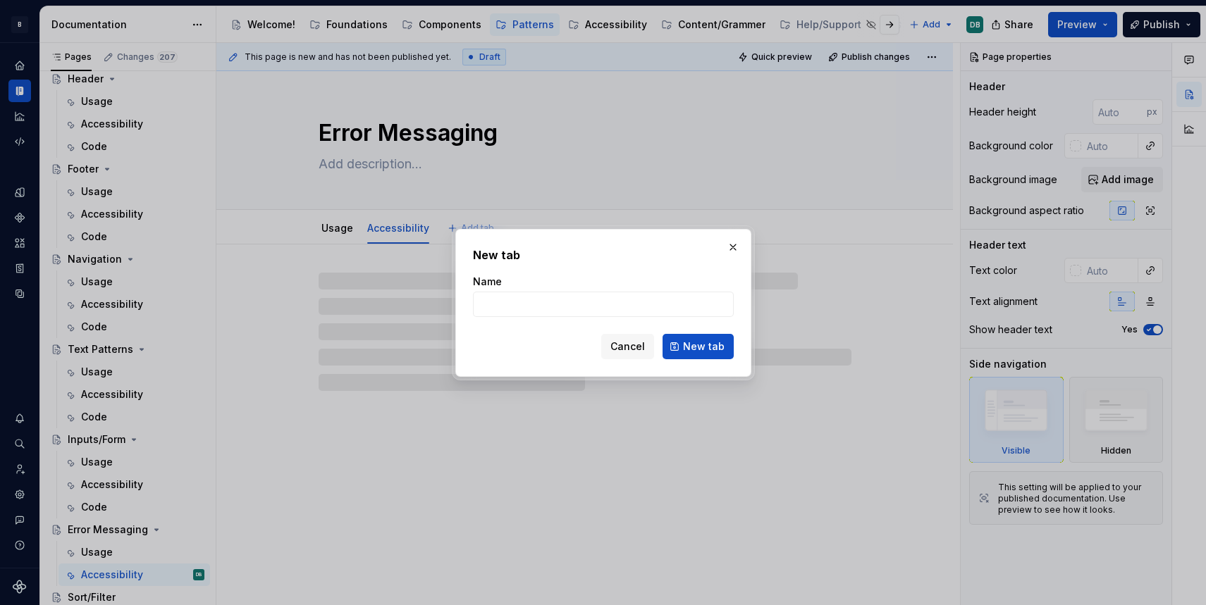
type textarea "*"
type input "Cod"
type textarea "*"
type input "Code"
type textarea "*"
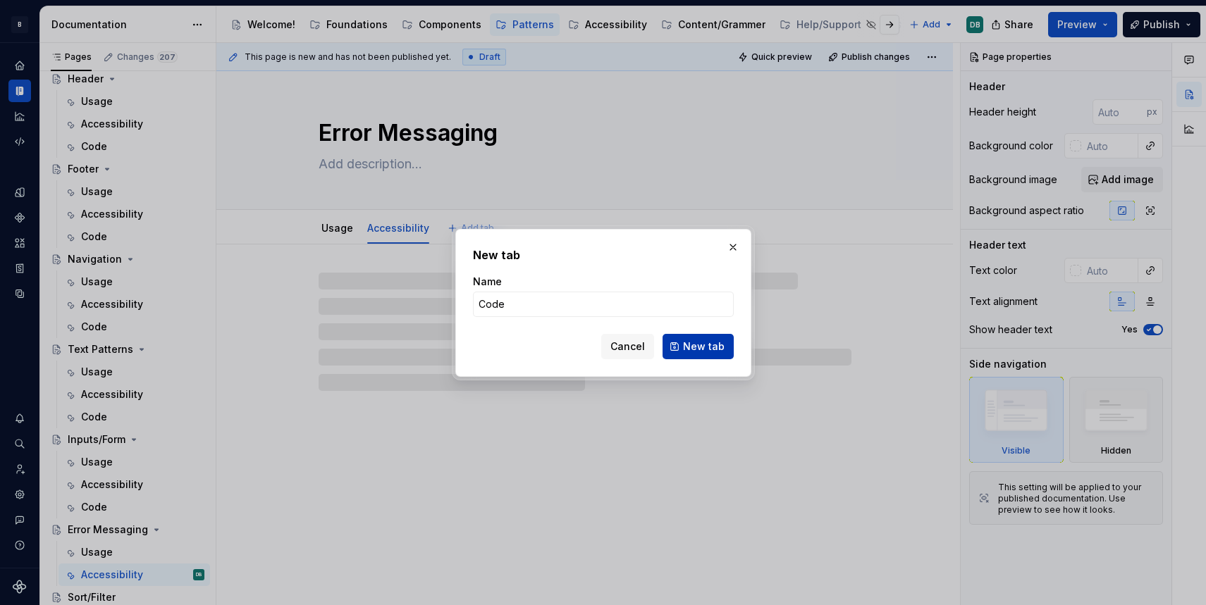
type input "Code"
click at [717, 346] on span "New tab" at bounding box center [704, 347] width 42 height 14
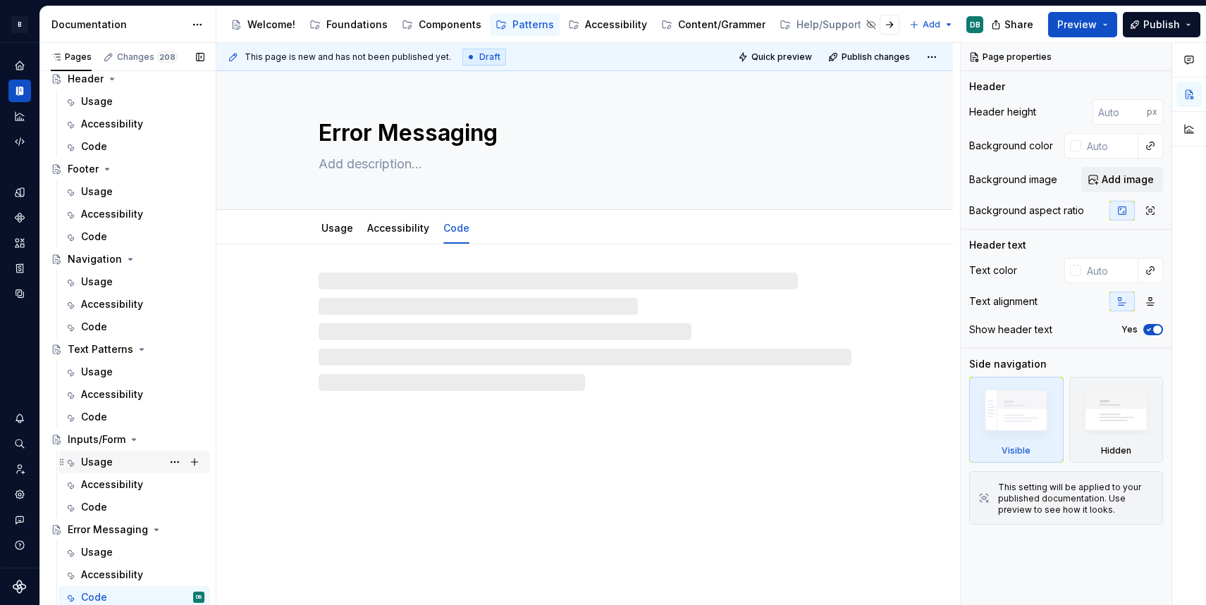
scroll to position [125, 0]
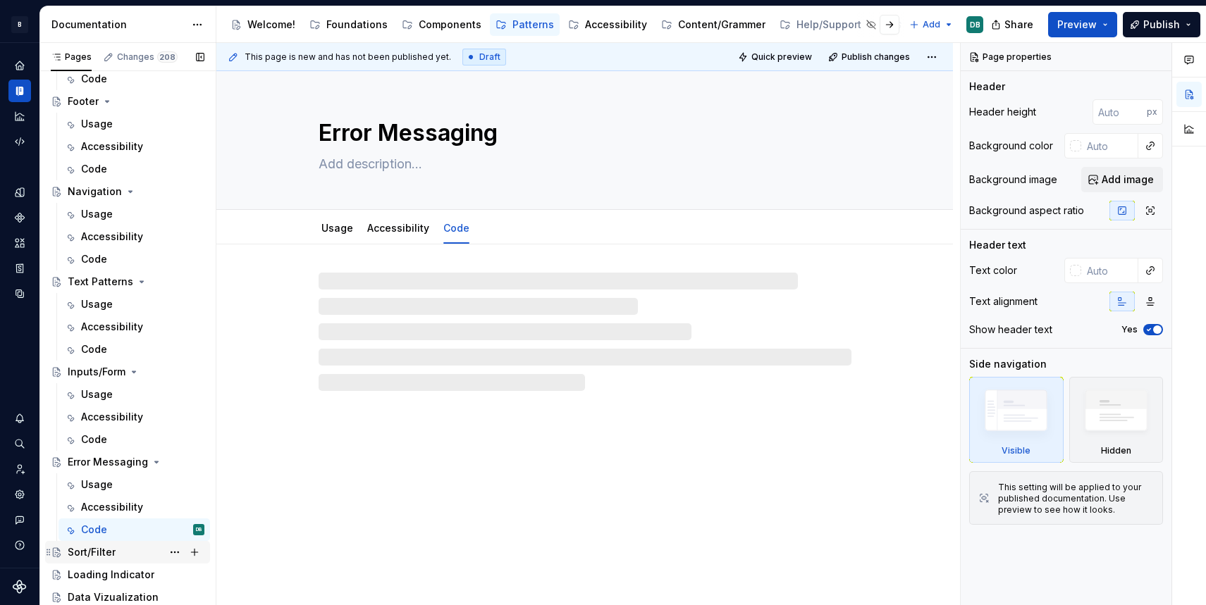
click at [102, 549] on div "Sort/Filter" at bounding box center [92, 553] width 48 height 14
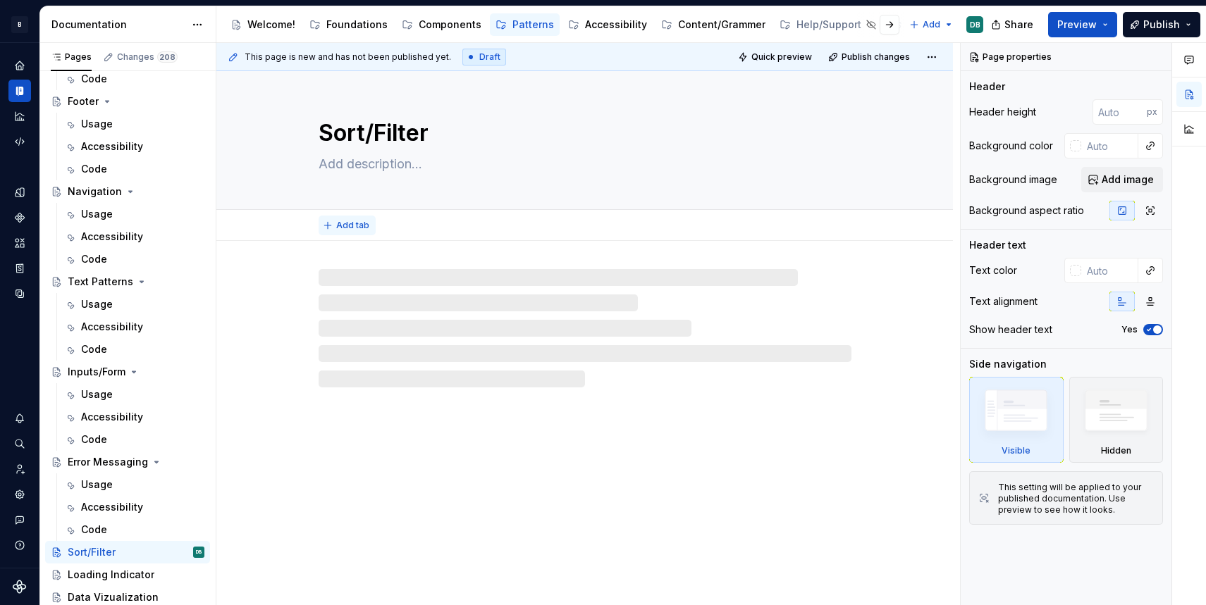
click at [349, 225] on span "Add tab" at bounding box center [352, 225] width 33 height 11
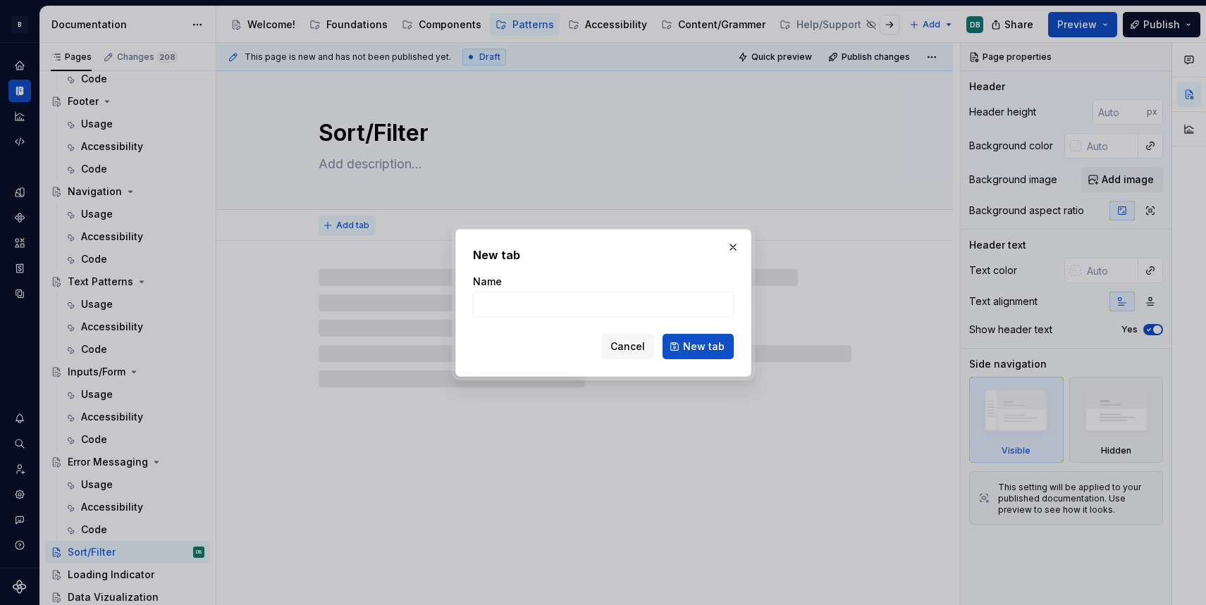
type textarea "*"
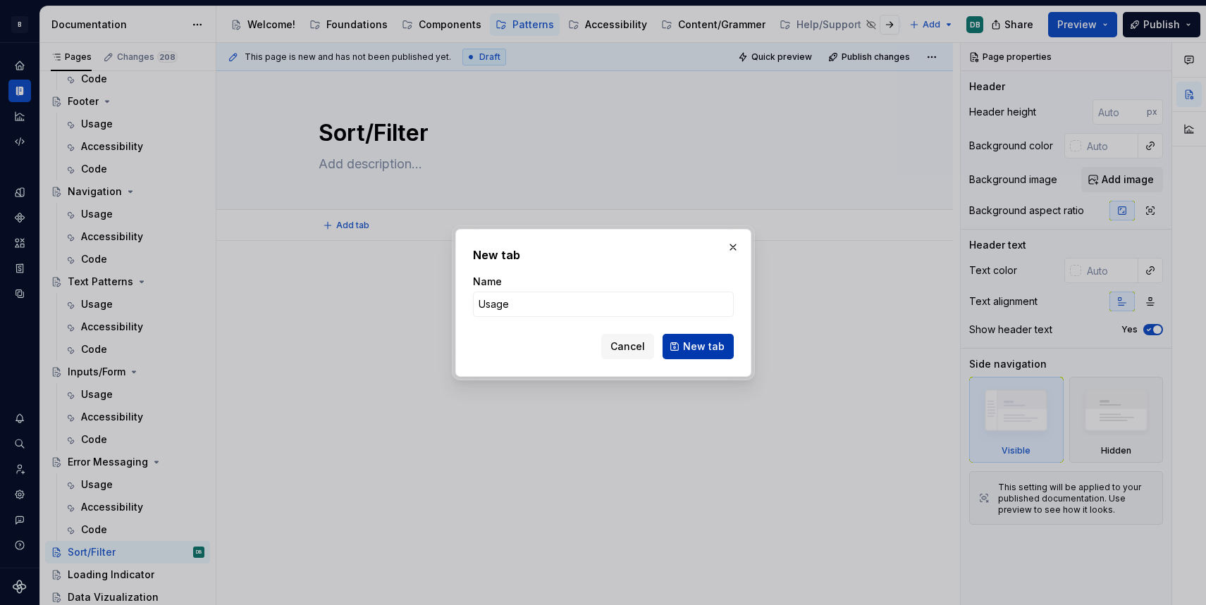
type input "Usage"
click at [704, 348] on span "New tab" at bounding box center [704, 347] width 42 height 14
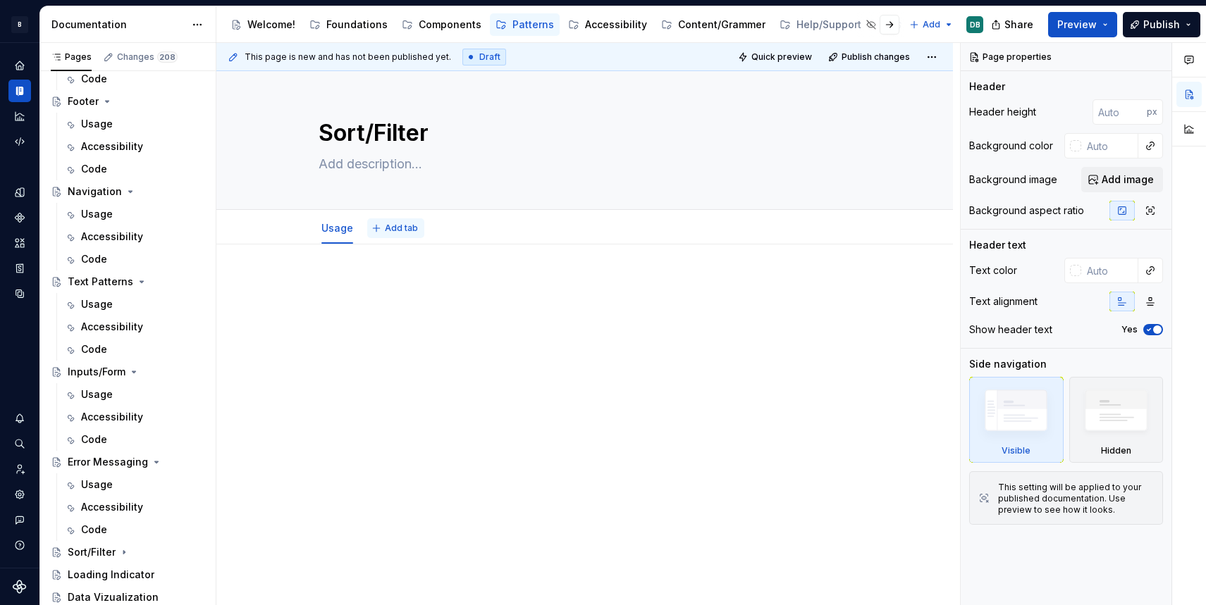
click at [398, 228] on span "Add tab" at bounding box center [401, 228] width 33 height 11
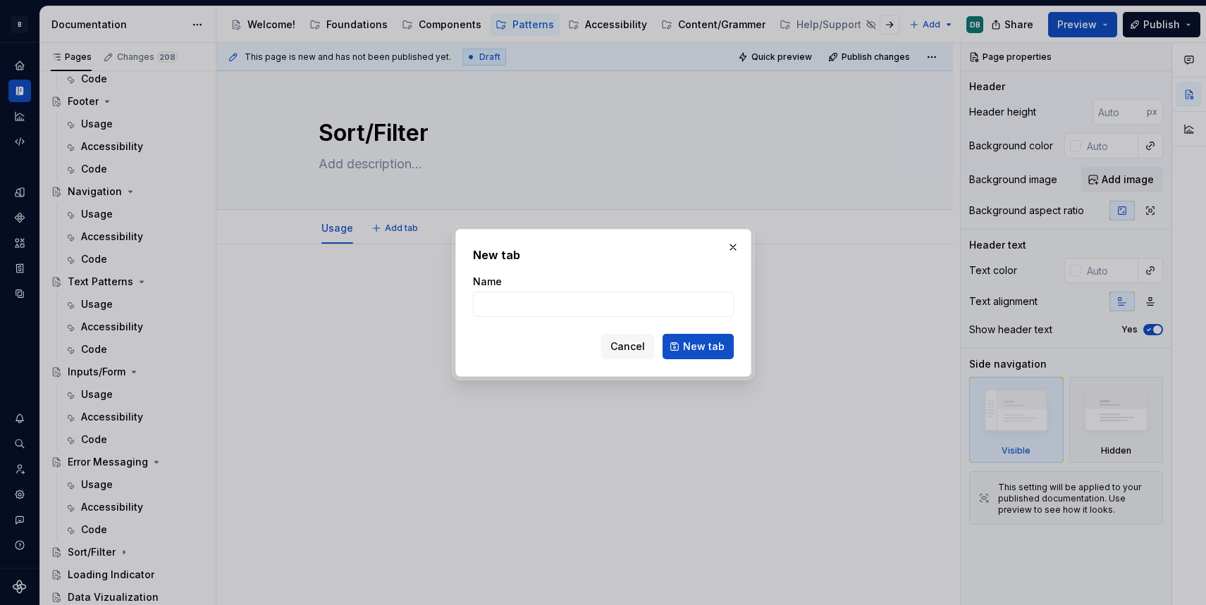
type textarea "*"
type input "Acc"
type textarea "*"
type input "Accessibility"
click at [704, 348] on span "New tab" at bounding box center [704, 347] width 42 height 14
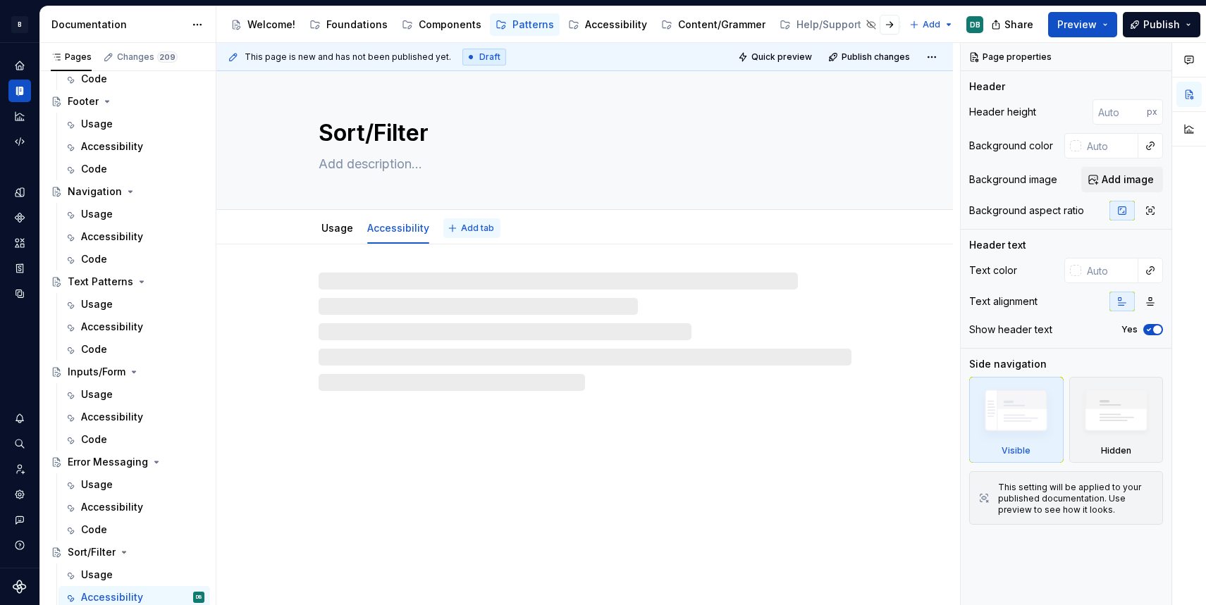
click at [476, 233] on span "Add tab" at bounding box center [477, 228] width 33 height 11
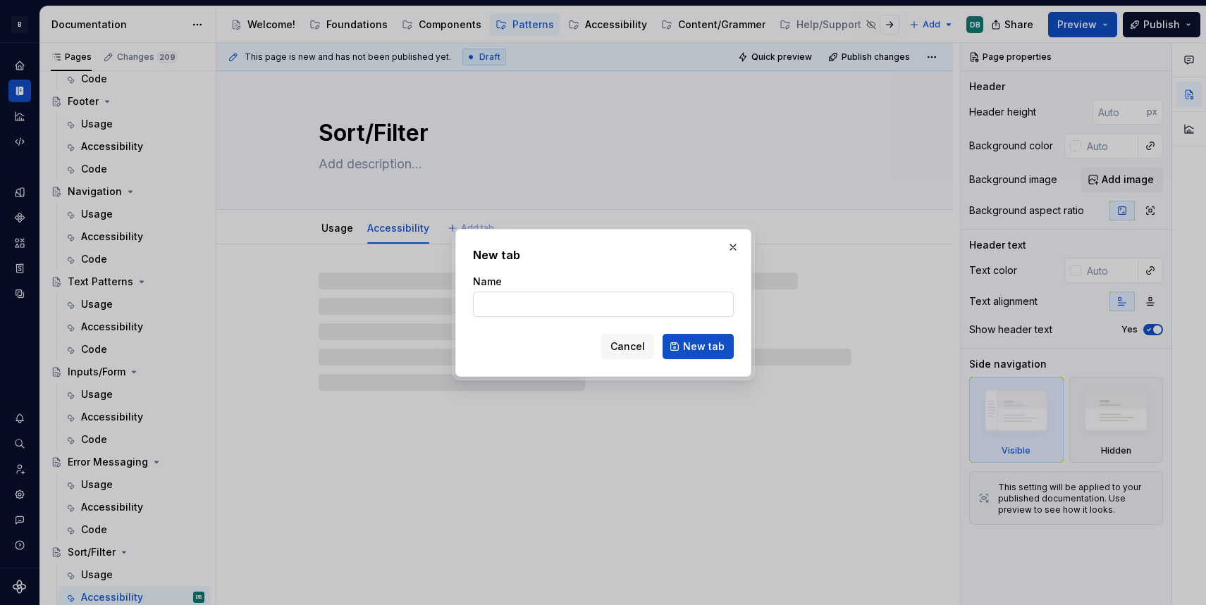
type textarea "*"
type input "C"
type textarea "*"
type input "Code"
type textarea "*"
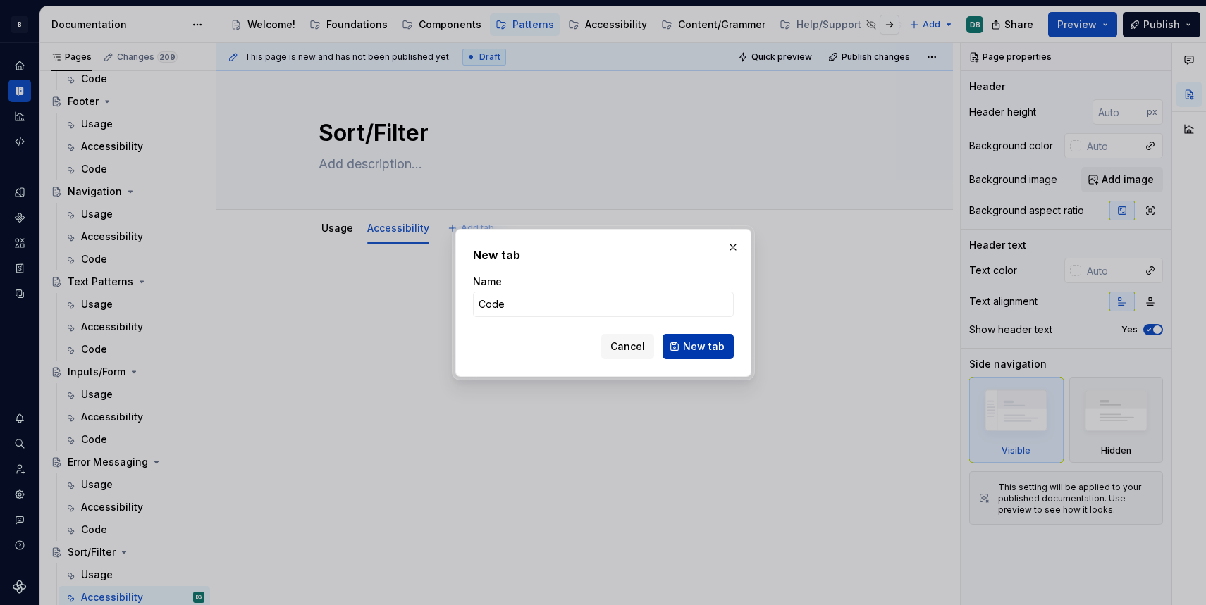
type input "Code"
click at [695, 350] on span "New tab" at bounding box center [704, 347] width 42 height 14
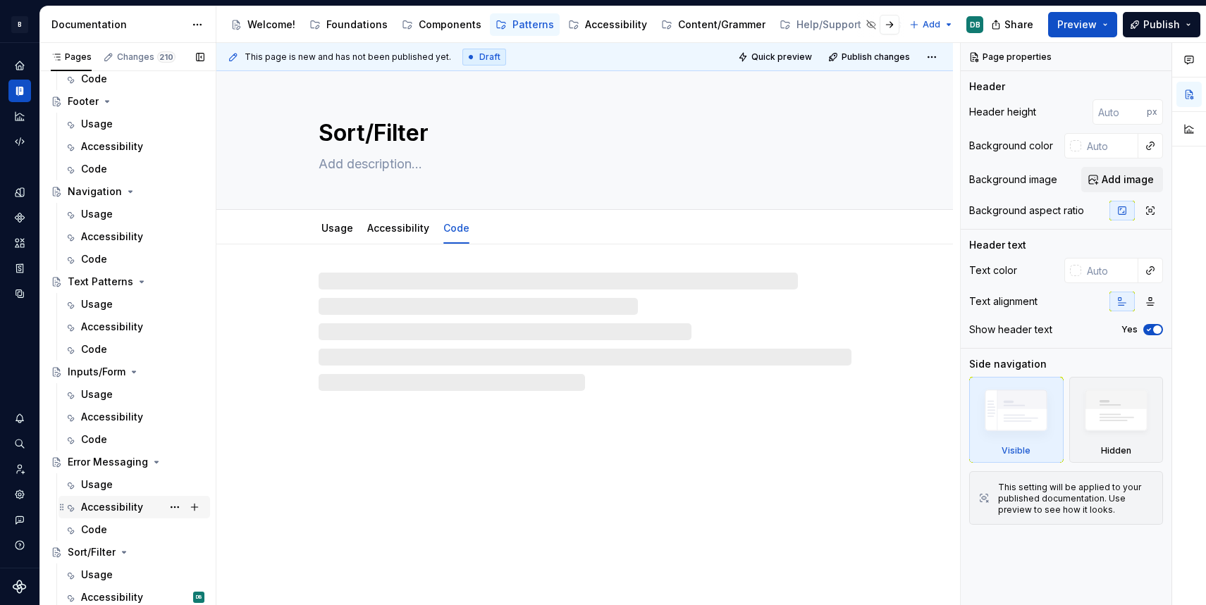
scroll to position [192, 0]
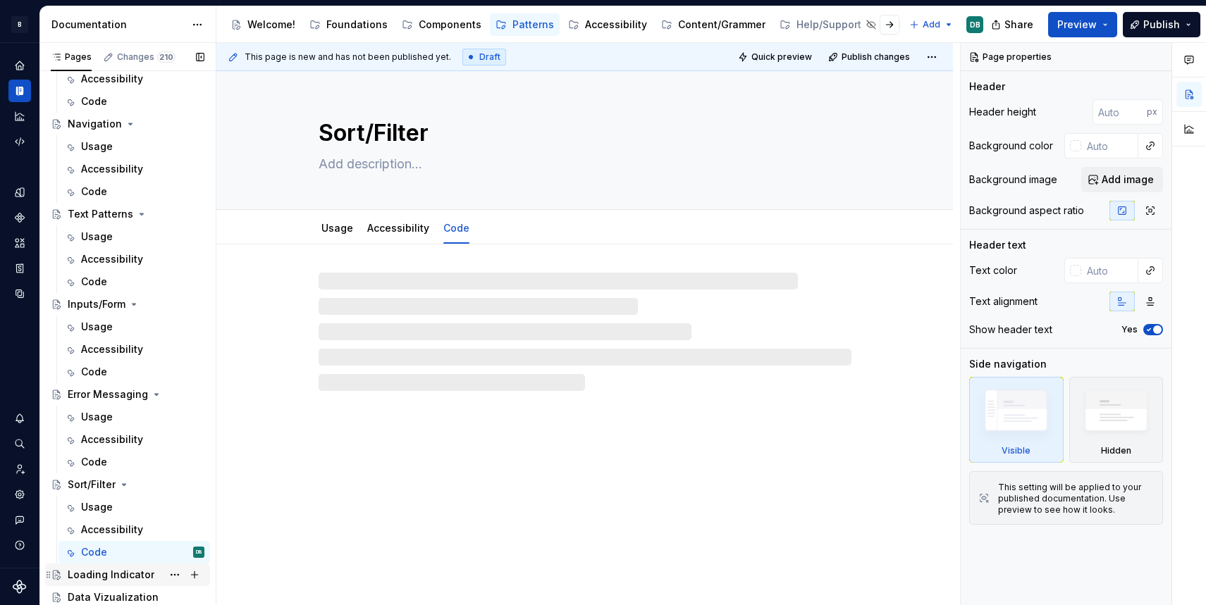
click at [94, 573] on div "Loading Indicator" at bounding box center [111, 575] width 87 height 14
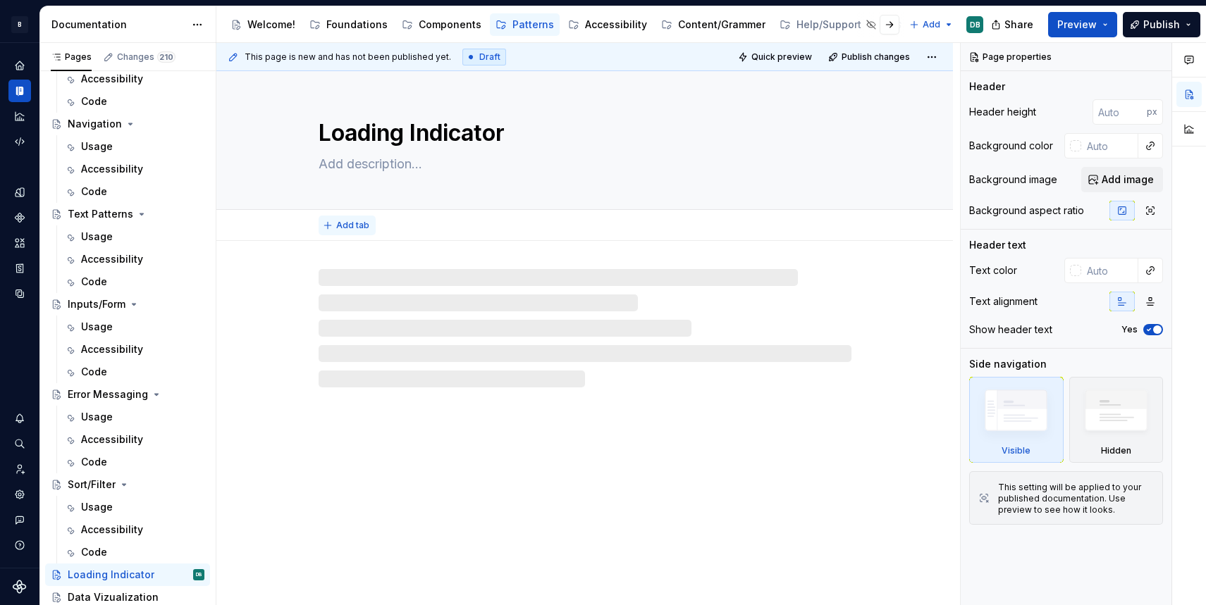
click at [342, 226] on span "Add tab" at bounding box center [352, 225] width 33 height 11
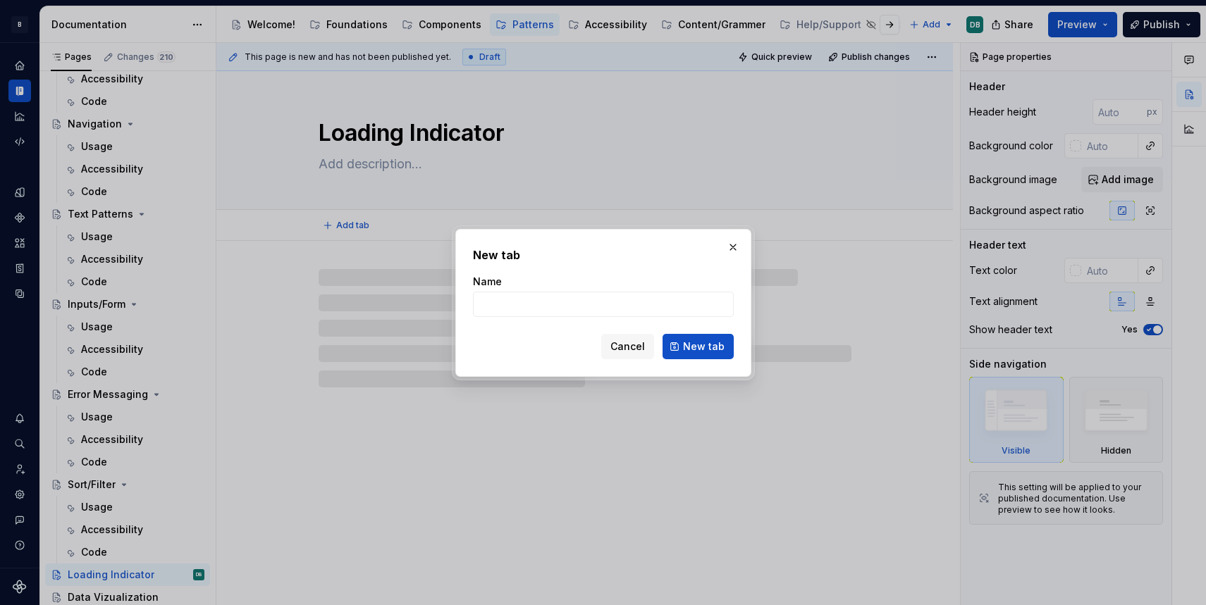
type textarea "*"
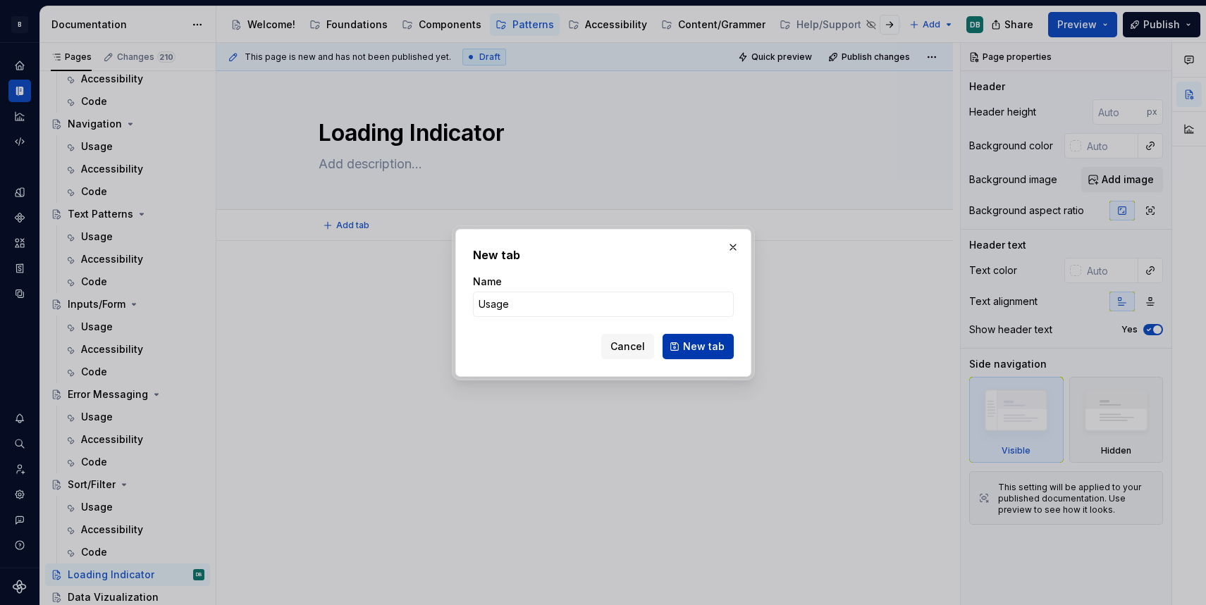
type input "Usage"
click at [710, 345] on span "New tab" at bounding box center [704, 347] width 42 height 14
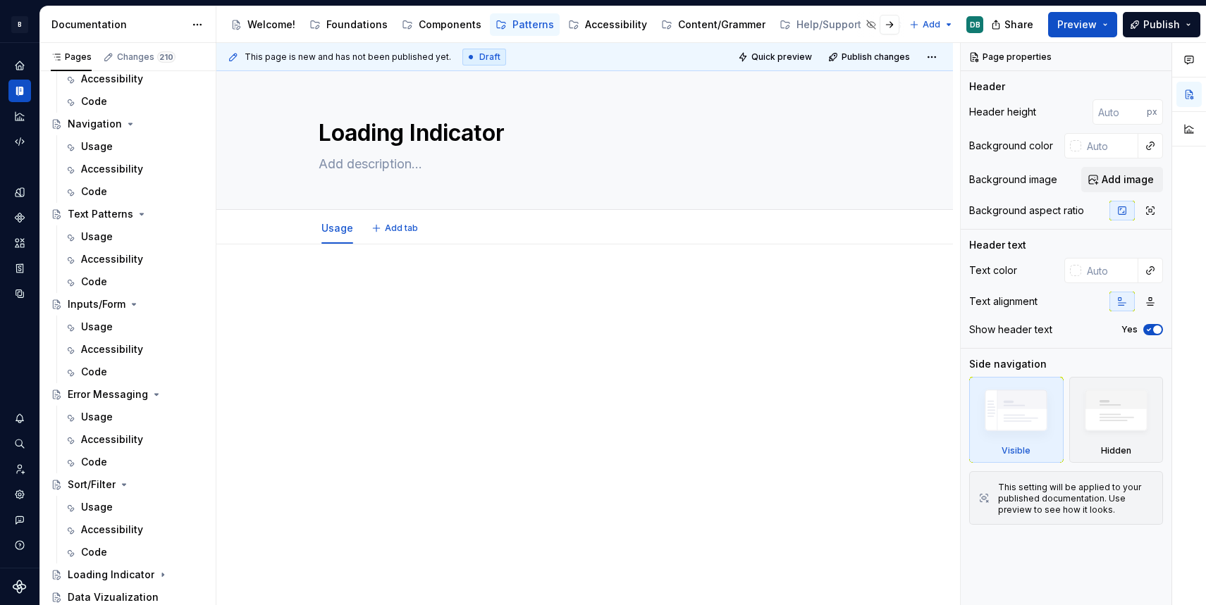
type textarea "*"
click at [405, 230] on span "Add tab" at bounding box center [401, 228] width 33 height 11
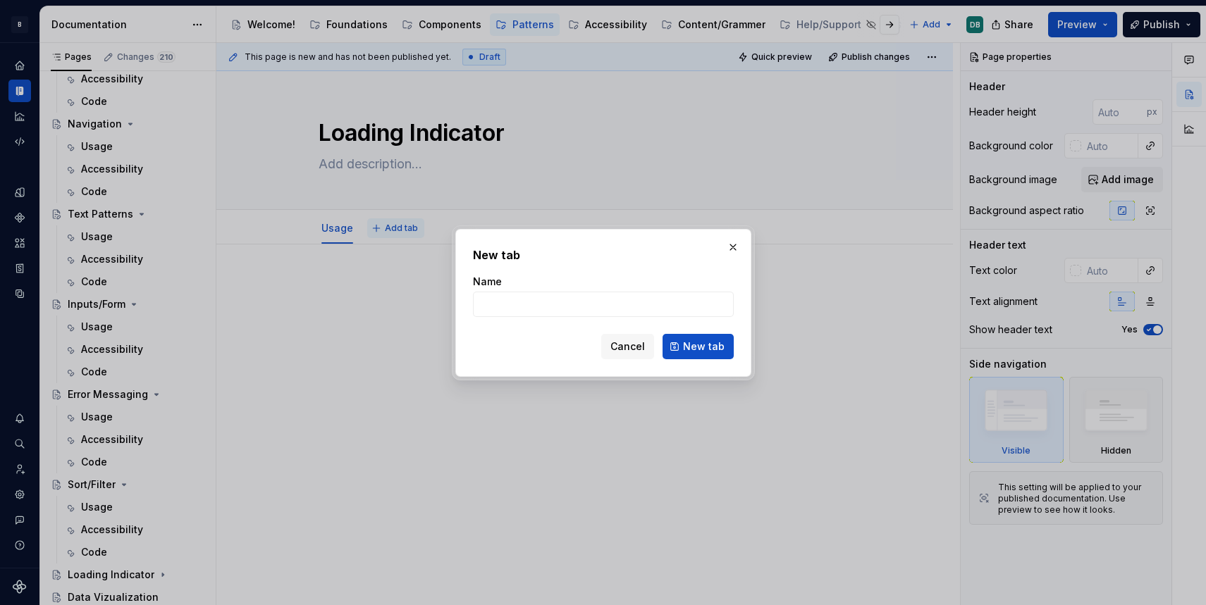
type input "A"
type textarea "*"
type input "Access"
type textarea "*"
type input "Accessibility"
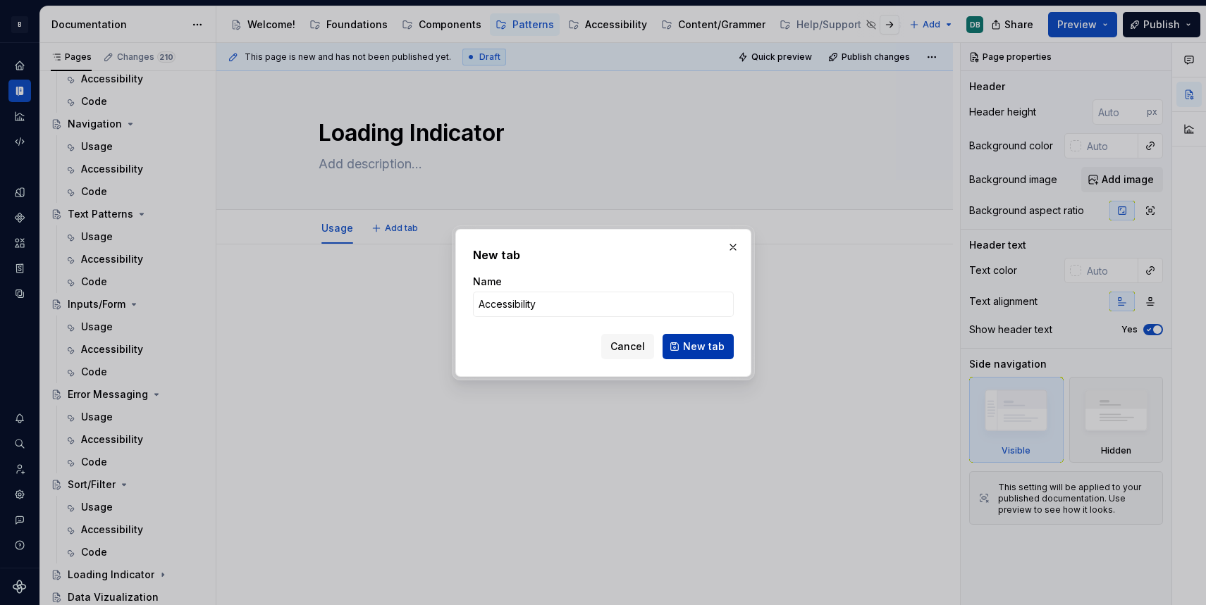
click at [699, 349] on span "New tab" at bounding box center [704, 347] width 42 height 14
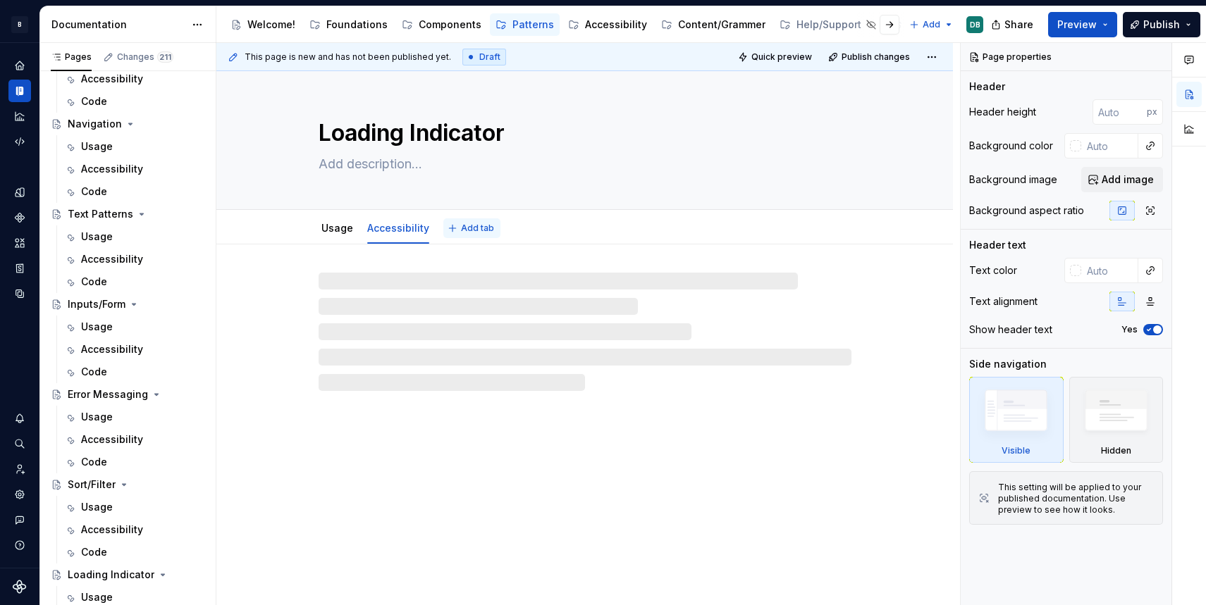
click at [472, 226] on span "Add tab" at bounding box center [477, 228] width 33 height 11
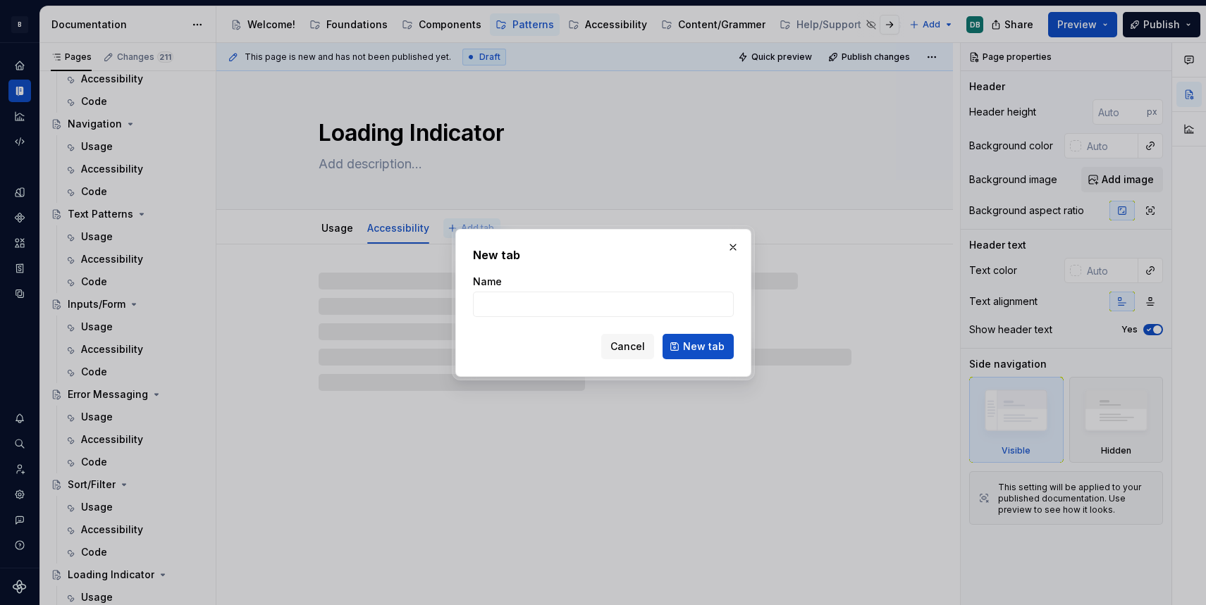
type textarea "*"
type input "Co"
type textarea "*"
type input "Code"
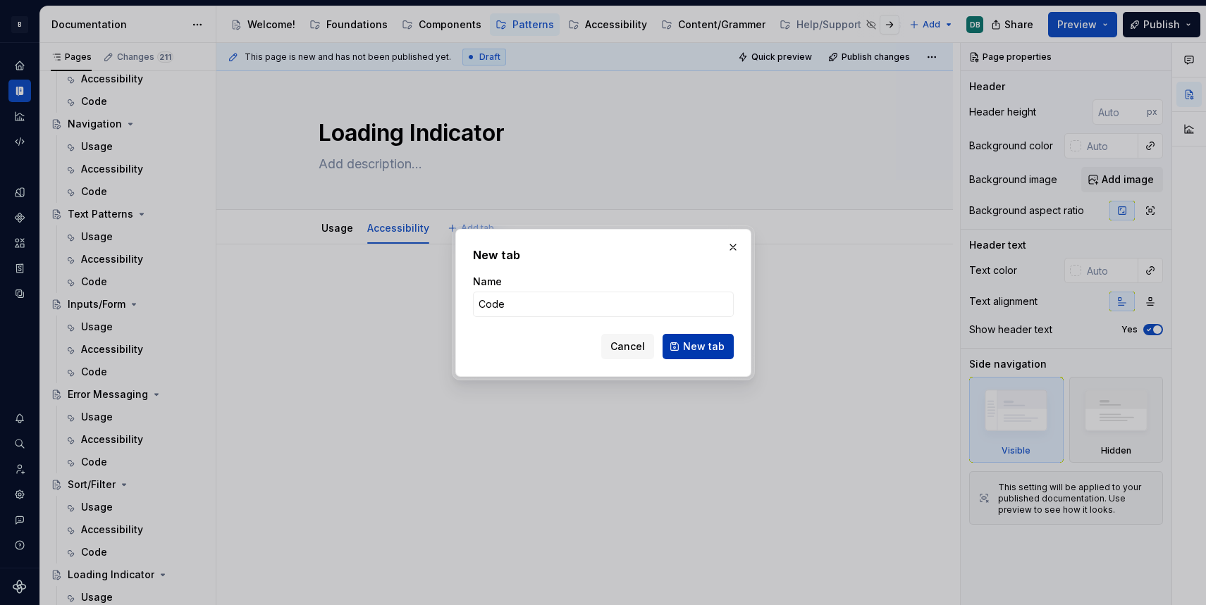
click at [710, 347] on span "New tab" at bounding box center [704, 347] width 42 height 14
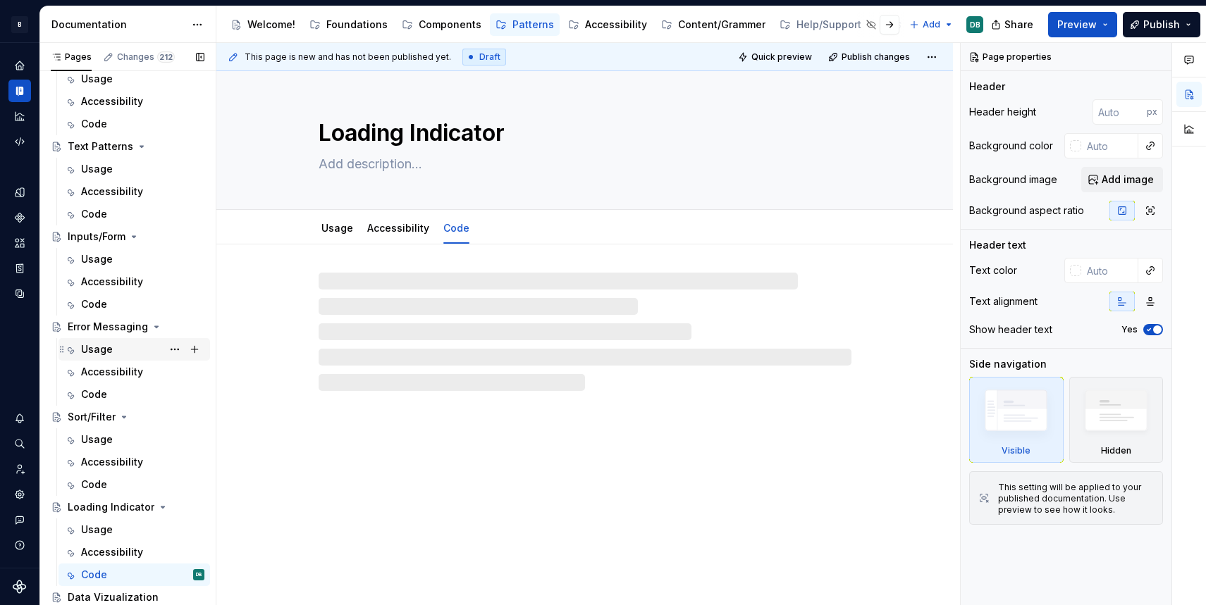
scroll to position [259, 0]
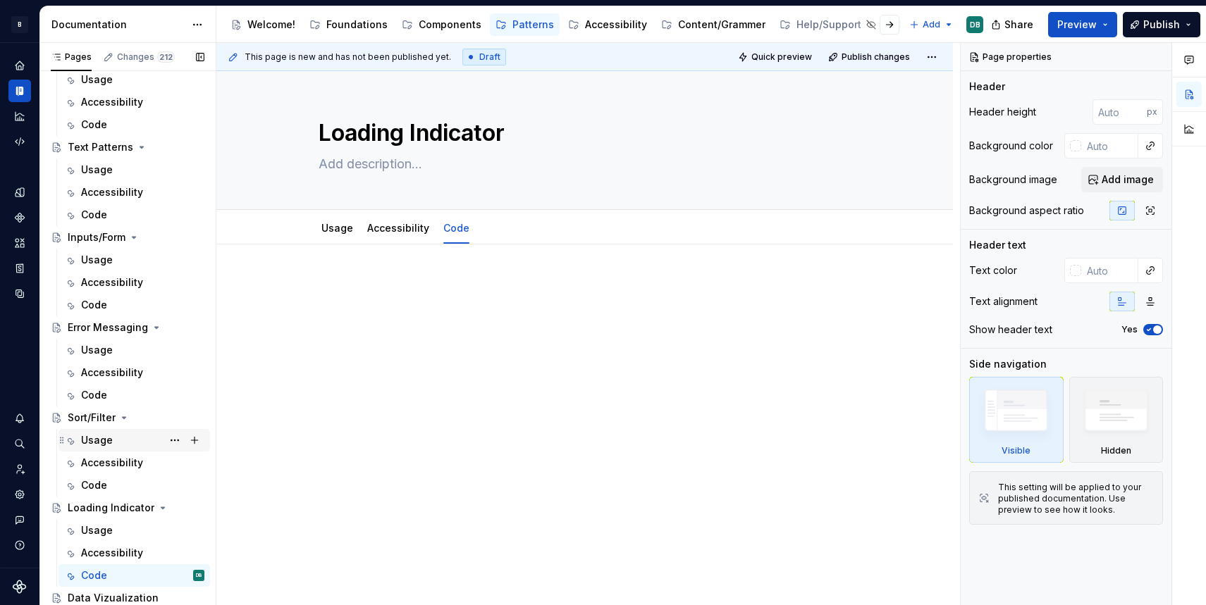
click at [157, 510] on icon "Page tree" at bounding box center [162, 508] width 11 height 11
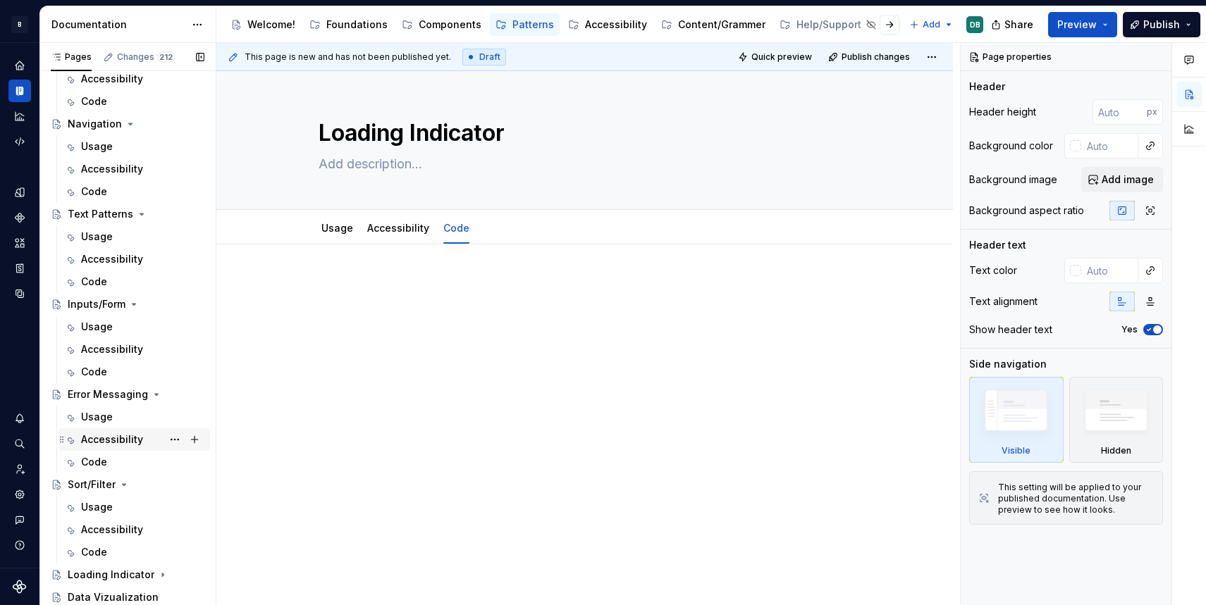
scroll to position [192, 0]
click at [125, 482] on icon "Page tree" at bounding box center [123, 484] width 11 height 11
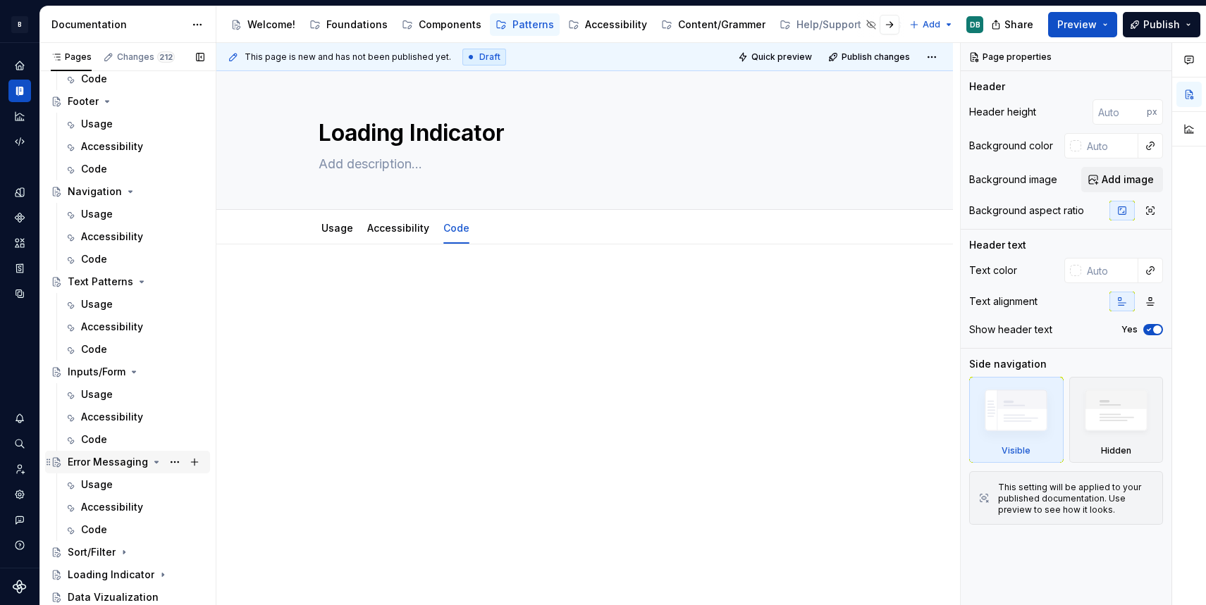
click at [154, 461] on icon "Page tree" at bounding box center [156, 462] width 11 height 11
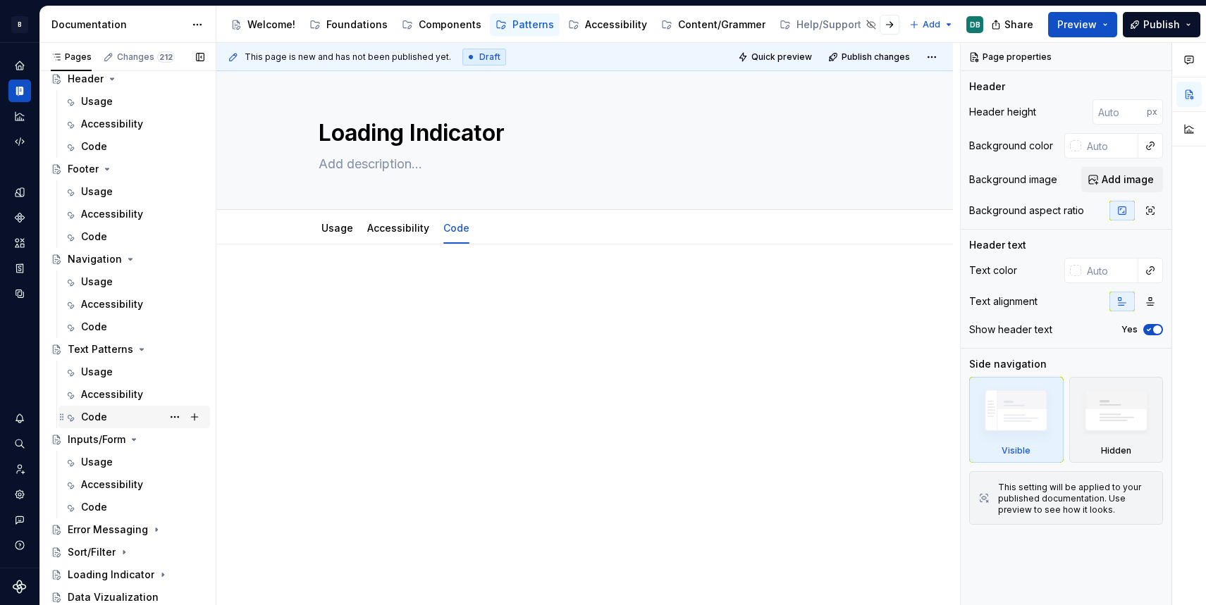
scroll to position [57, 0]
click at [135, 441] on icon "Page tree" at bounding box center [133, 439] width 11 height 11
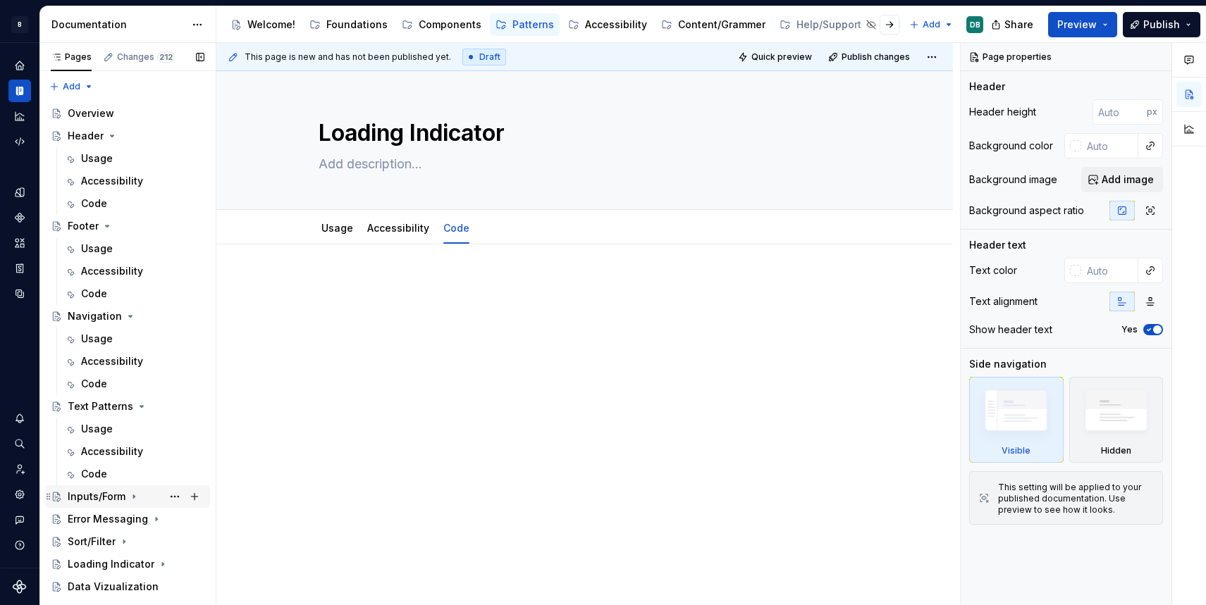
scroll to position [0, 0]
click at [140, 407] on icon "Page tree" at bounding box center [142, 406] width 4 height 1
click at [128, 319] on icon "Page tree" at bounding box center [130, 316] width 11 height 11
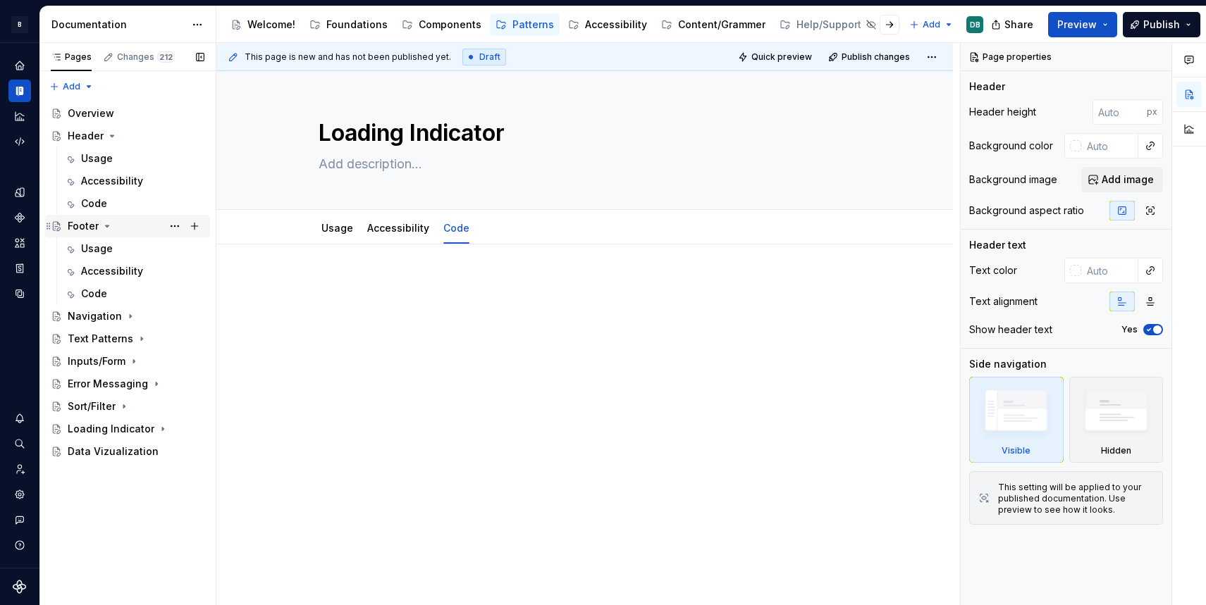
click at [107, 226] on icon "Page tree" at bounding box center [106, 226] width 11 height 11
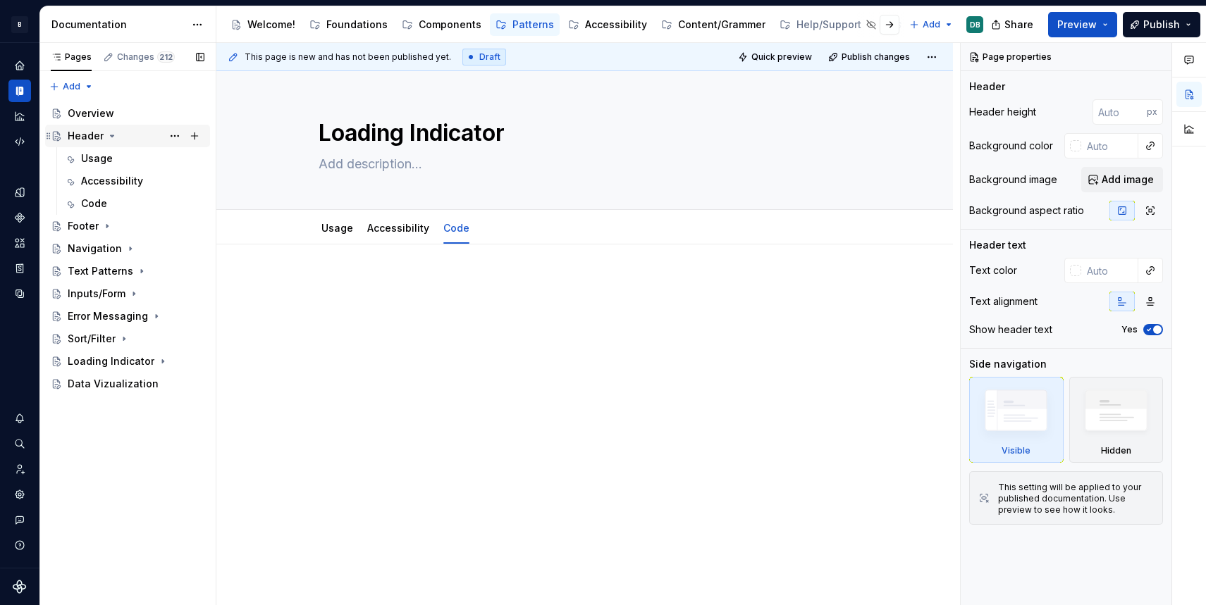
click at [111, 136] on icon "Page tree" at bounding box center [113, 135] width 4 height 1
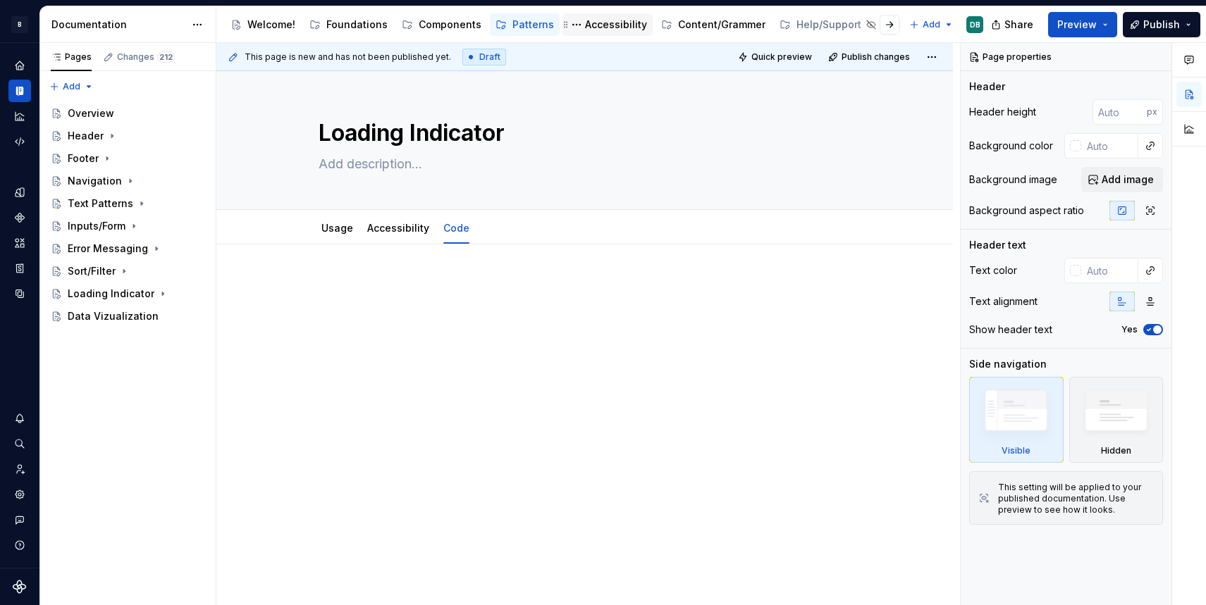
click at [602, 25] on div "Accessibility" at bounding box center [616, 25] width 62 height 14
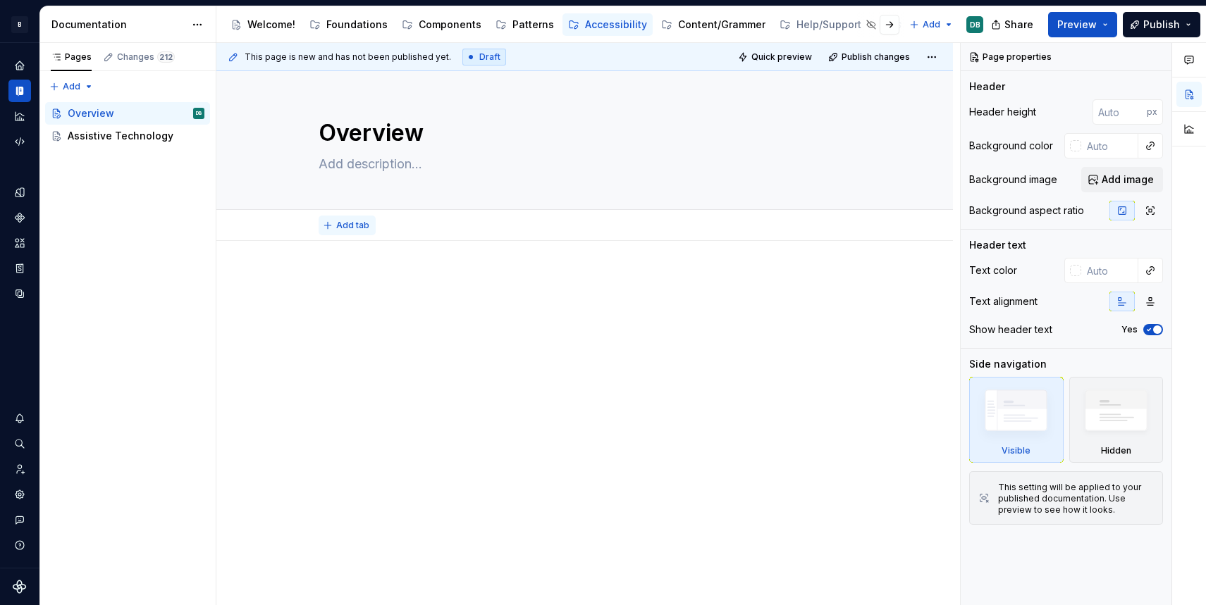
click at [351, 227] on span "Add tab" at bounding box center [352, 225] width 33 height 11
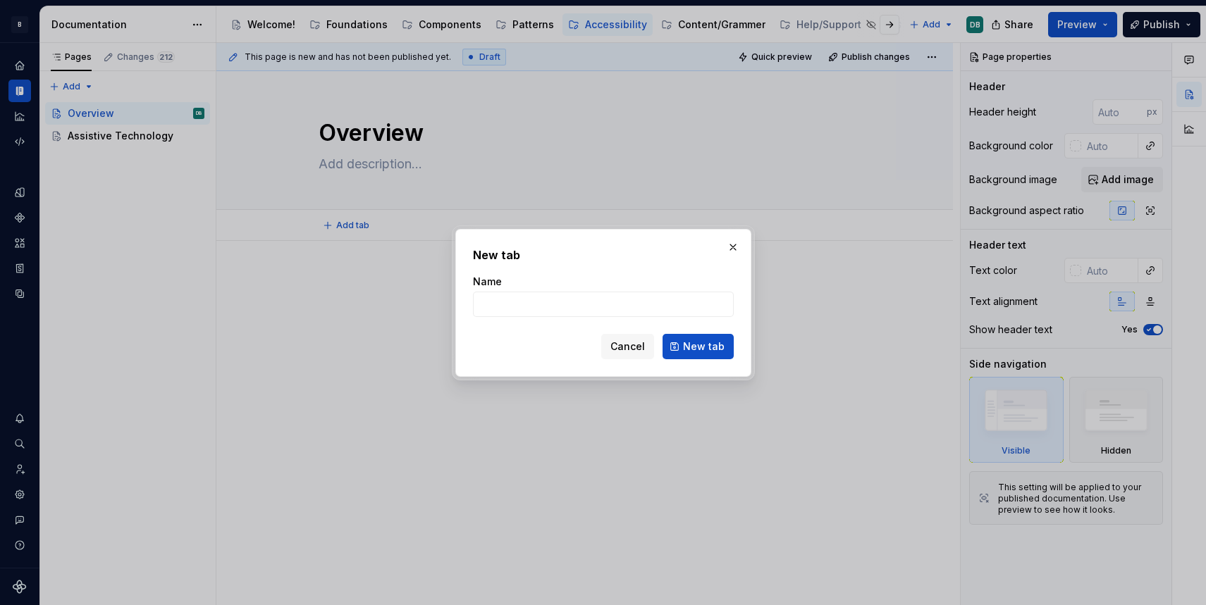
type textarea "*"
type input "Principles"
click at [707, 343] on span "New tab" at bounding box center [704, 347] width 42 height 14
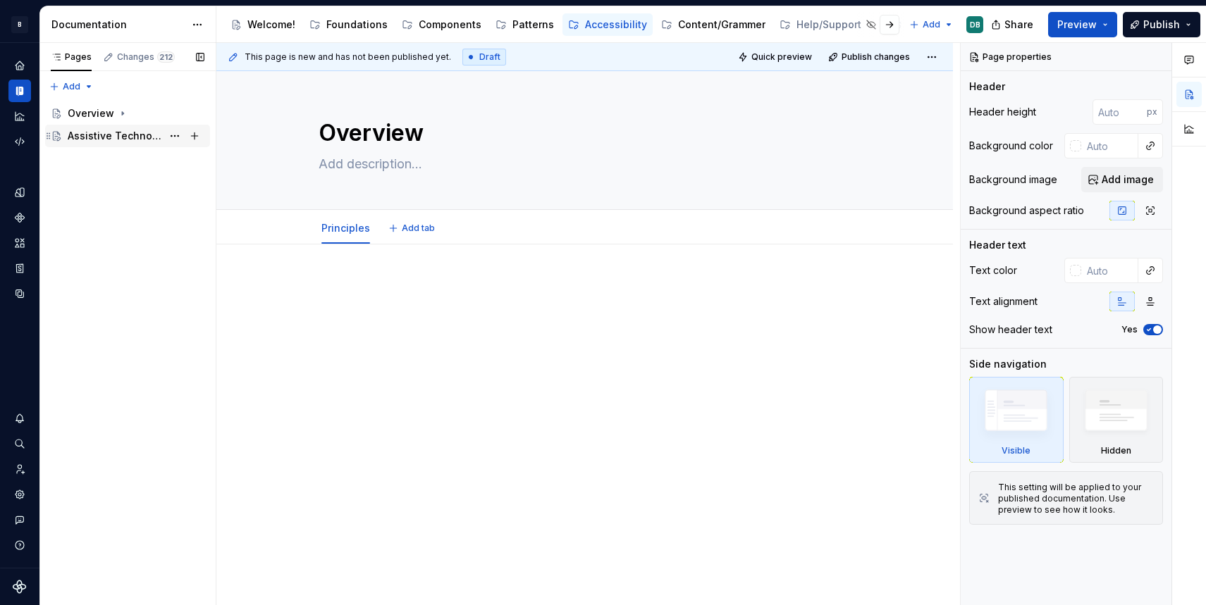
click at [101, 137] on div "Assistive Technology" at bounding box center [115, 136] width 94 height 14
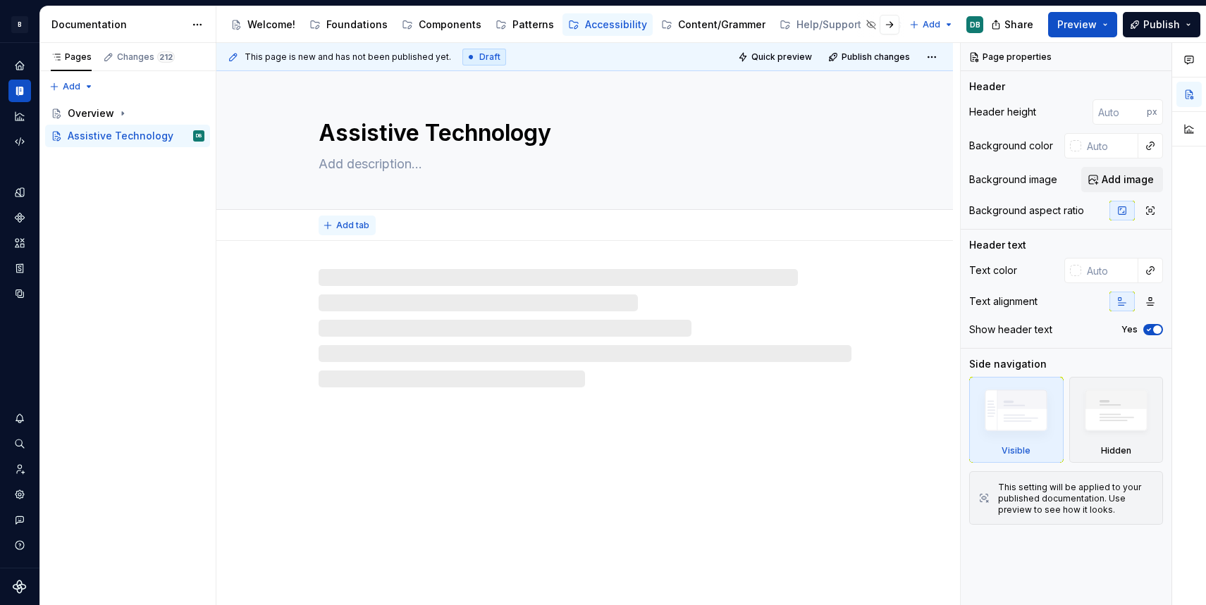
click at [350, 229] on span "Add tab" at bounding box center [352, 225] width 33 height 11
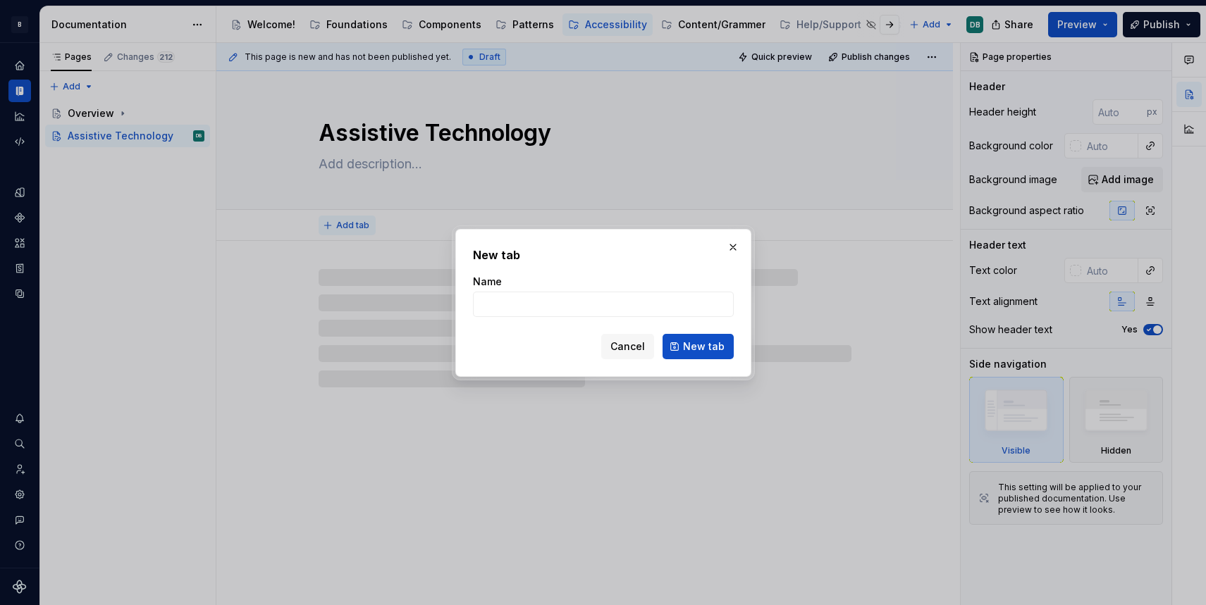
type textarea "*"
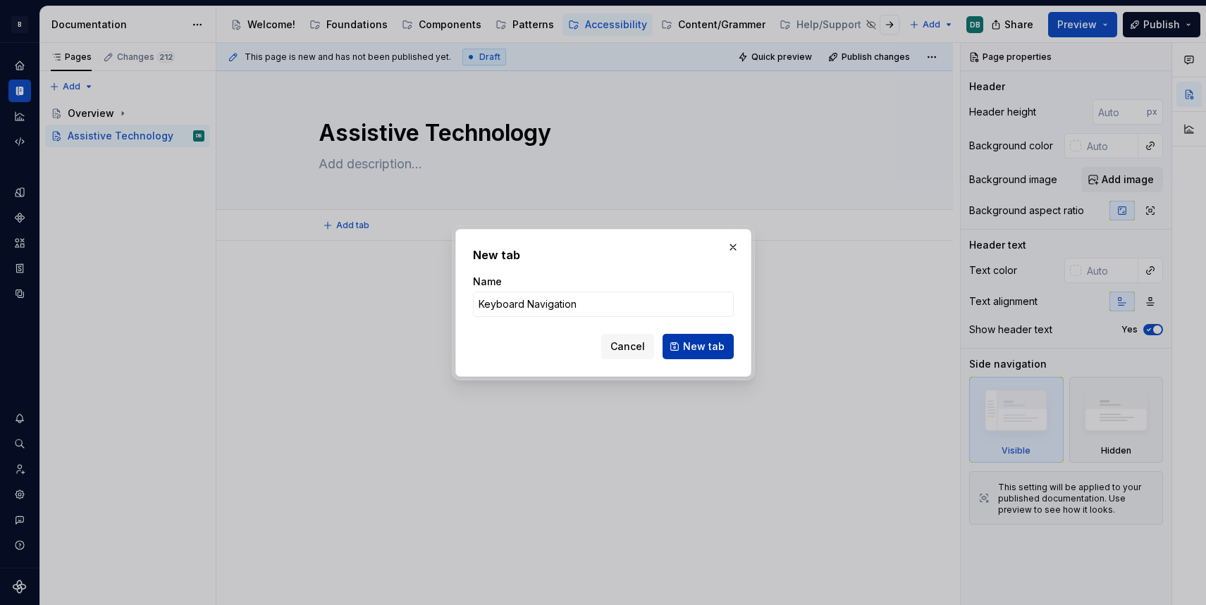
type input "Keyboard Navigation"
click at [710, 354] on button "New tab" at bounding box center [698, 346] width 71 height 25
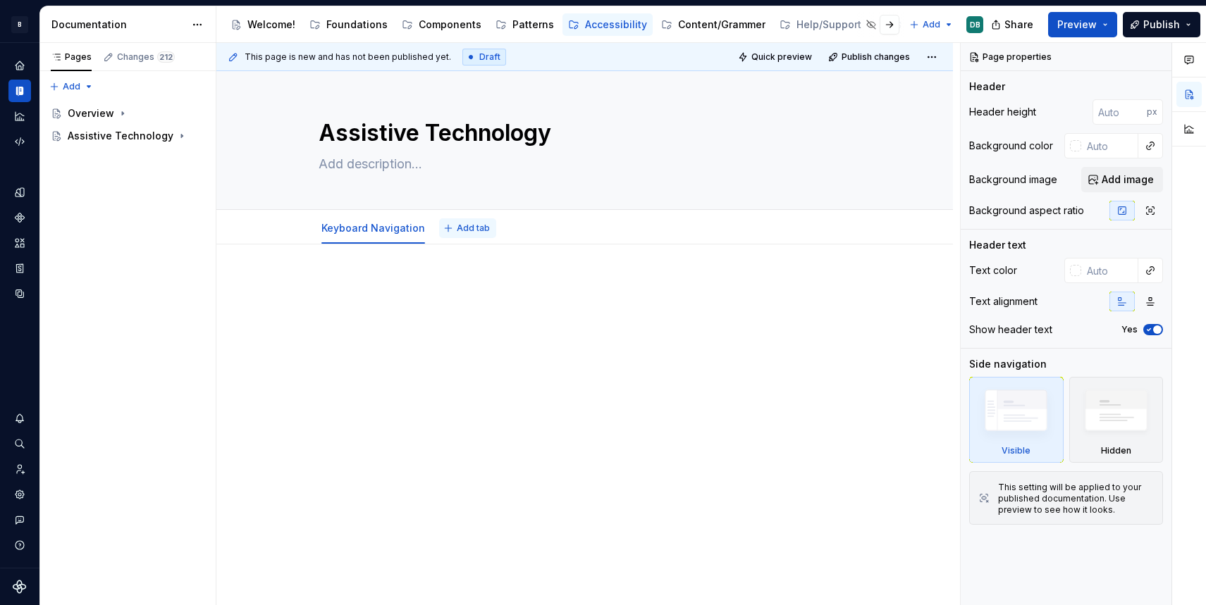
click at [461, 231] on span "Add tab" at bounding box center [473, 228] width 33 height 11
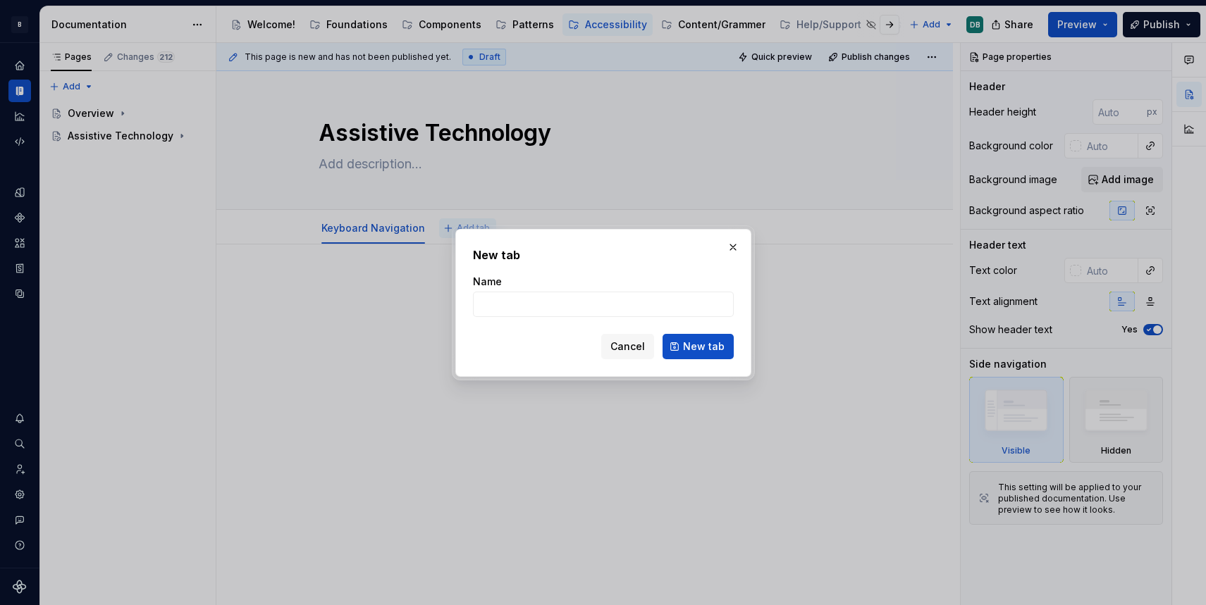
type textarea "*"
type input "Screen Readers"
type textarea "*"
type input "Screen Readers"
click at [707, 354] on button "New tab" at bounding box center [698, 346] width 71 height 25
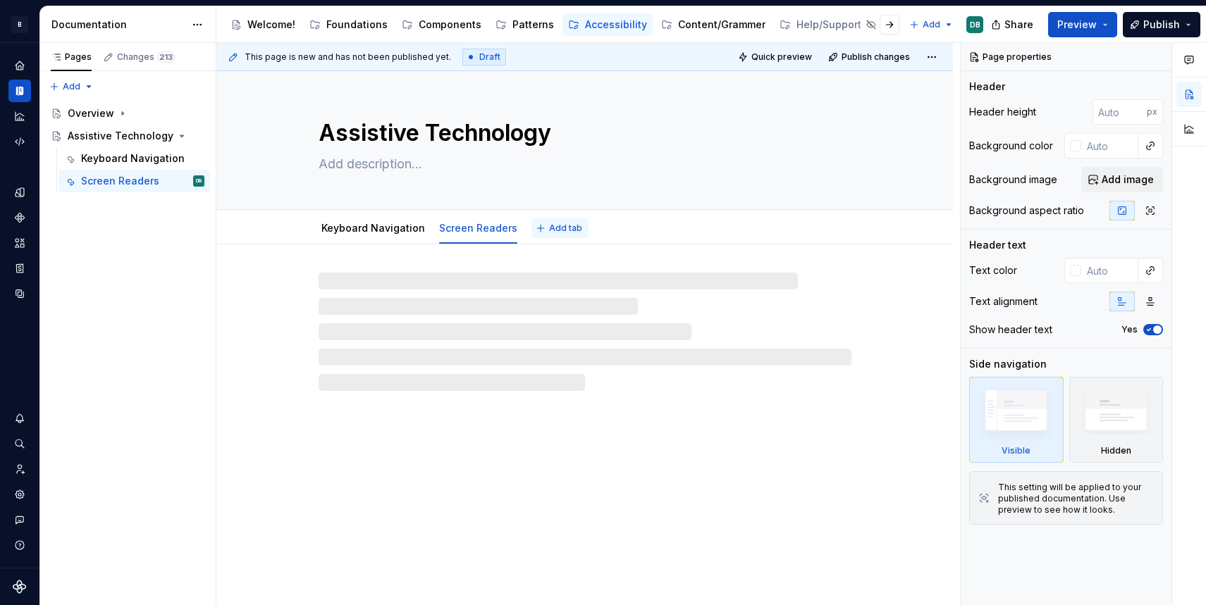
click at [553, 232] on span "Add tab" at bounding box center [565, 228] width 33 height 11
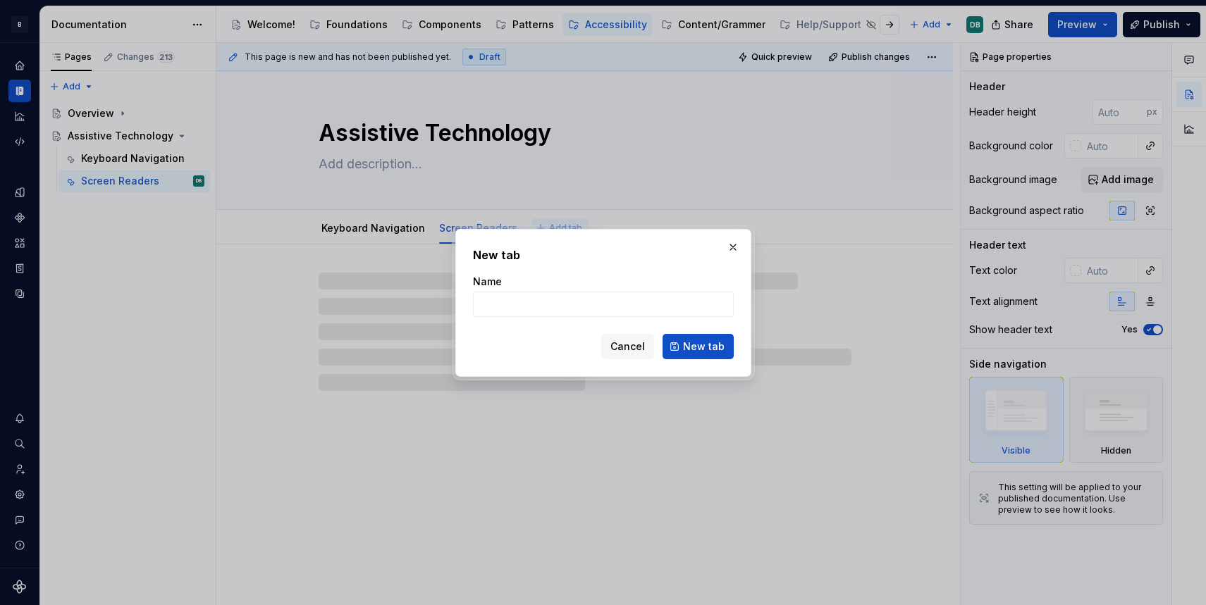
type textarea "*"
type input "Mag"
type textarea "*"
type input "Magn"
type textarea "*"
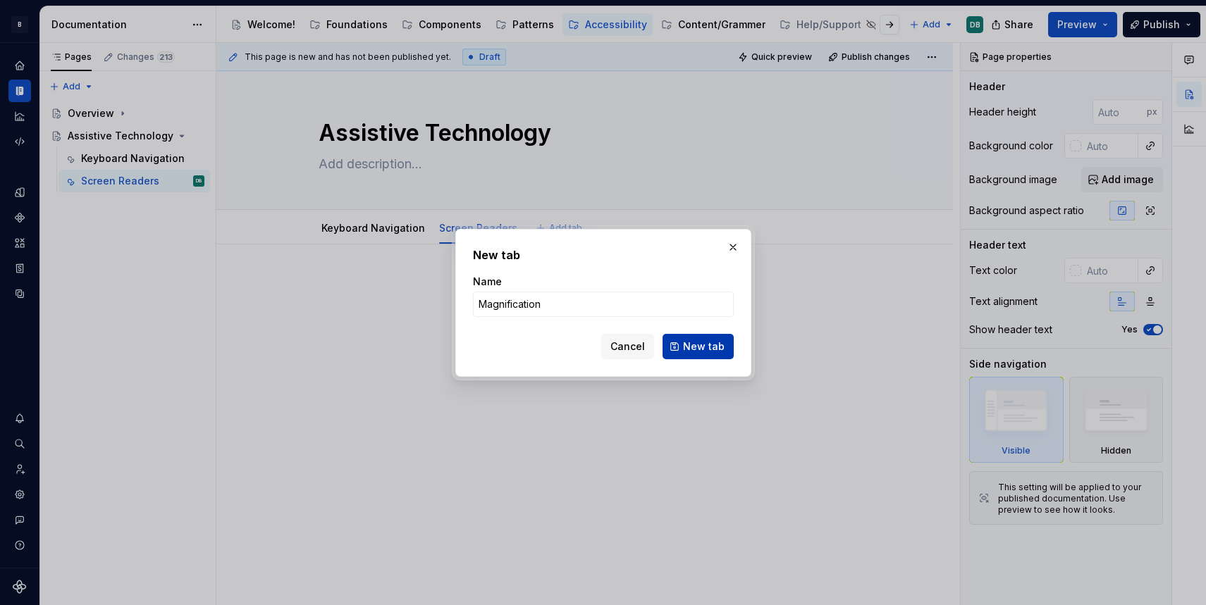
type input "Magnification"
click at [708, 342] on span "New tab" at bounding box center [704, 347] width 42 height 14
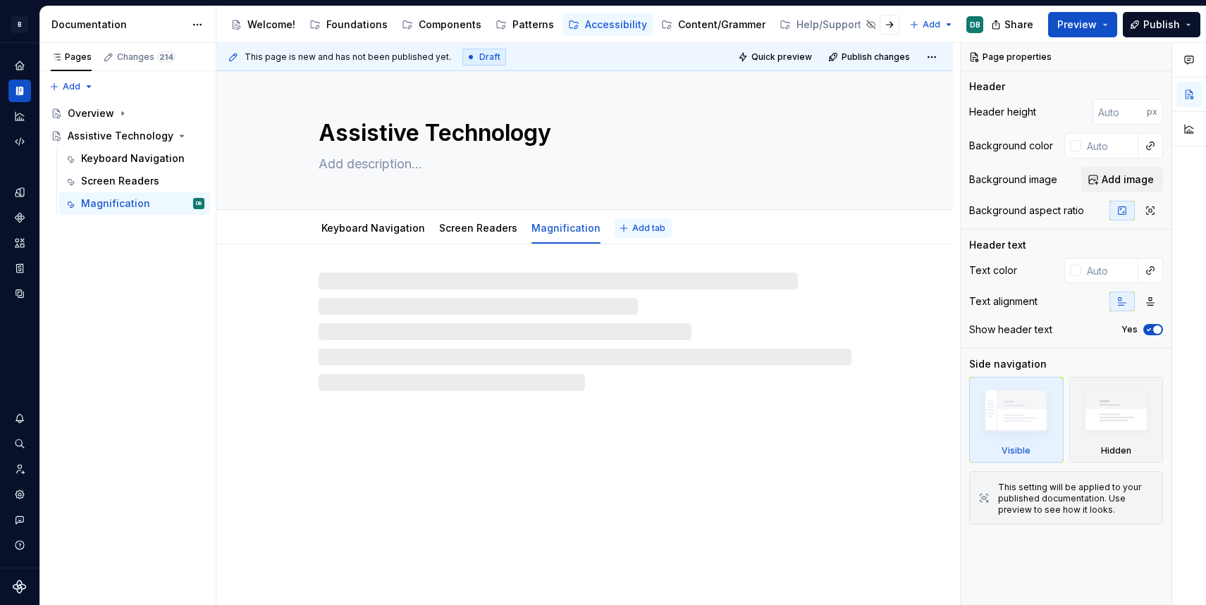
click at [636, 232] on span "Add tab" at bounding box center [648, 228] width 33 height 11
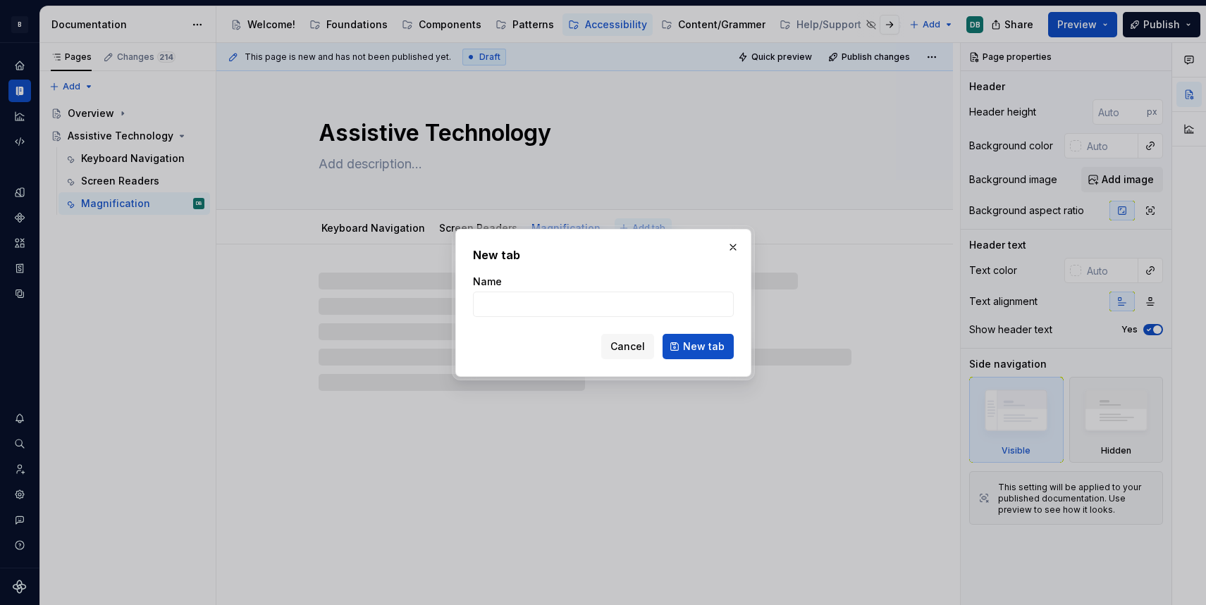
type textarea "*"
type input "A"
type textarea "*"
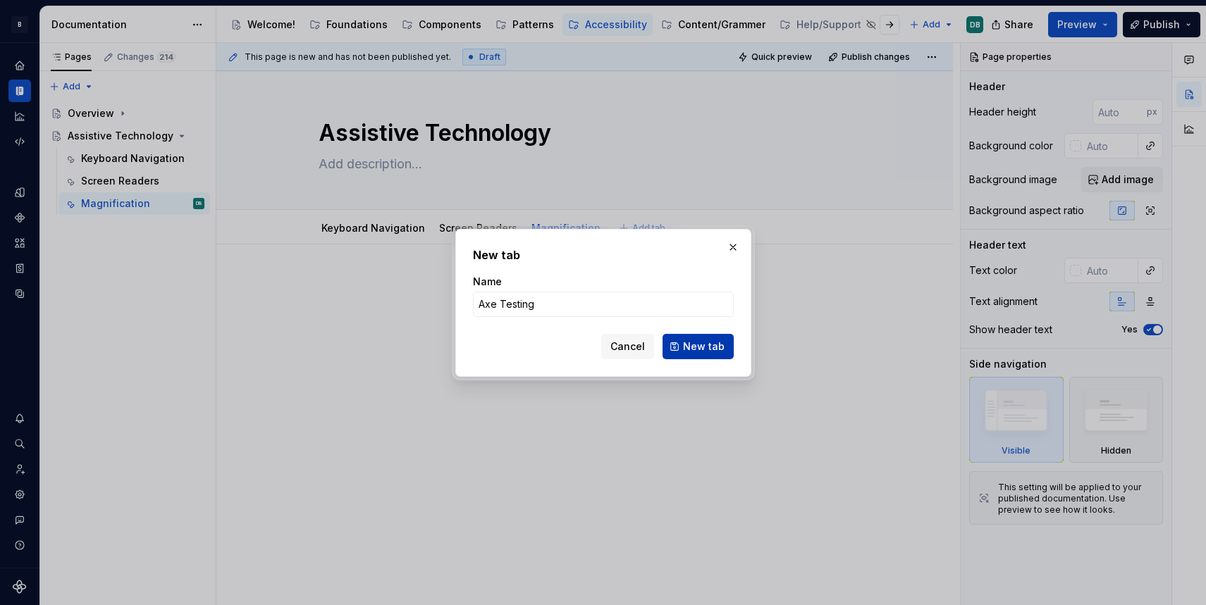
type input "Axe Testing"
click at [706, 345] on span "New tab" at bounding box center [704, 347] width 42 height 14
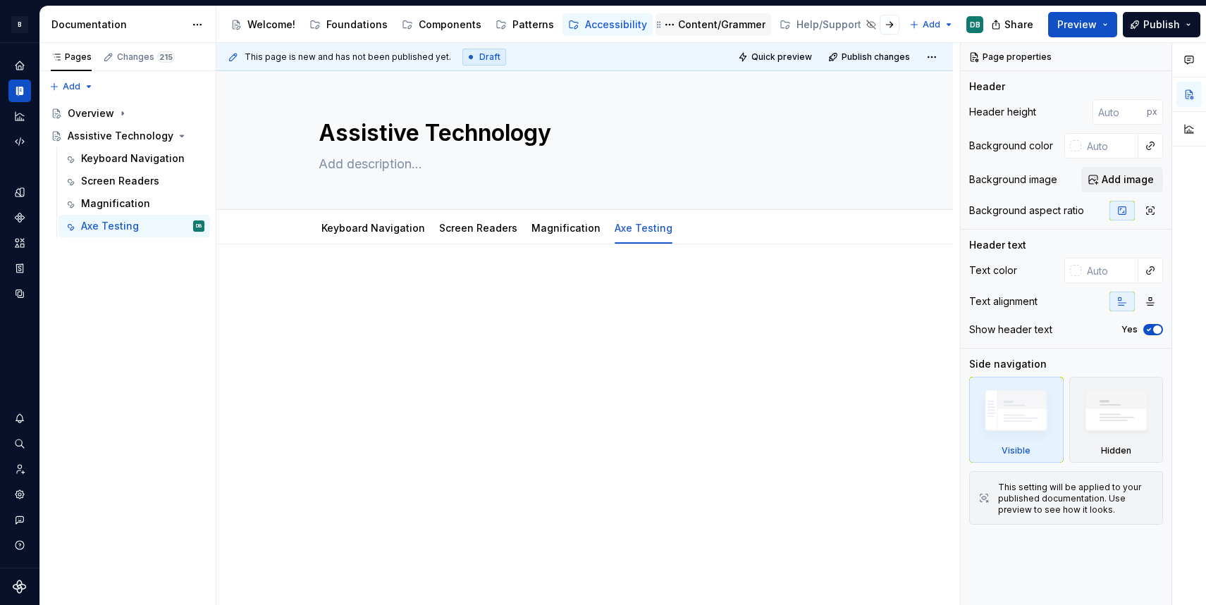
click at [700, 21] on div "Content/Grammer" at bounding box center [721, 25] width 87 height 14
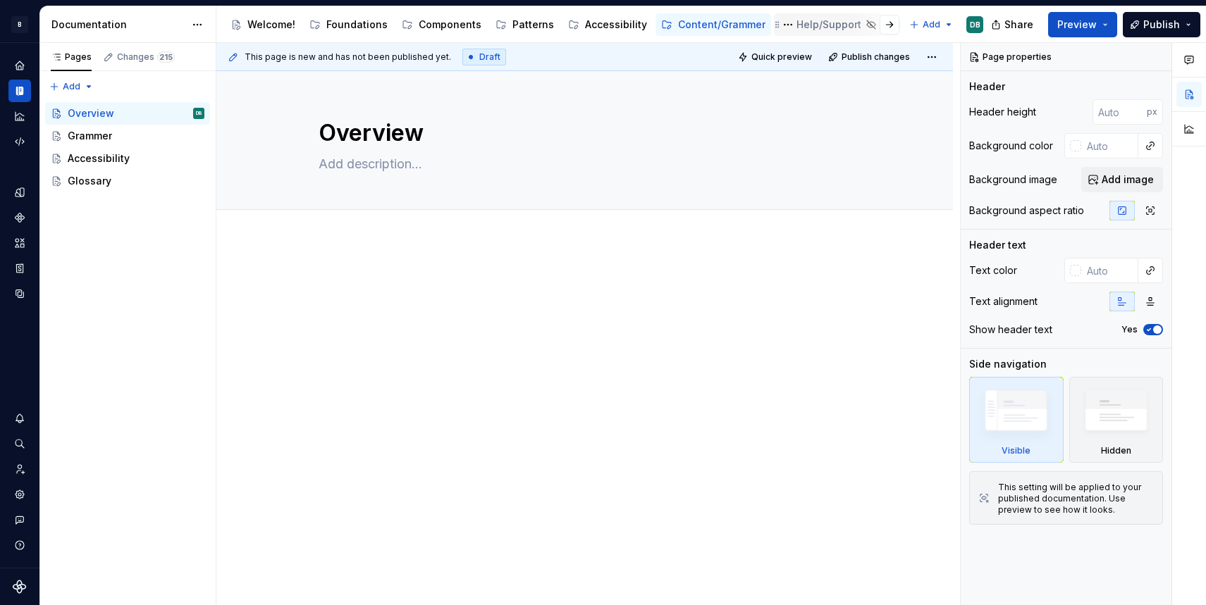
click at [797, 22] on div "Help/Support" at bounding box center [828, 25] width 65 height 14
click at [893, 26] on button "button" at bounding box center [890, 25] width 20 height 20
click at [810, 25] on div "Releases/Change Log" at bounding box center [851, 25] width 109 height 14
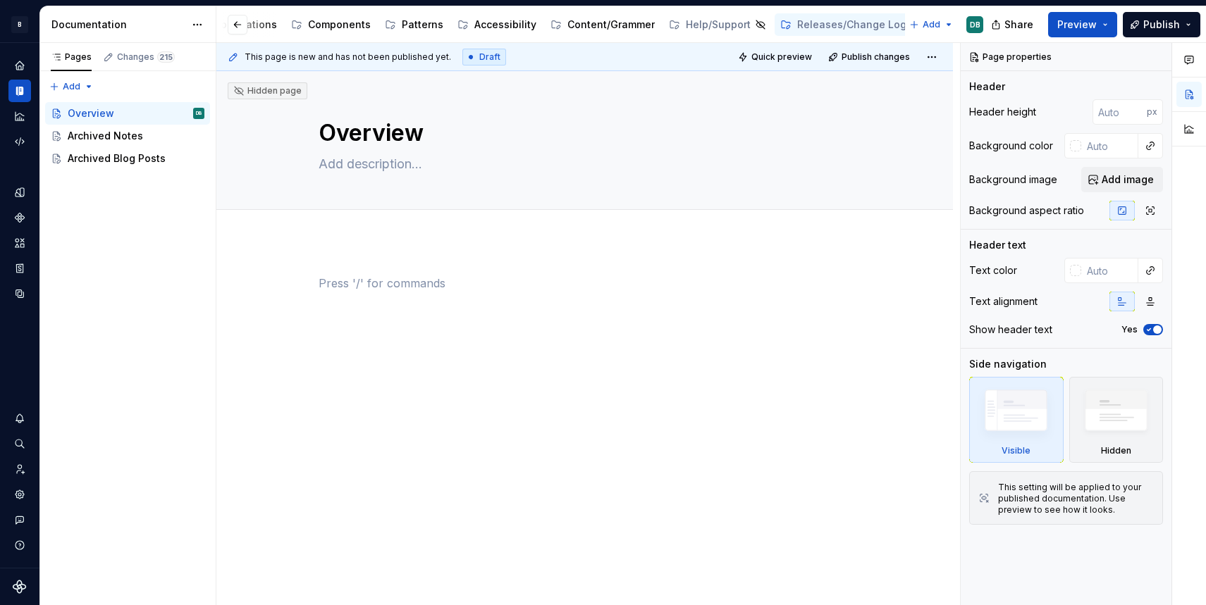
click at [558, 305] on div at bounding box center [585, 302] width 533 height 54
click at [1108, 25] on button "Preview" at bounding box center [1082, 24] width 69 height 25
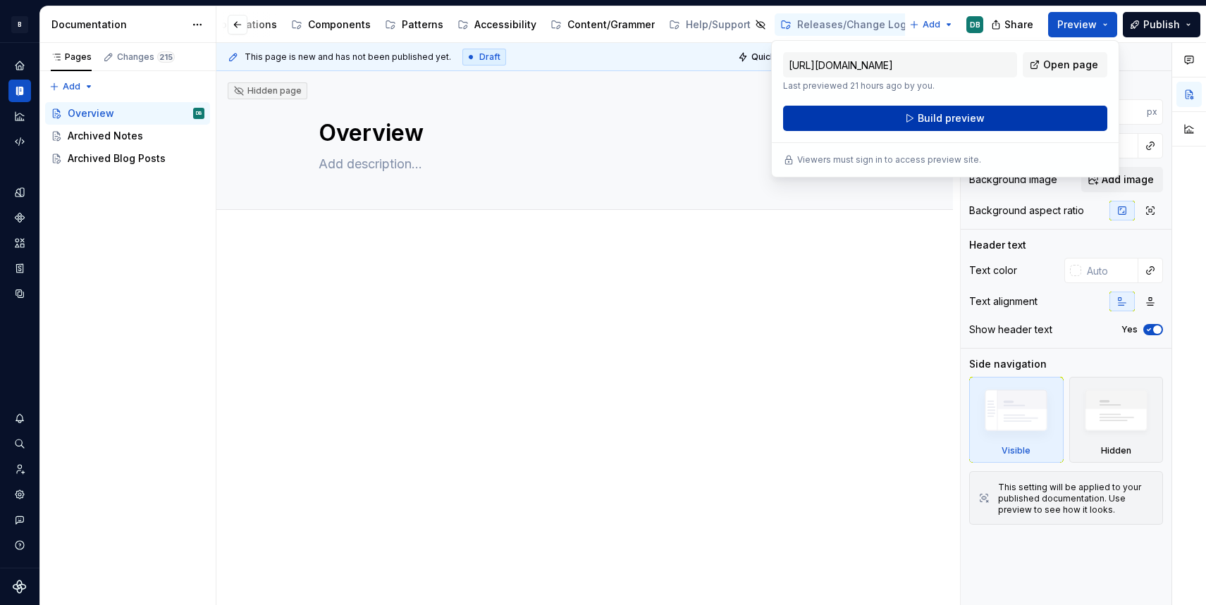
click at [976, 119] on span "Build preview" at bounding box center [951, 118] width 67 height 14
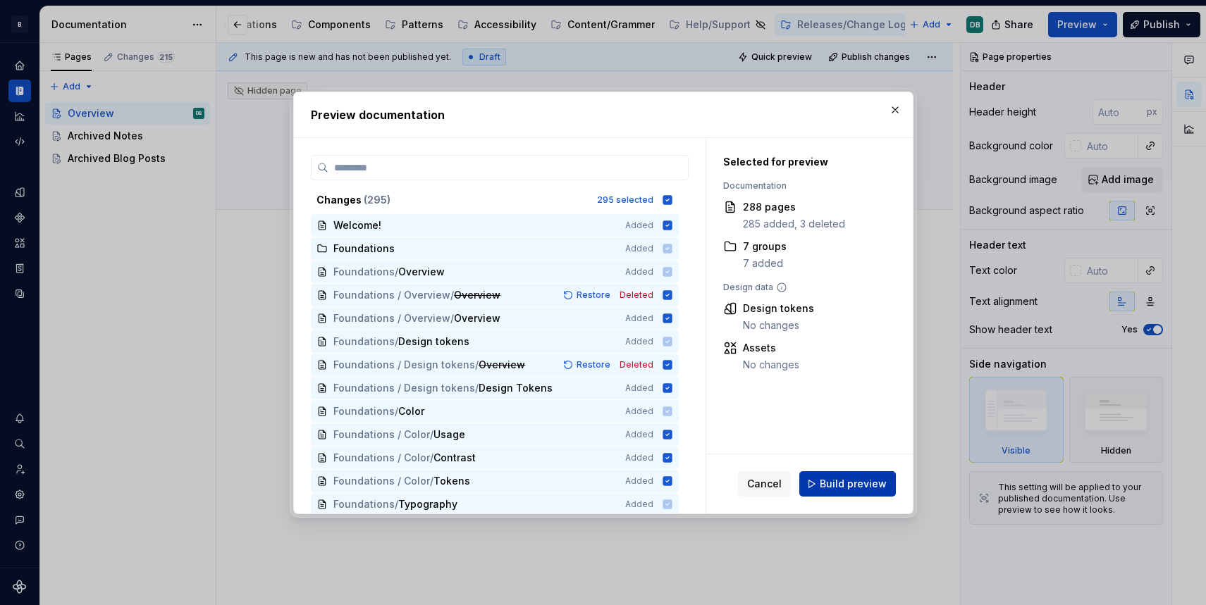
click at [844, 487] on span "Build preview" at bounding box center [853, 484] width 67 height 14
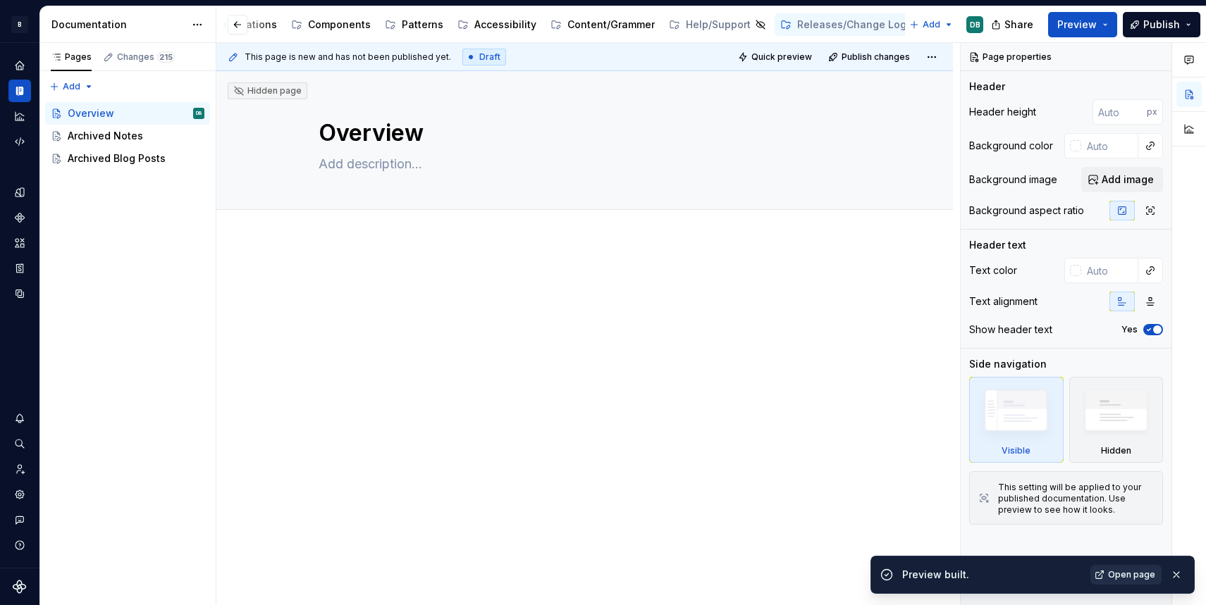
click at [1127, 574] on span "Open page" at bounding box center [1131, 575] width 47 height 11
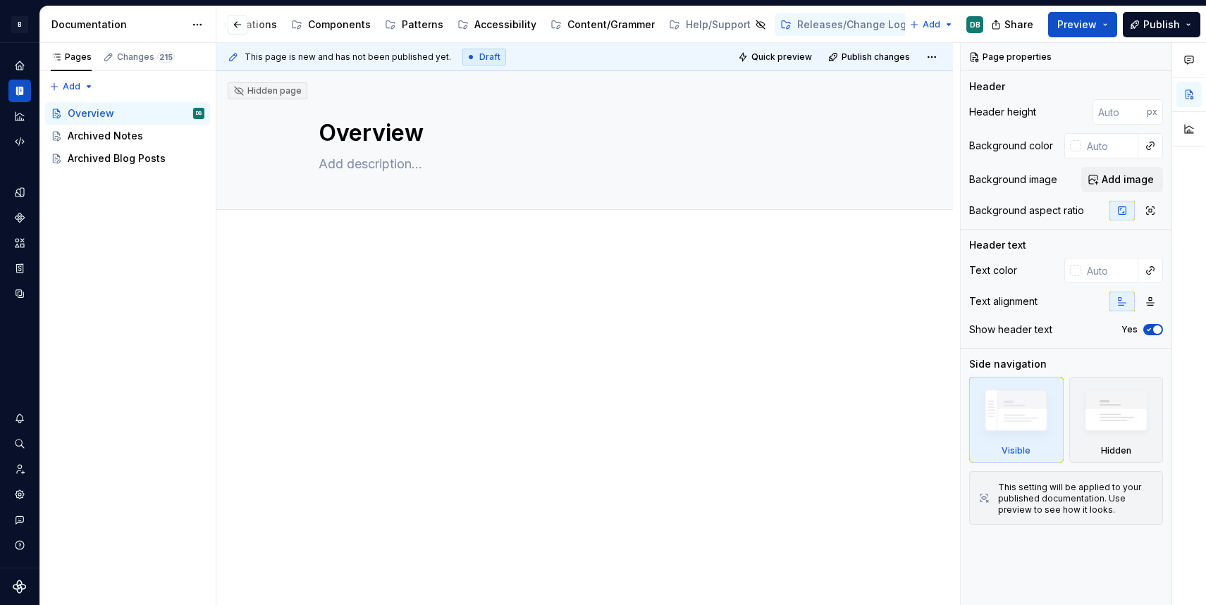
type textarea "*"
